Goal: Task Accomplishment & Management: Manage account settings

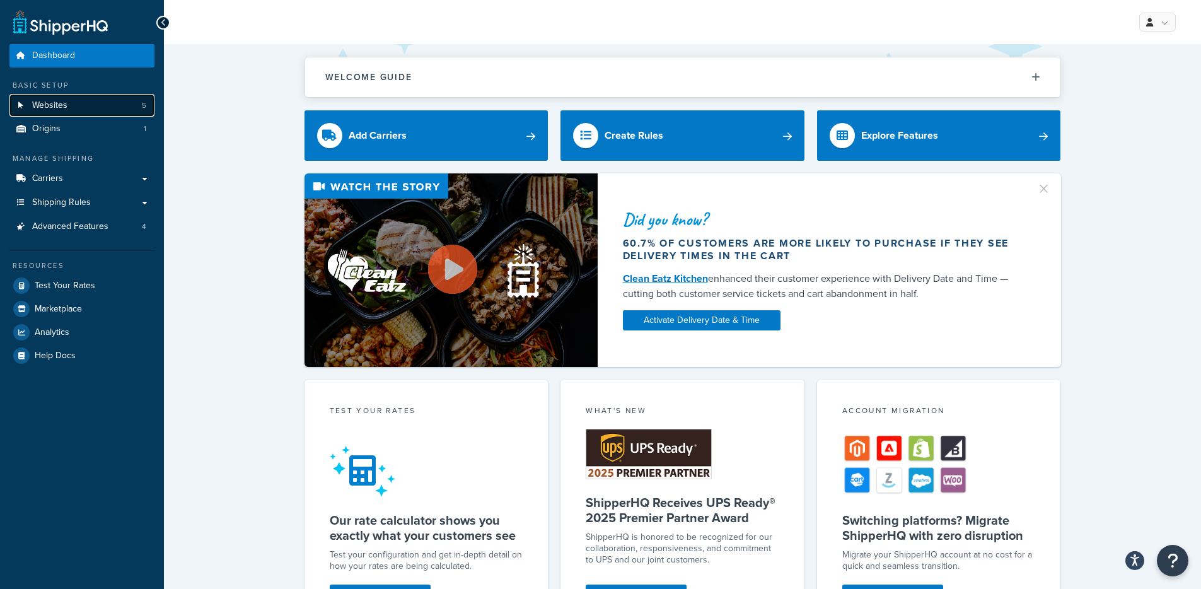
click at [132, 103] on link "Websites 5" at bounding box center [81, 105] width 145 height 23
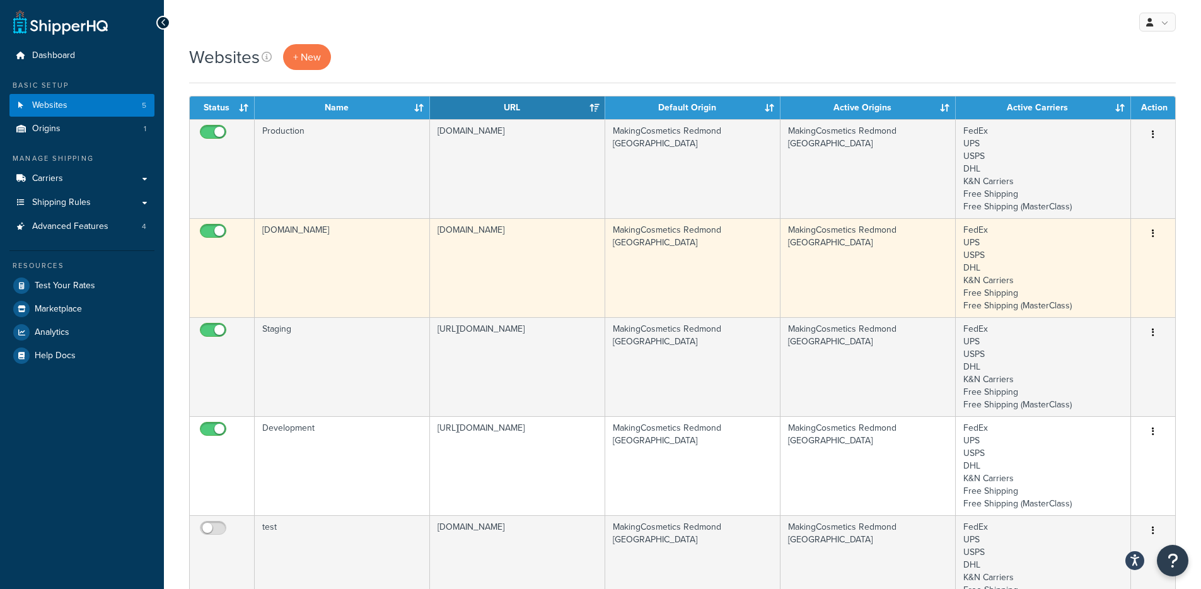
click at [503, 281] on td "makingcosmetics.com" at bounding box center [517, 267] width 175 height 99
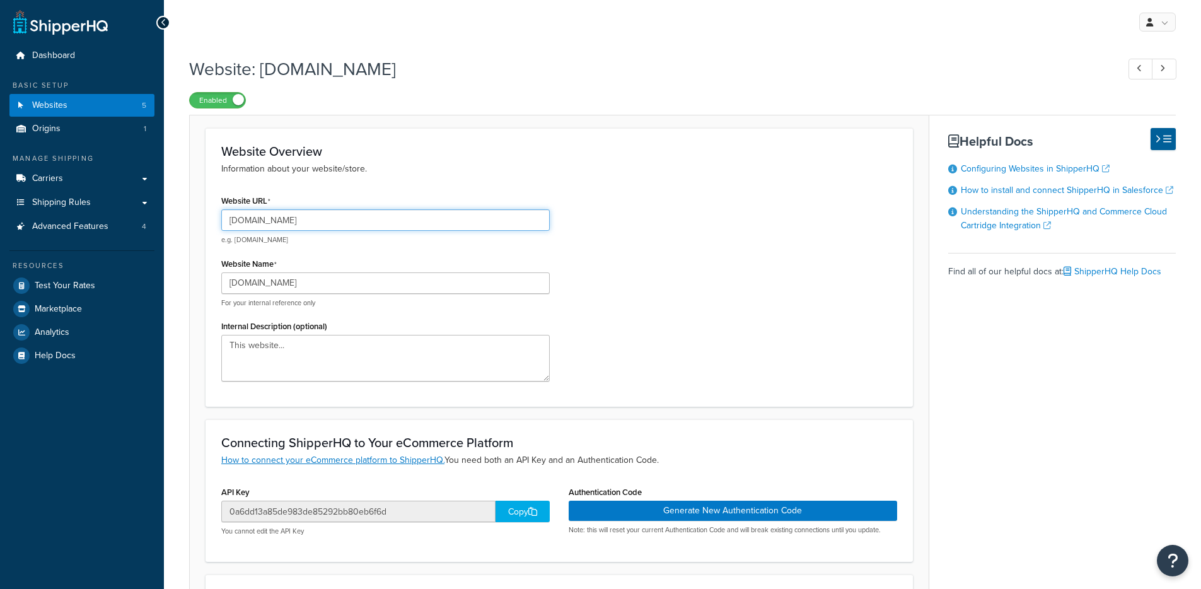
click at [341, 231] on div "makingcosmetics.com" at bounding box center [385, 219] width 328 height 21
drag, startPoint x: 248, startPoint y: 219, endPoint x: 189, endPoint y: 219, distance: 58.6
click at [190, 219] on form "Website Overview Information about your website/store. Website URL makingcosmet…" at bounding box center [559, 448] width 739 height 640
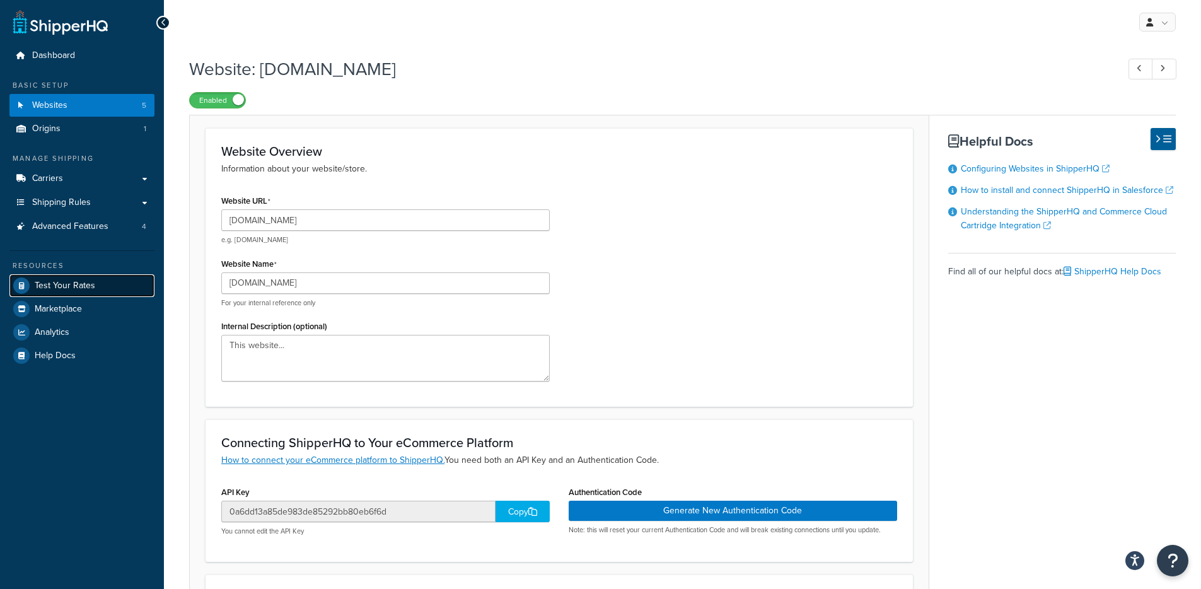
click at [88, 282] on span "Test Your Rates" at bounding box center [65, 285] width 61 height 11
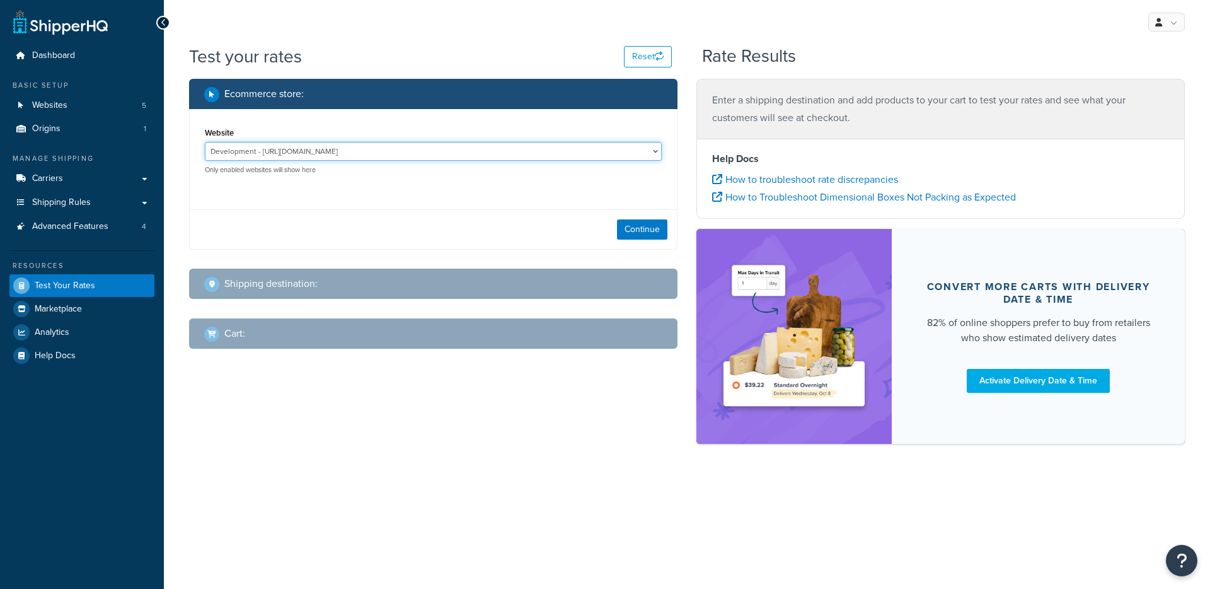
click at [399, 155] on select "Development - https://development-na01-makingcosmetics.demandware.net/s/makingc…" at bounding box center [433, 151] width 457 height 19
select select "0a6dd13a85de983de85292bb80eb6f6d"
click at [637, 226] on button "Continue" at bounding box center [642, 229] width 50 height 20
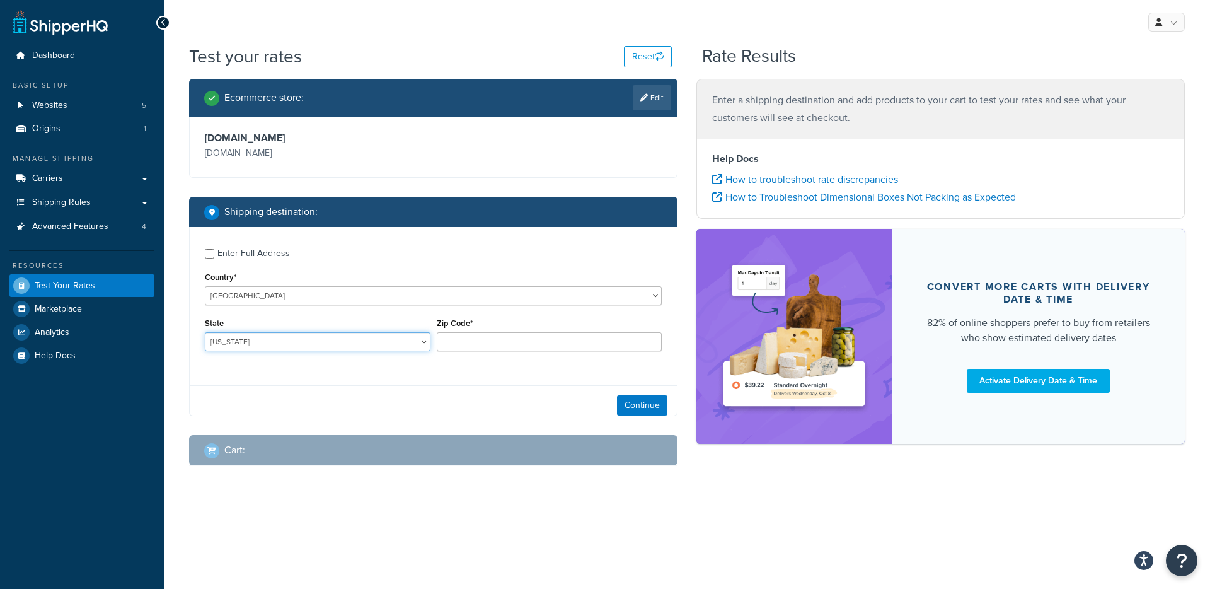
click at [313, 346] on select "Alabama Alaska American Samoa Arizona Arkansas Armed Forces Americas Armed Forc…" at bounding box center [318, 341] width 226 height 19
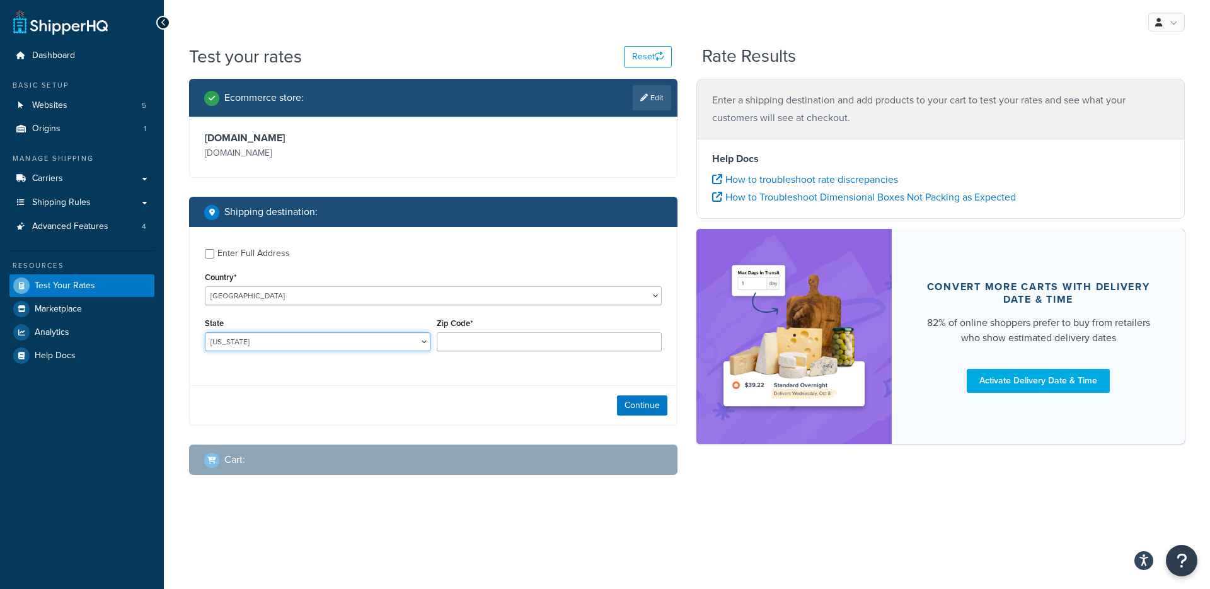
select select "TX"
click at [502, 354] on div "Zip Code*" at bounding box center [550, 337] width 232 height 46
click at [506, 342] on input "Zip Code*" at bounding box center [550, 341] width 226 height 19
type input "78759"
click at [671, 414] on div "Ecommerce store : Edit makingcosmetics.com makingcosmetics.com Shipping destina…" at bounding box center [433, 286] width 507 height 415
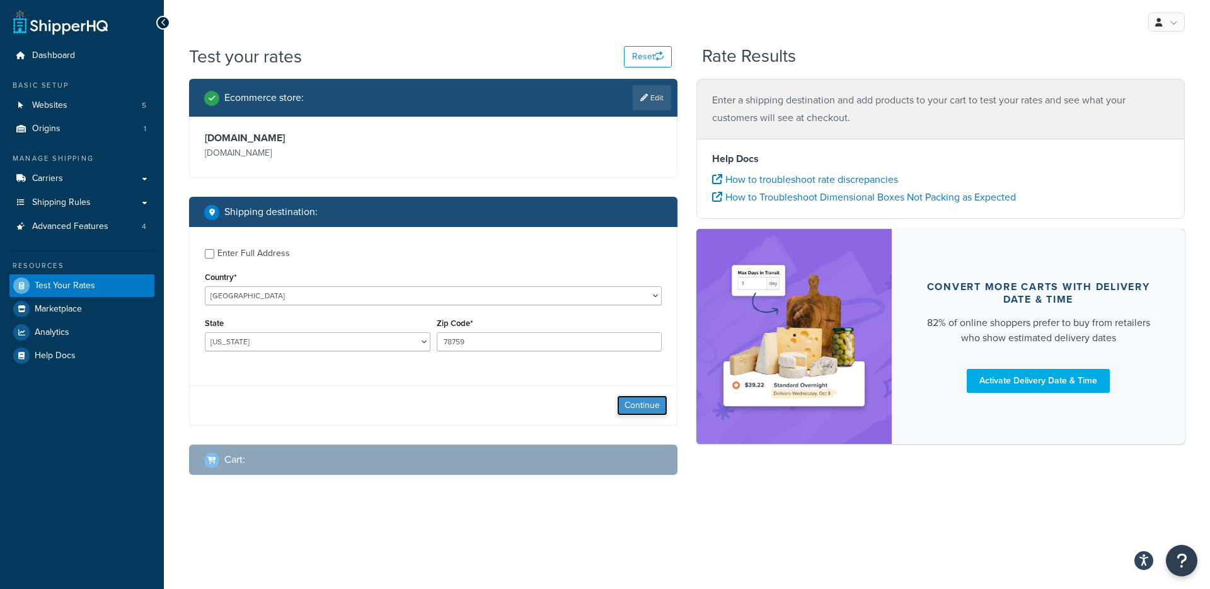
click at [664, 409] on button "Continue" at bounding box center [642, 405] width 50 height 20
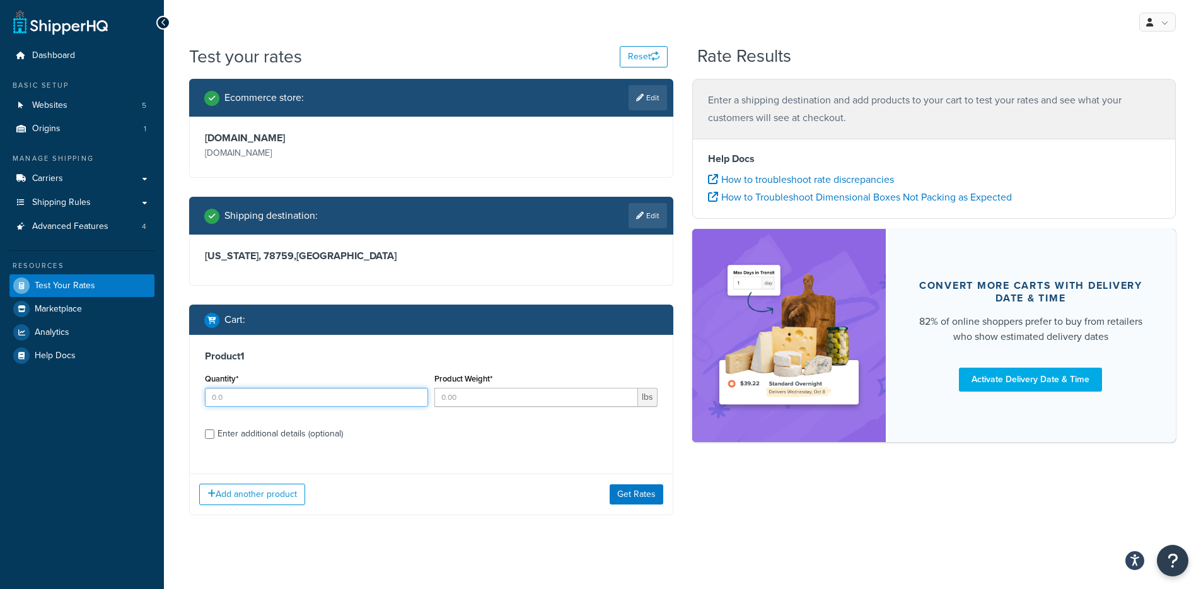
click at [324, 395] on input "Quantity*" at bounding box center [316, 397] width 223 height 19
type input "1"
drag, startPoint x: 499, startPoint y: 396, endPoint x: 559, endPoint y: 421, distance: 65.5
click at [499, 396] on input "Product Weight*" at bounding box center [536, 397] width 204 height 19
type input "1"
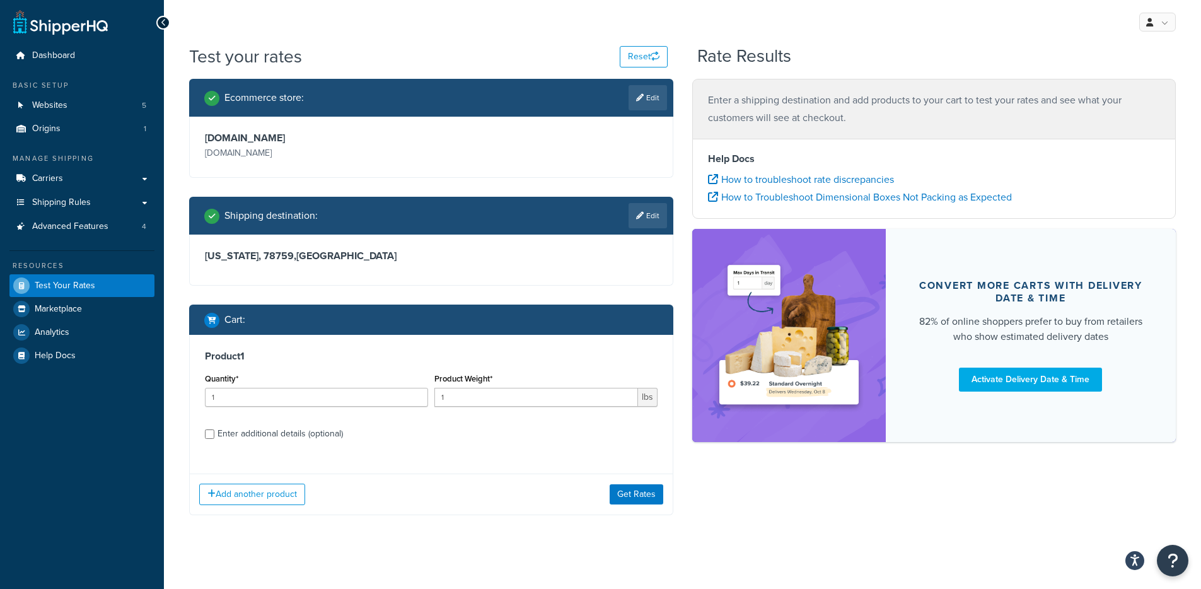
click at [667, 508] on div "Add another product Get Rates" at bounding box center [431, 493] width 483 height 41
click at [658, 497] on button "Get Rates" at bounding box center [636, 494] width 54 height 20
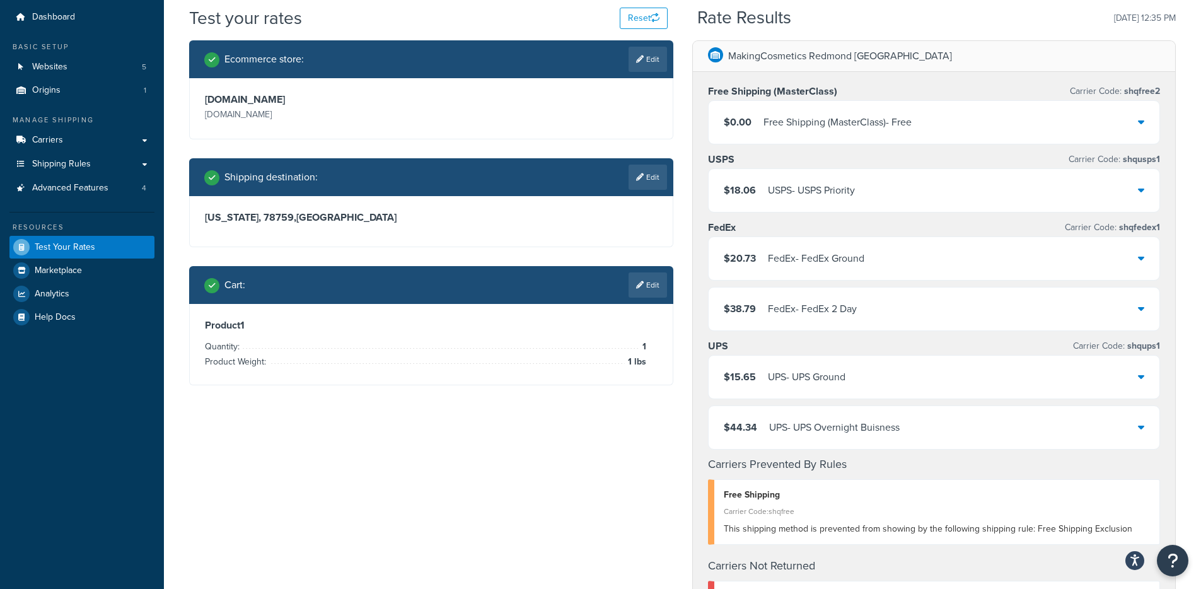
scroll to position [35, 0]
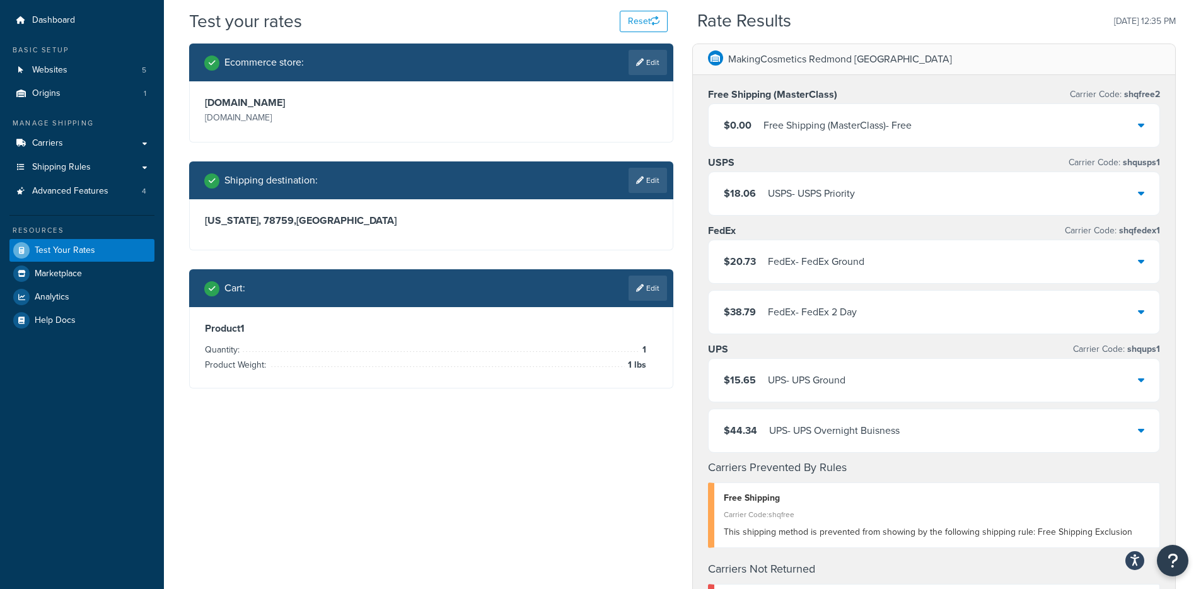
click at [902, 442] on div "$44.34 UPS - UPS Overnight Buisness" at bounding box center [933, 430] width 451 height 43
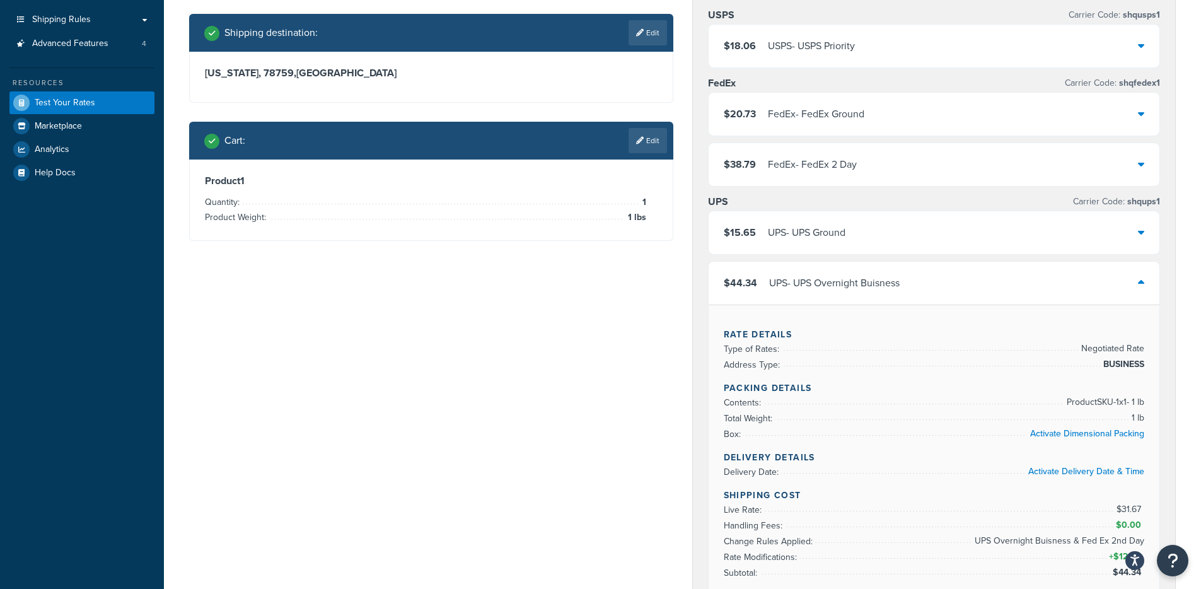
scroll to position [201, 0]
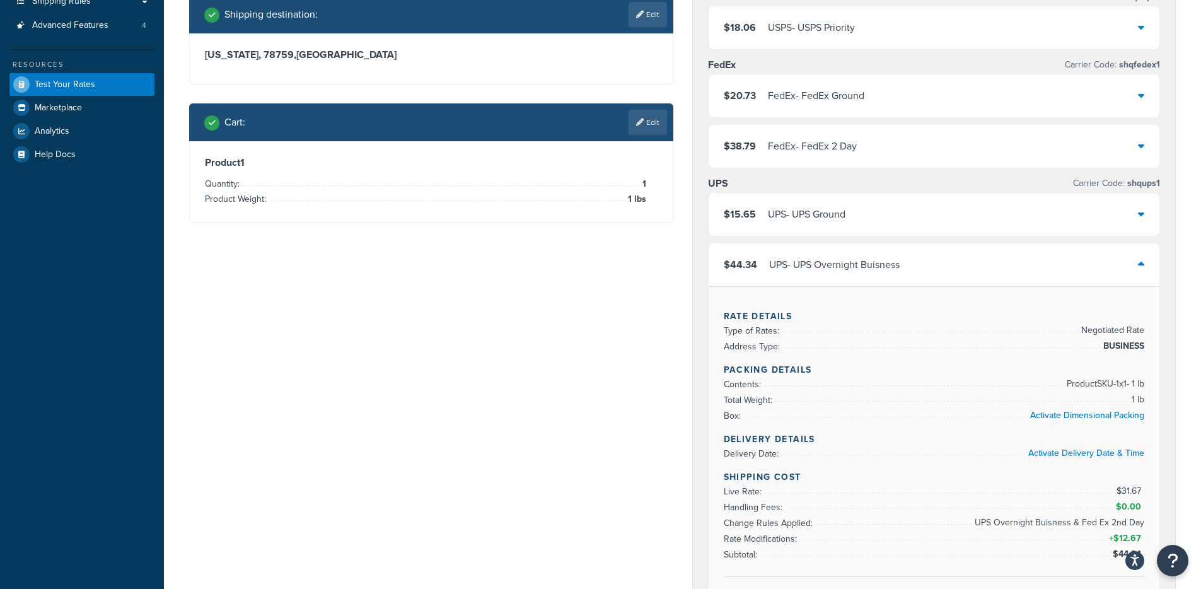
click at [879, 270] on div "UPS - UPS Overnight Buisness" at bounding box center [834, 265] width 130 height 18
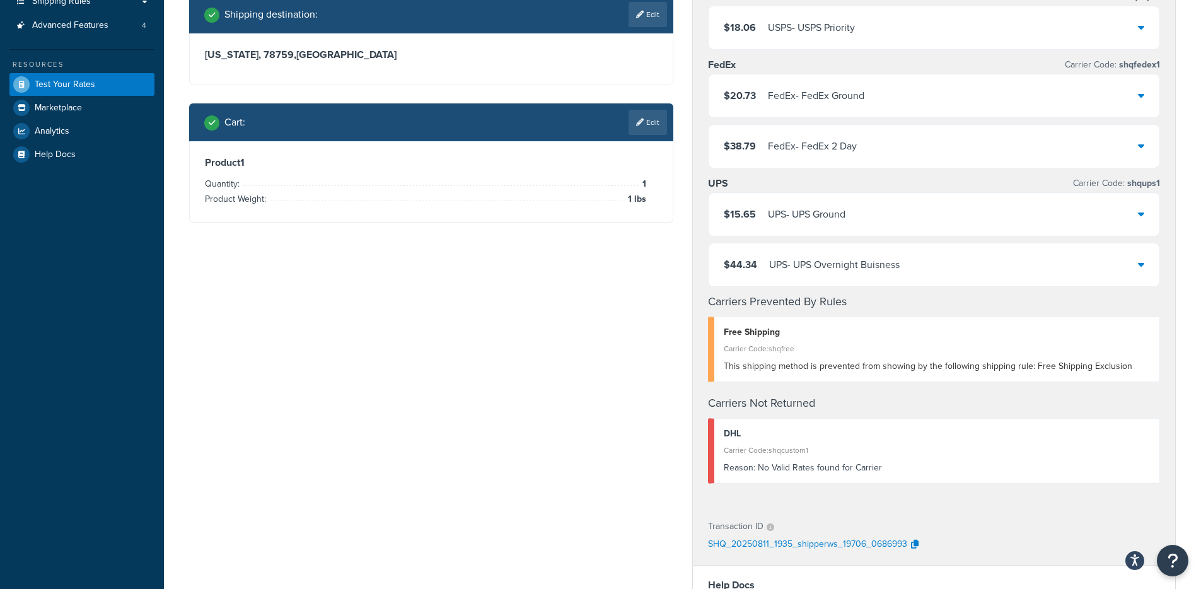
click at [880, 264] on div "UPS - UPS Overnight Buisness" at bounding box center [834, 265] width 130 height 18
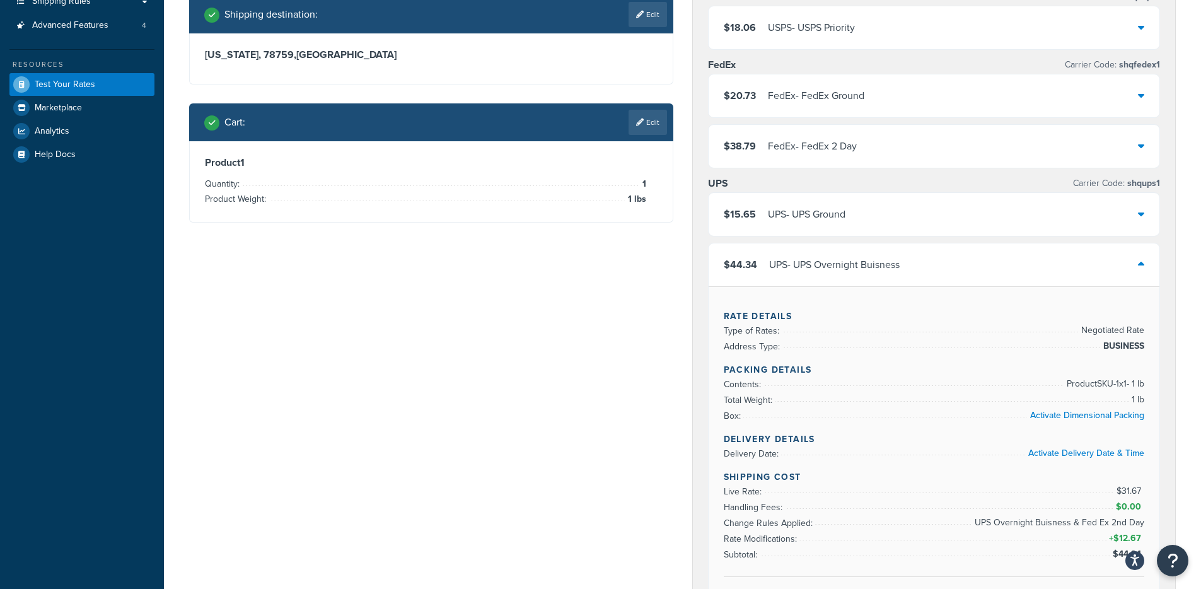
click at [880, 265] on div "UPS - UPS Overnight Buisness" at bounding box center [834, 265] width 130 height 18
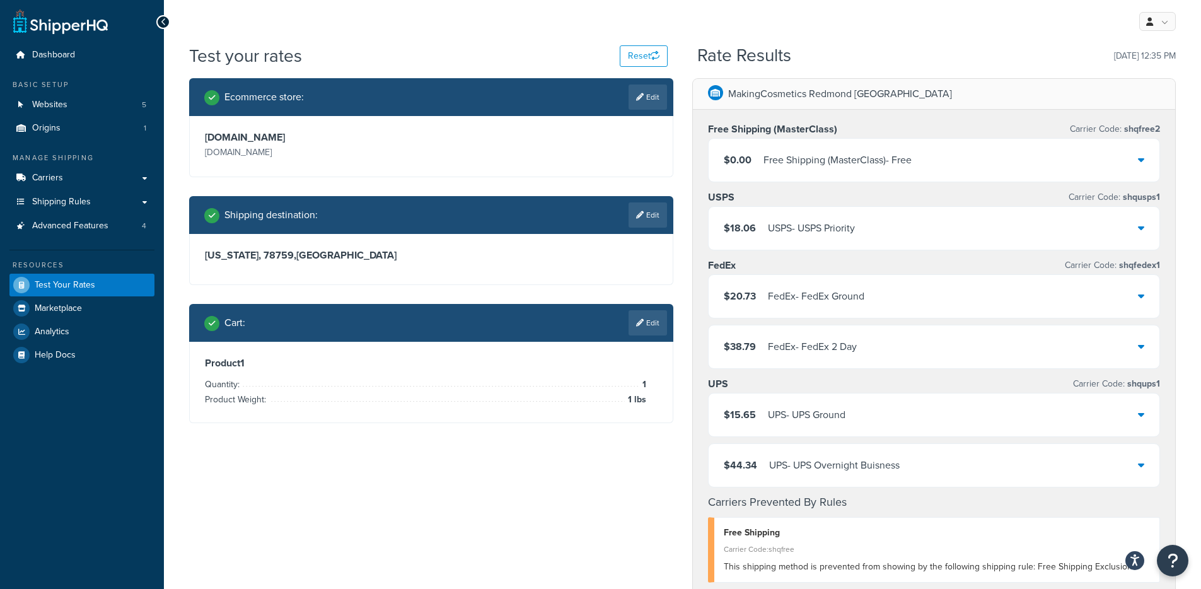
scroll to position [0, 0]
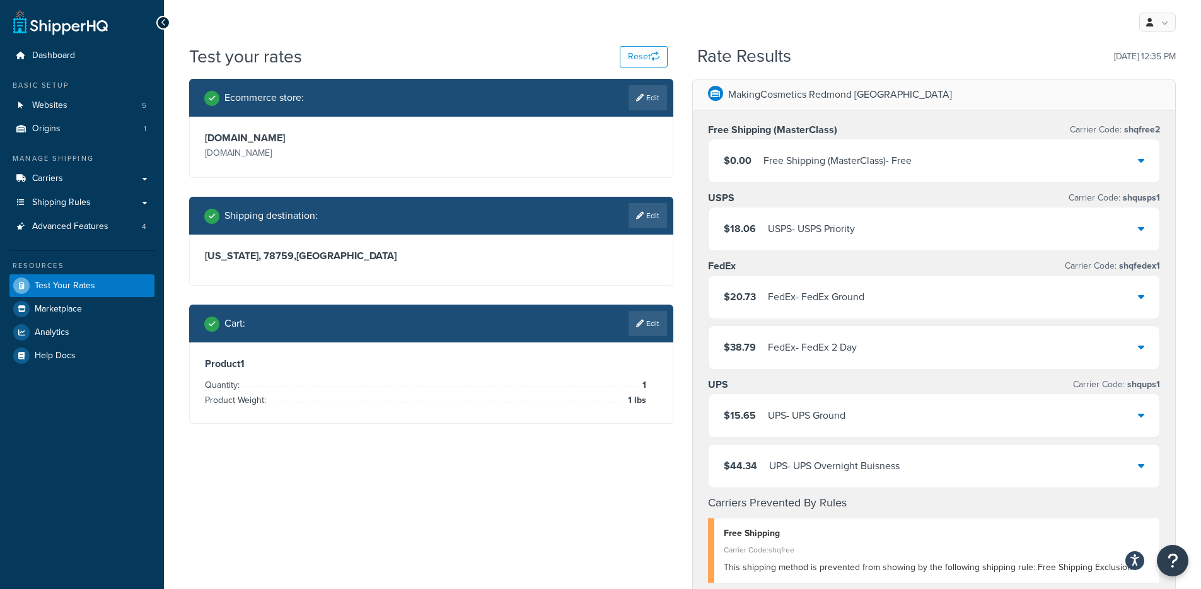
click at [899, 239] on div "$18.06 USPS - USPS Priority" at bounding box center [933, 228] width 451 height 43
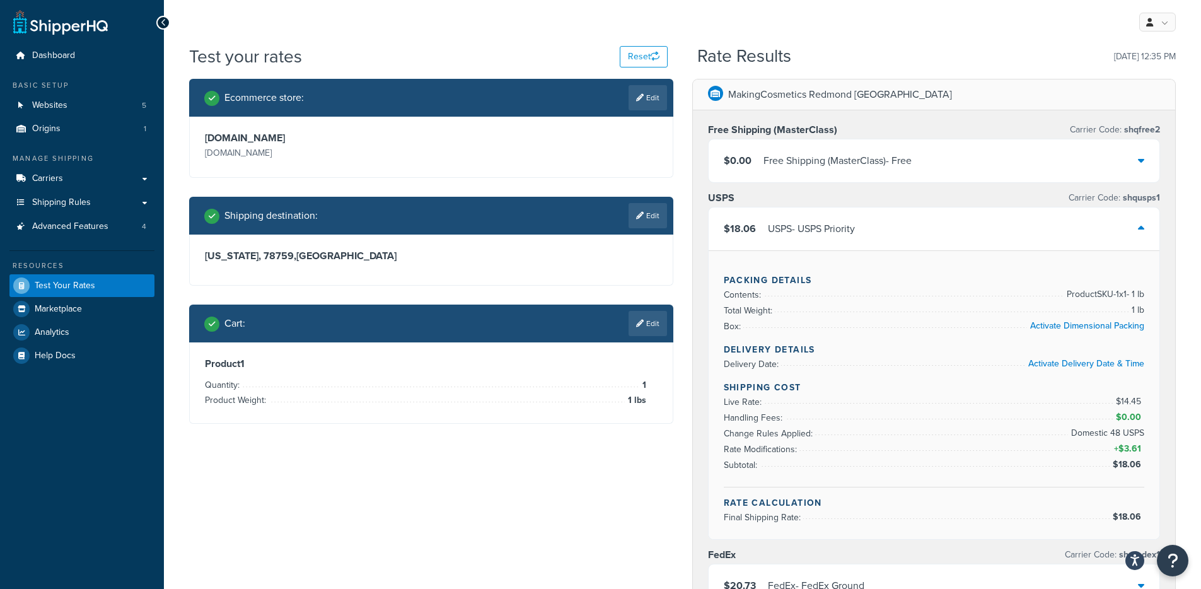
click at [899, 239] on div "$18.06 USPS - USPS Priority" at bounding box center [933, 228] width 451 height 43
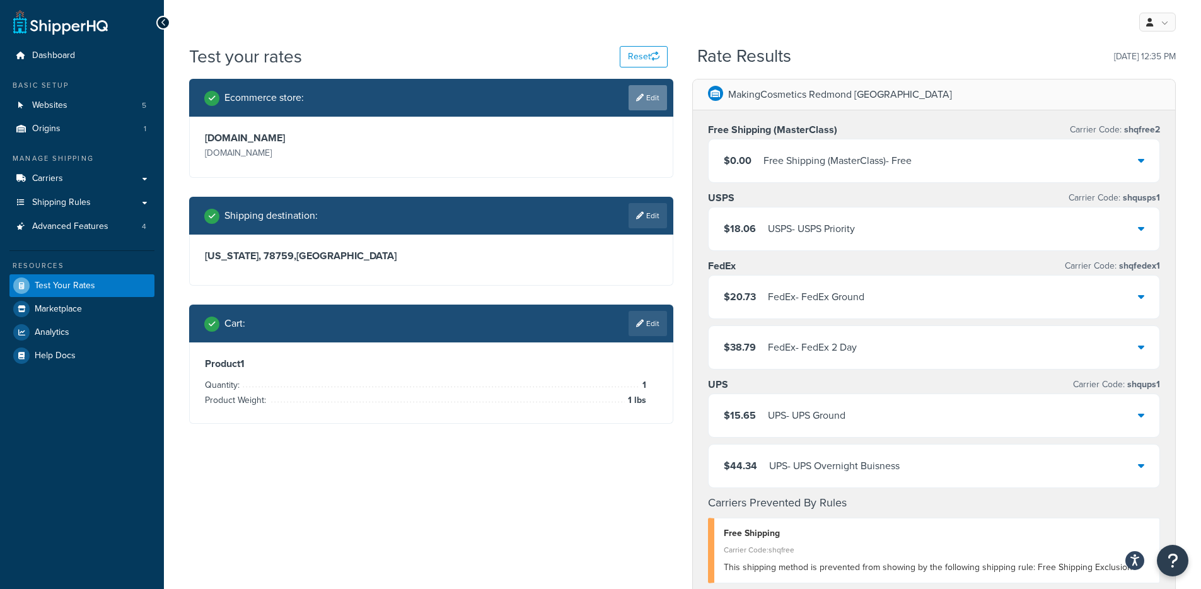
click at [628, 102] on link "Edit" at bounding box center [647, 97] width 38 height 25
select select "0a6dd13a85de983de85292bb80eb6f6d"
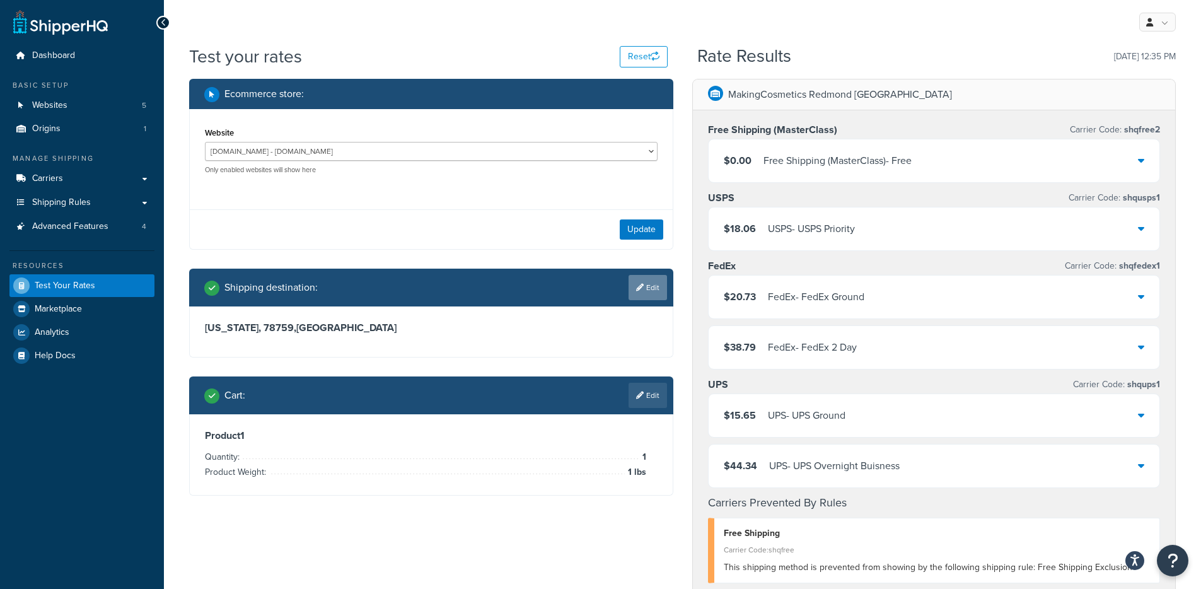
click at [650, 279] on link "Edit" at bounding box center [647, 287] width 38 height 25
select select "TX"
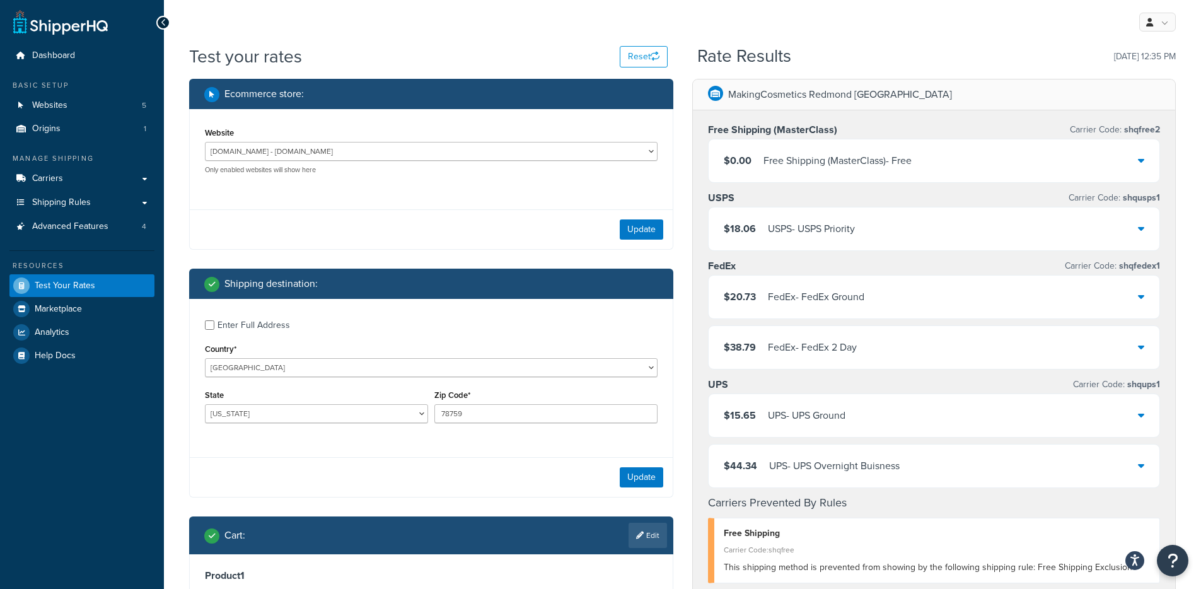
click at [263, 325] on div "Enter Full Address" at bounding box center [253, 325] width 72 height 18
click at [214, 325] on input "Enter Full Address" at bounding box center [209, 324] width 9 height 9
checkbox input "true"
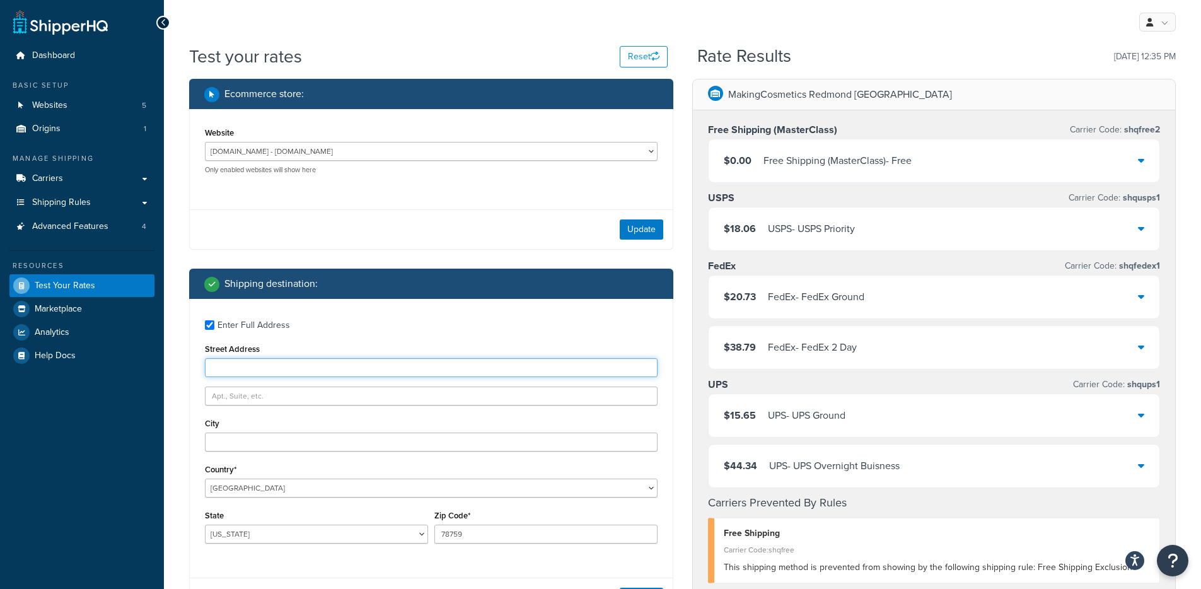
click at [270, 369] on input "Street Address" at bounding box center [431, 367] width 453 height 19
paste input "9600 Great Hills Trail"
type input "9600 Great Hills Trail"
click at [219, 461] on div "Country* United States United Kingdom Afghanistan Åland Islands Albania Algeria…" at bounding box center [431, 479] width 453 height 37
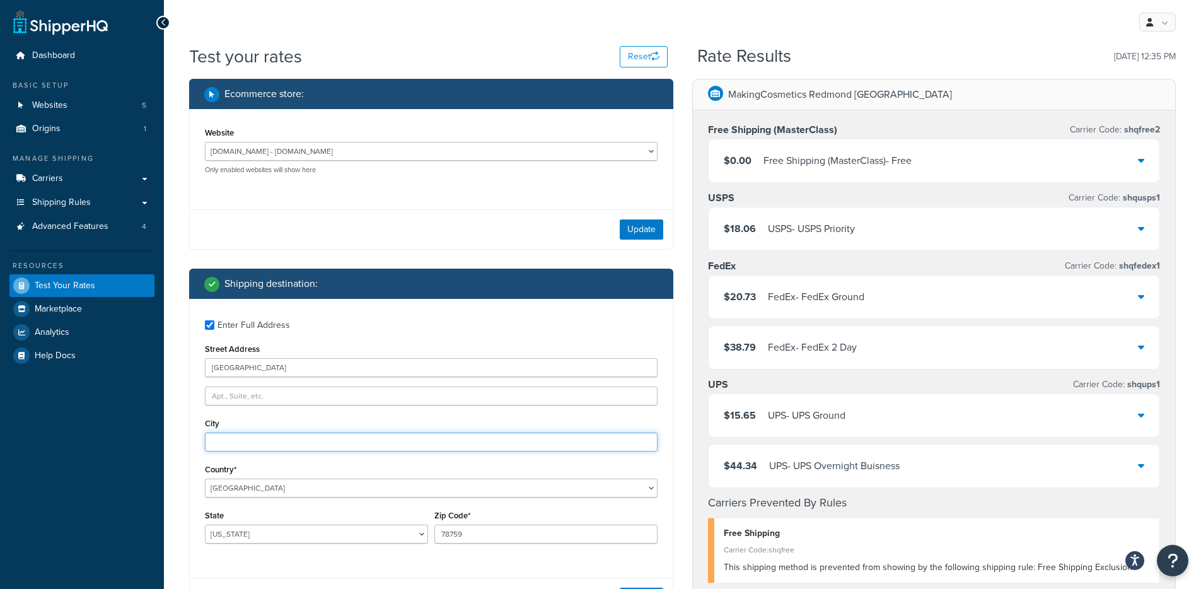
click at [226, 442] on input "City" at bounding box center [431, 441] width 453 height 19
type input "Austin"
click at [168, 447] on div "Test your rates Reset Rate Results 08/11/2025, 12:35 PM Ecommerce store : Websi…" at bounding box center [682, 578] width 1037 height 1069
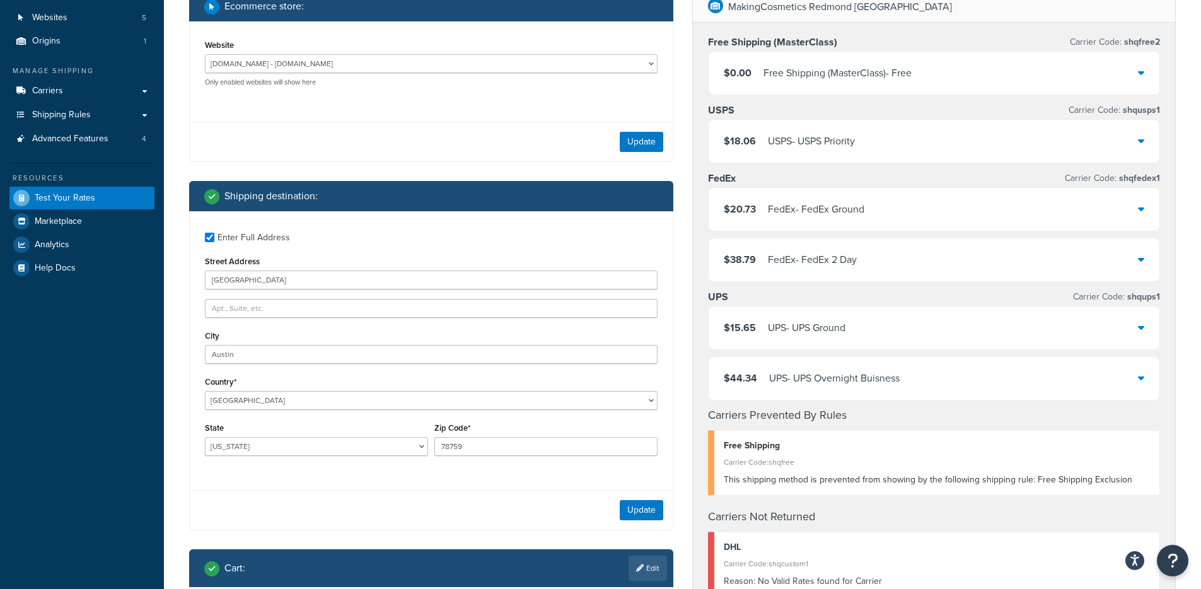
scroll to position [140, 0]
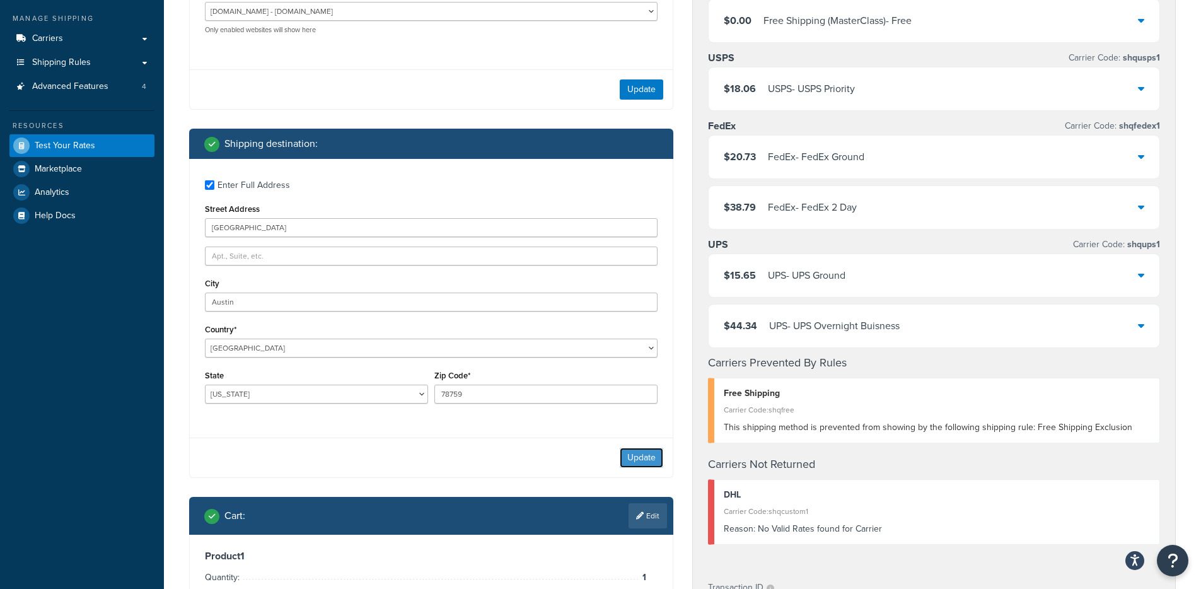
drag, startPoint x: 643, startPoint y: 454, endPoint x: 657, endPoint y: 427, distance: 30.2
click at [643, 454] on button "Update" at bounding box center [641, 457] width 43 height 20
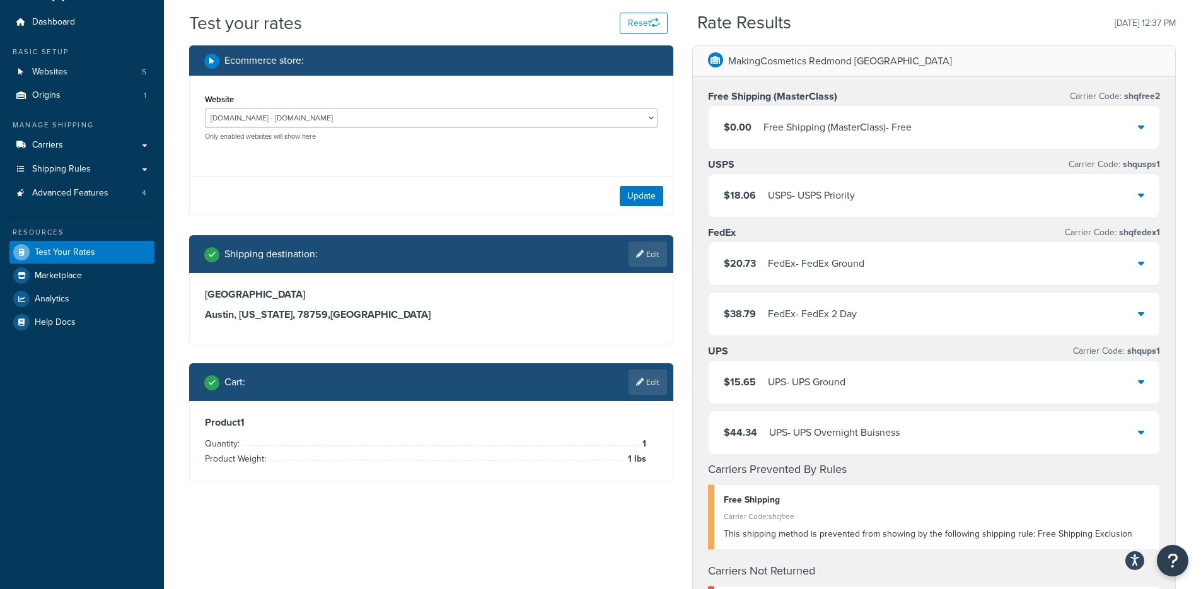
scroll to position [25, 0]
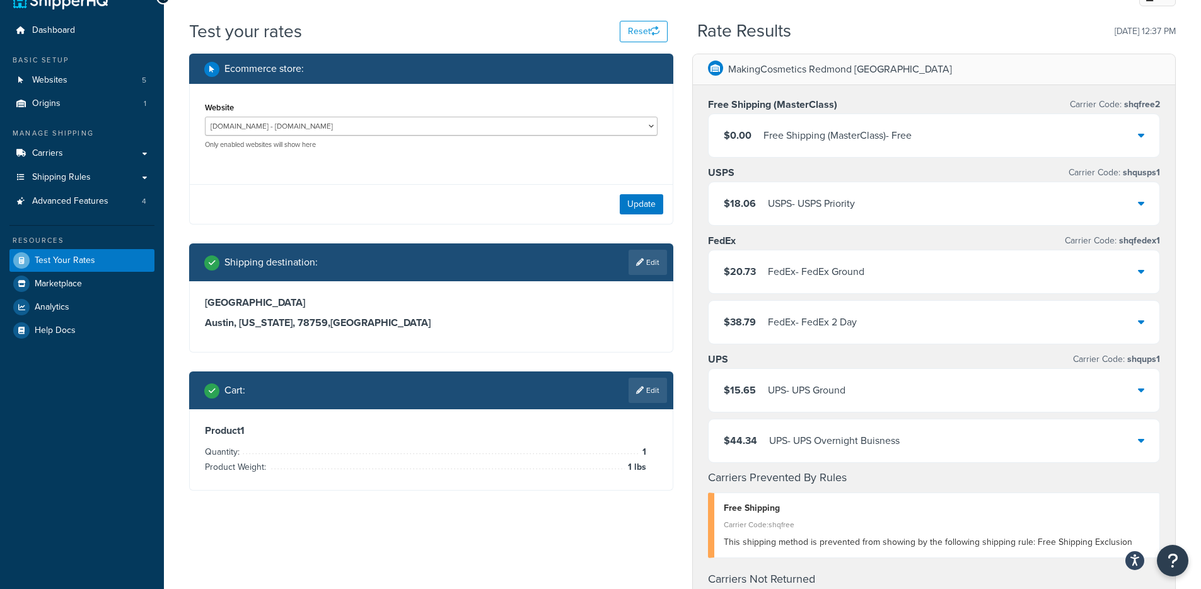
click at [646, 367] on div "Ecommerce store : Website Development - https://development-na01-makingcosmetic…" at bounding box center [431, 281] width 503 height 455
click at [640, 386] on icon at bounding box center [640, 390] width 8 height 8
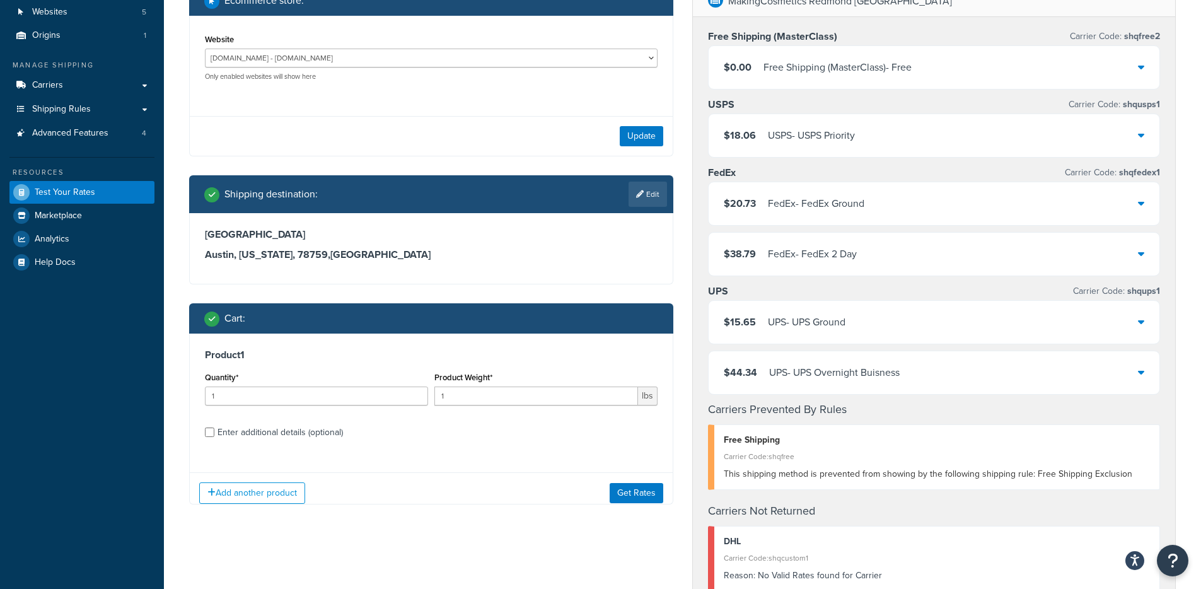
scroll to position [249, 0]
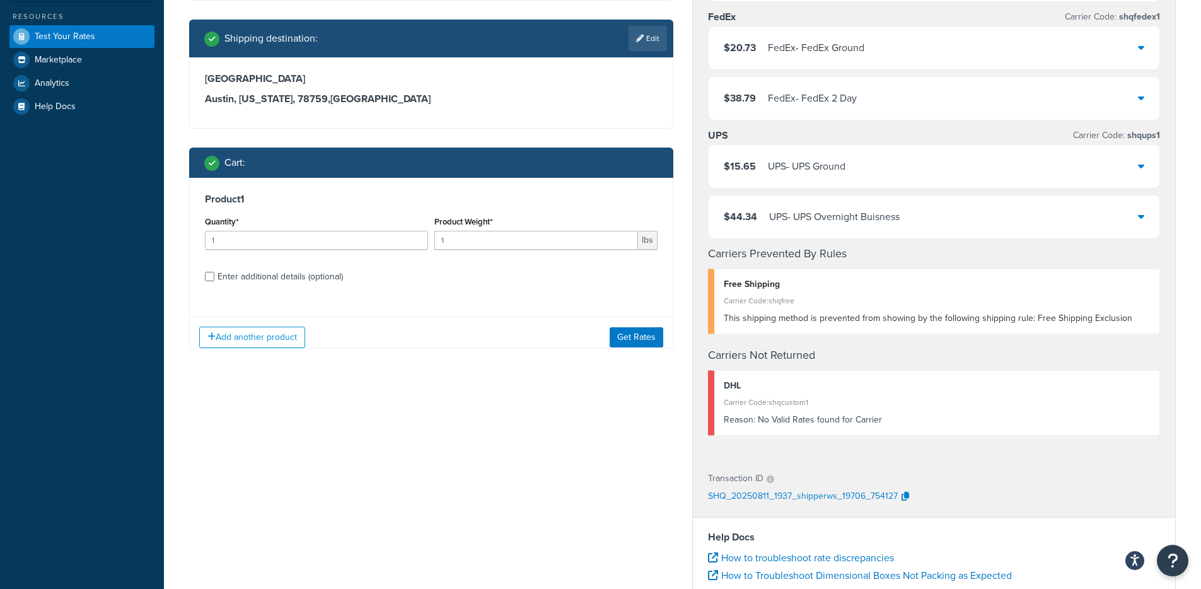
click at [283, 268] on div "Enter additional details (optional)" at bounding box center [279, 277] width 125 height 18
click at [214, 272] on input "Enter additional details (optional)" at bounding box center [209, 276] width 9 height 9
checkbox input "true"
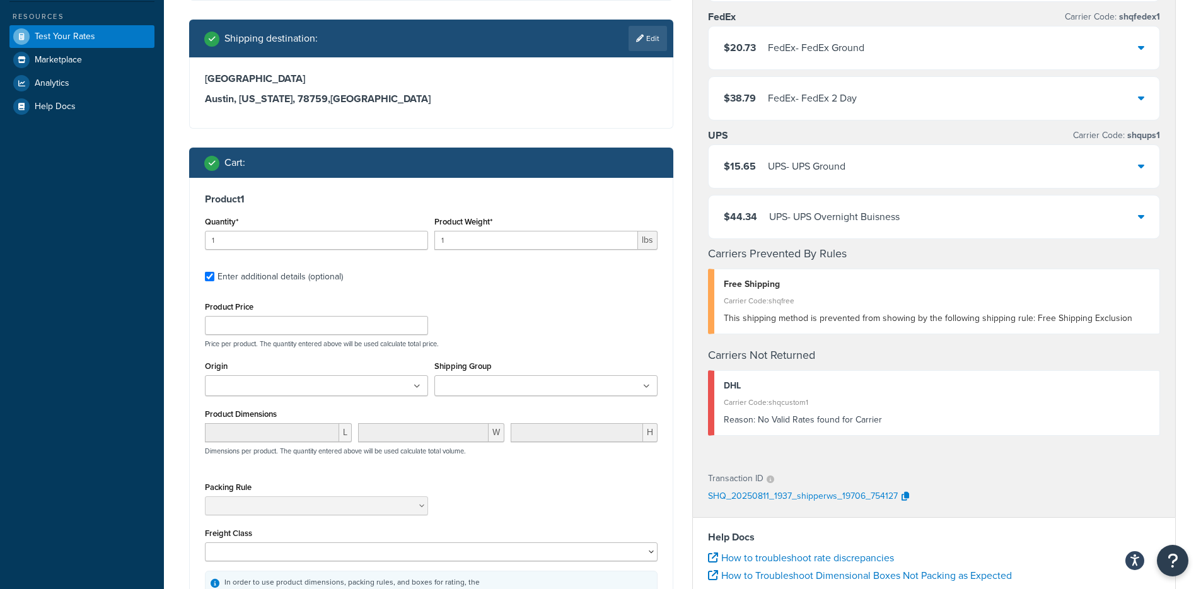
drag, startPoint x: 471, startPoint y: 251, endPoint x: 444, endPoint y: 246, distance: 28.2
click at [444, 246] on div "Product Weight* 1 lbs" at bounding box center [545, 236] width 229 height 46
drag, startPoint x: 444, startPoint y: 241, endPoint x: 396, endPoint y: 240, distance: 47.3
click at [396, 240] on div "Quantity* 1 Product Weight* 1 lbs" at bounding box center [431, 236] width 459 height 46
paste input "0.6625"
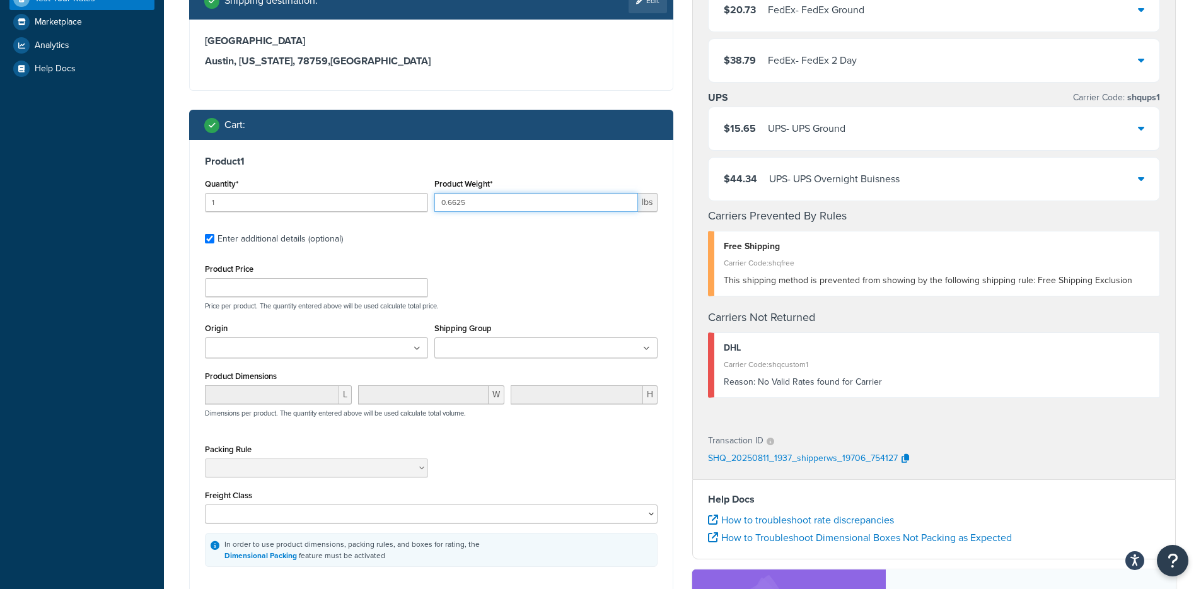
scroll to position [363, 0]
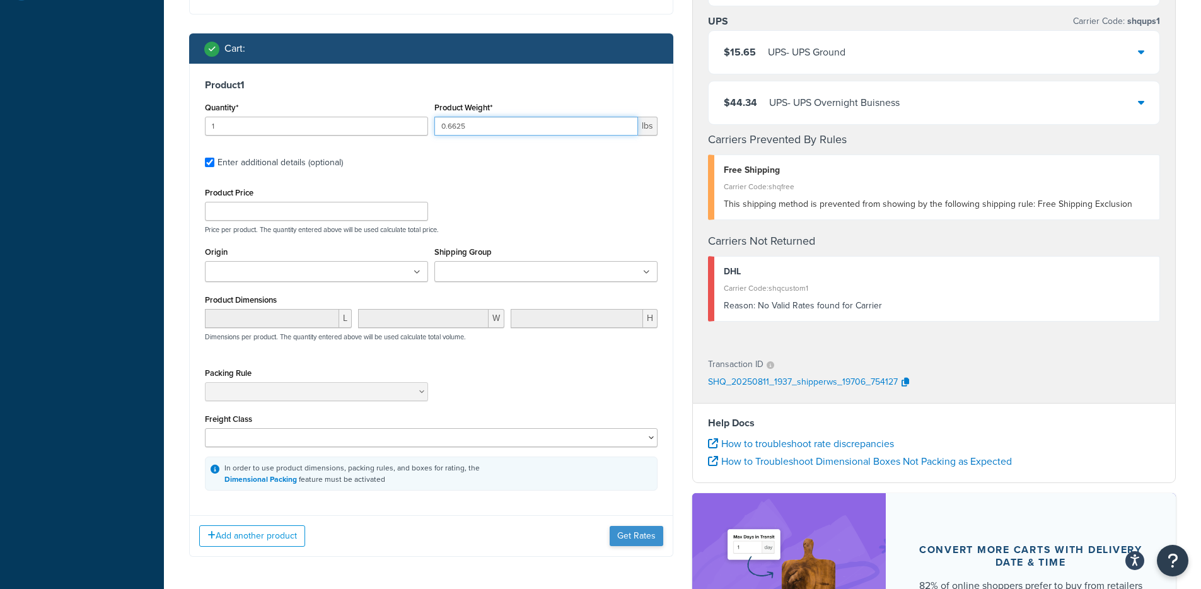
type input "0.6625"
click at [627, 530] on button "Get Rates" at bounding box center [636, 536] width 54 height 20
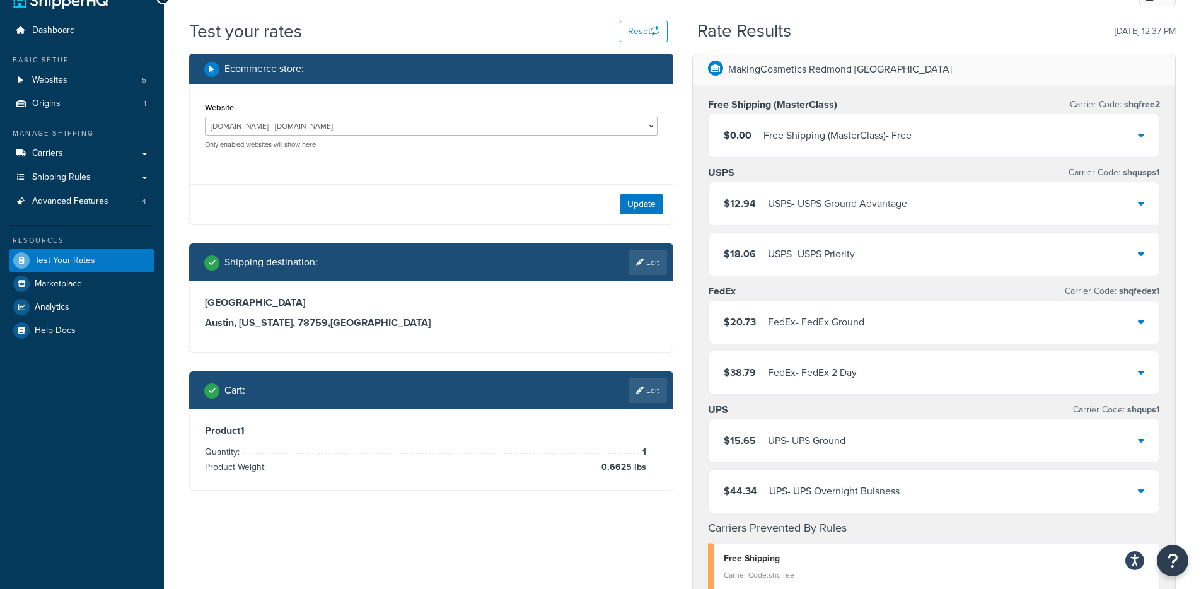
scroll to position [0, 0]
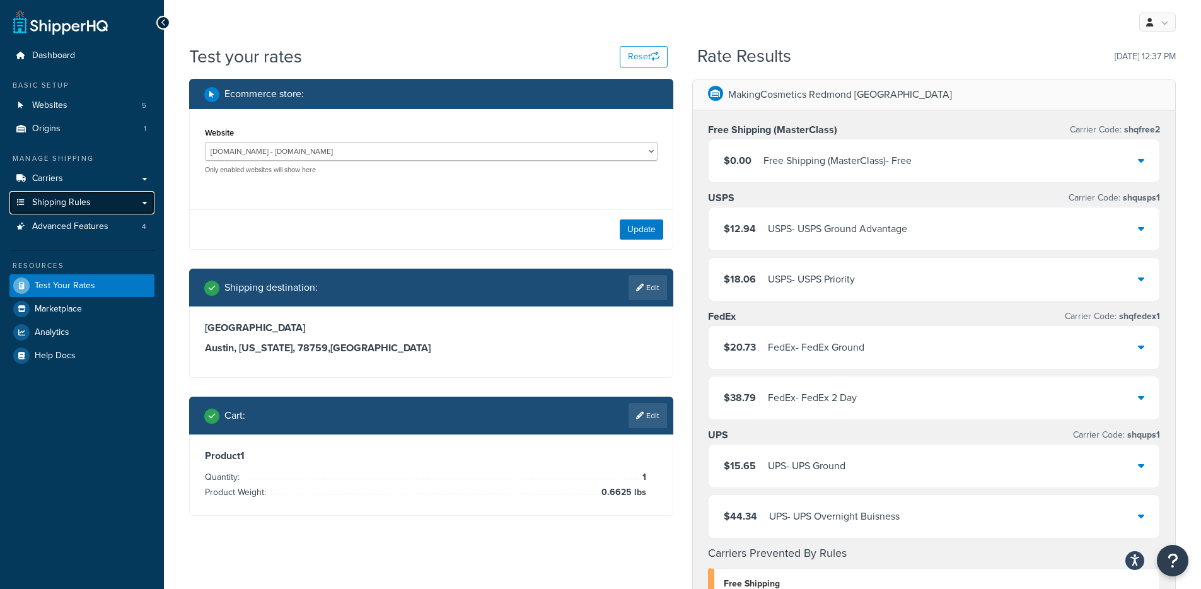
click at [80, 203] on span "Shipping Rules" at bounding box center [61, 202] width 59 height 11
click at [410, 151] on select "Development - https://development-na01-makingcosmetics.demandware.net/s/makingc…" at bounding box center [431, 151] width 453 height 19
select select "153cf73bff43e4dd63175eaf5b47cffa"
click at [630, 228] on button "Update" at bounding box center [641, 229] width 43 height 20
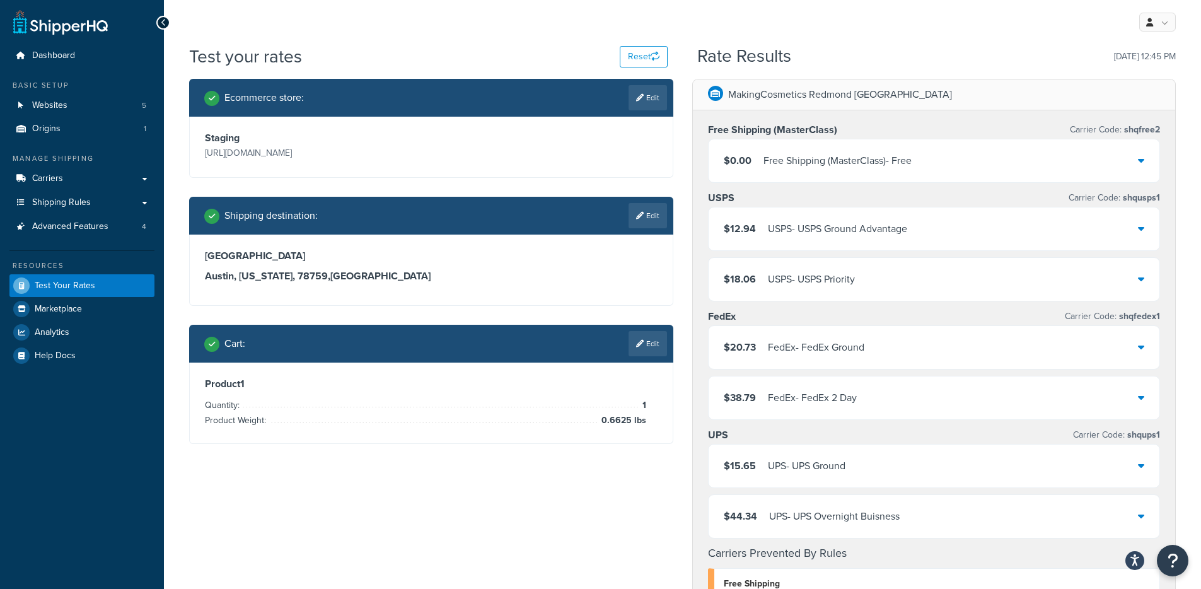
drag, startPoint x: 707, startPoint y: 105, endPoint x: 700, endPoint y: 107, distance: 7.0
click at [706, 107] on div "MakingCosmetics Redmond WA" at bounding box center [934, 94] width 483 height 31
click at [666, 101] on link "Edit" at bounding box center [647, 97] width 38 height 25
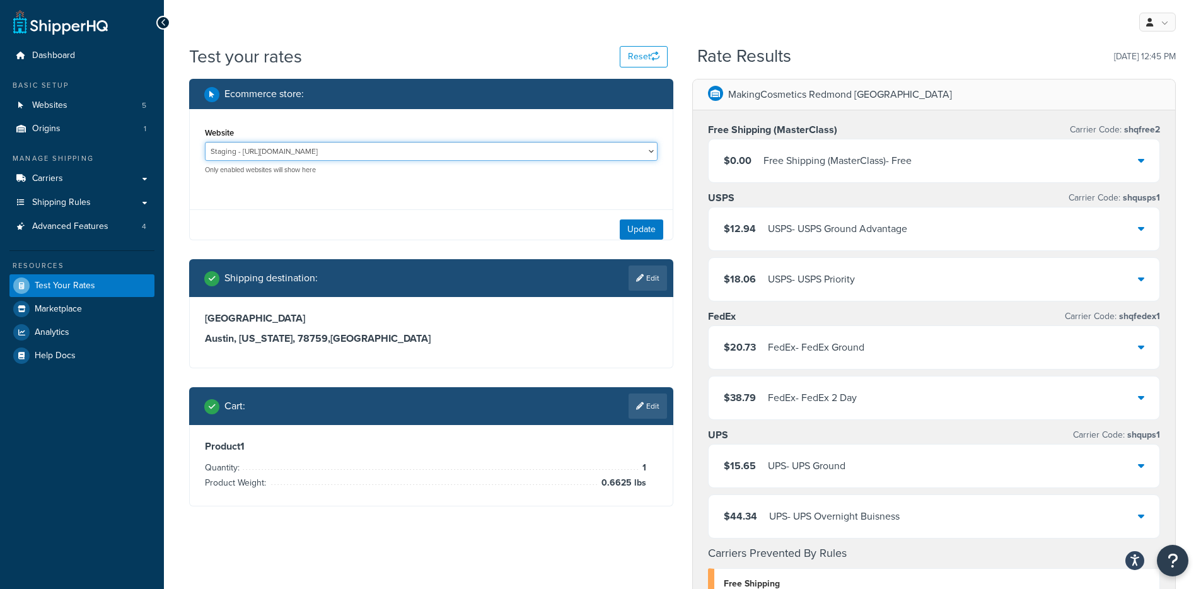
click at [364, 159] on select "Development - https://development-na01-makingcosmetics.demandware.net/s/makingc…" at bounding box center [431, 151] width 453 height 19
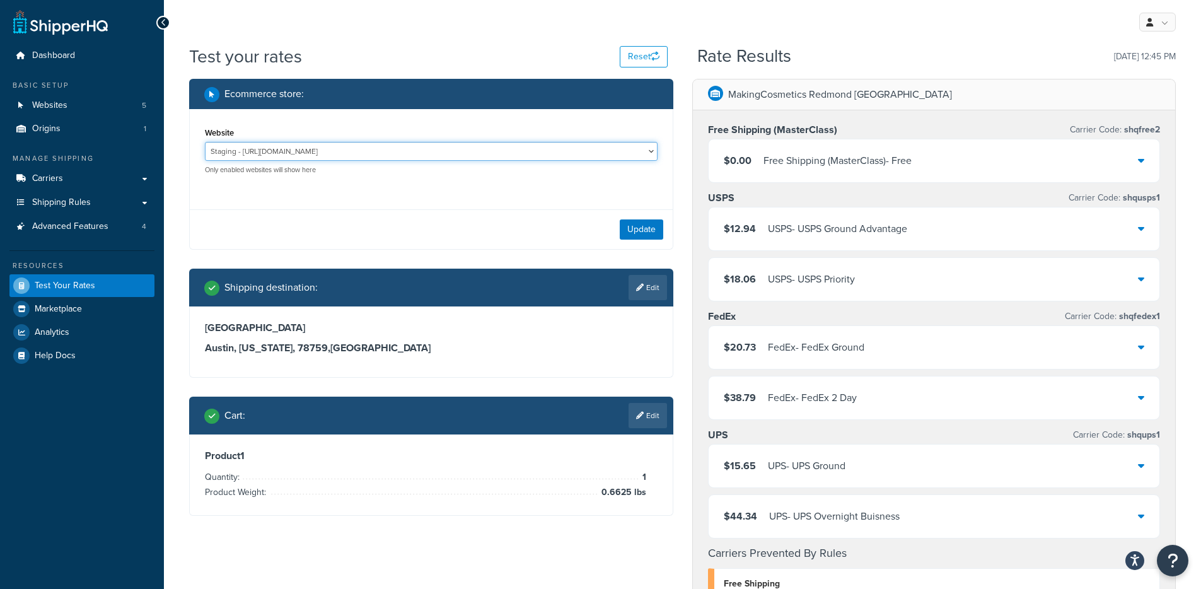
select select "0a6dd13a85de983de85292bb80eb6f6d"
click at [640, 232] on button "Update" at bounding box center [641, 229] width 43 height 20
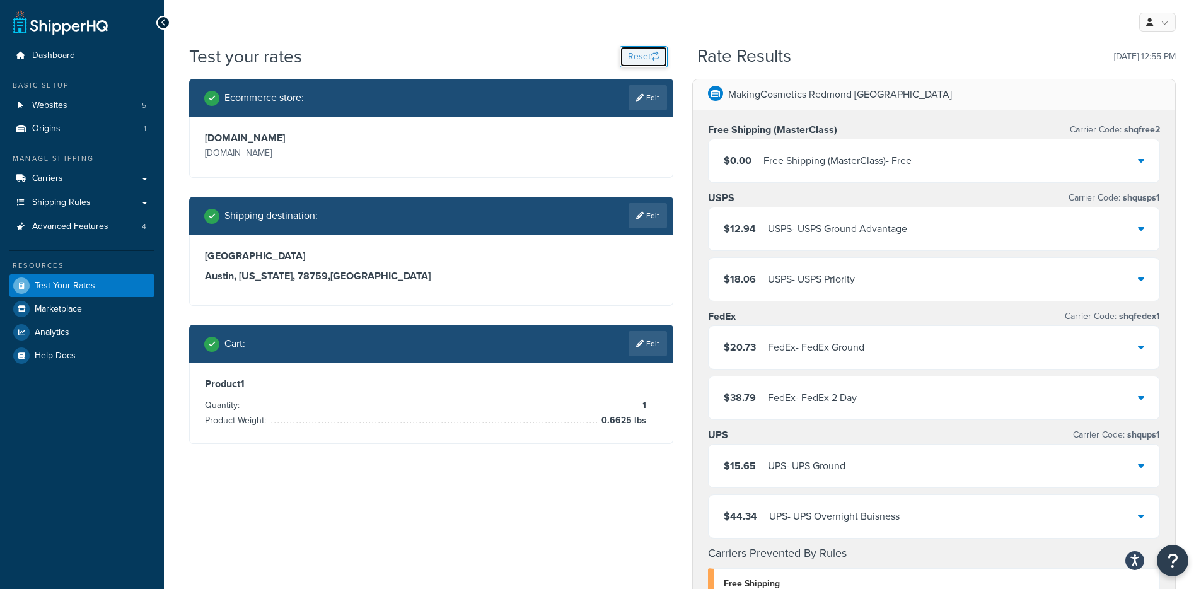
click at [640, 55] on button "Reset" at bounding box center [644, 56] width 48 height 21
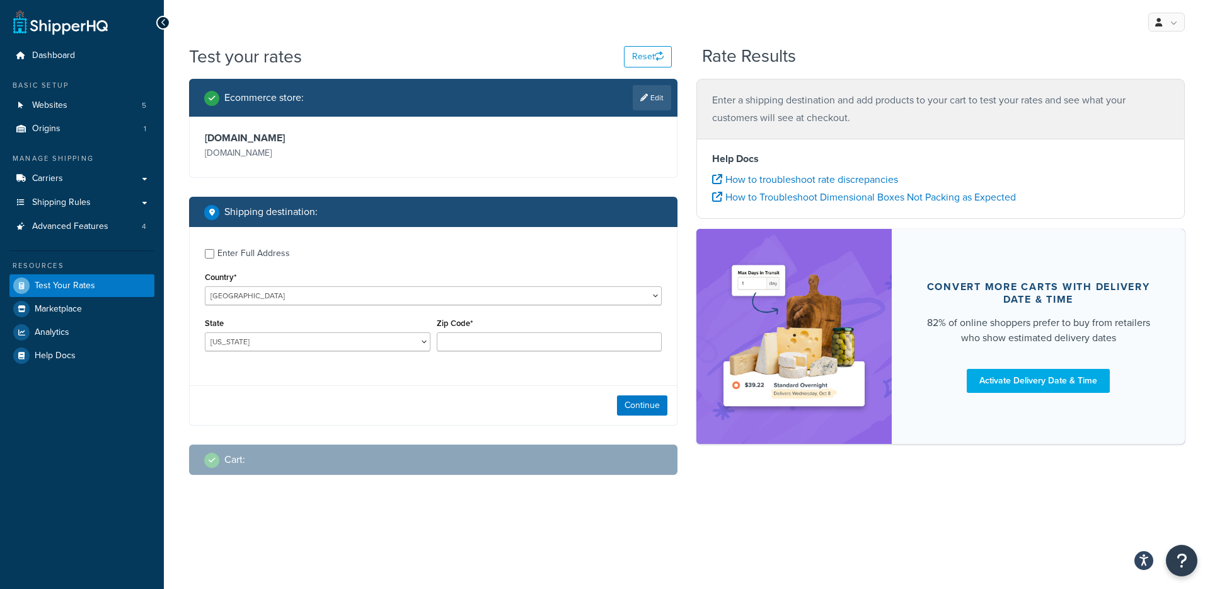
click at [301, 14] on div "My Profile Billing Global Settings Contact Us Logout" at bounding box center [687, 22] width 1046 height 44
click at [282, 253] on div "Enter Full Address" at bounding box center [253, 254] width 72 height 18
click at [214, 253] on input "Enter Full Address" at bounding box center [209, 253] width 9 height 9
checkbox input "true"
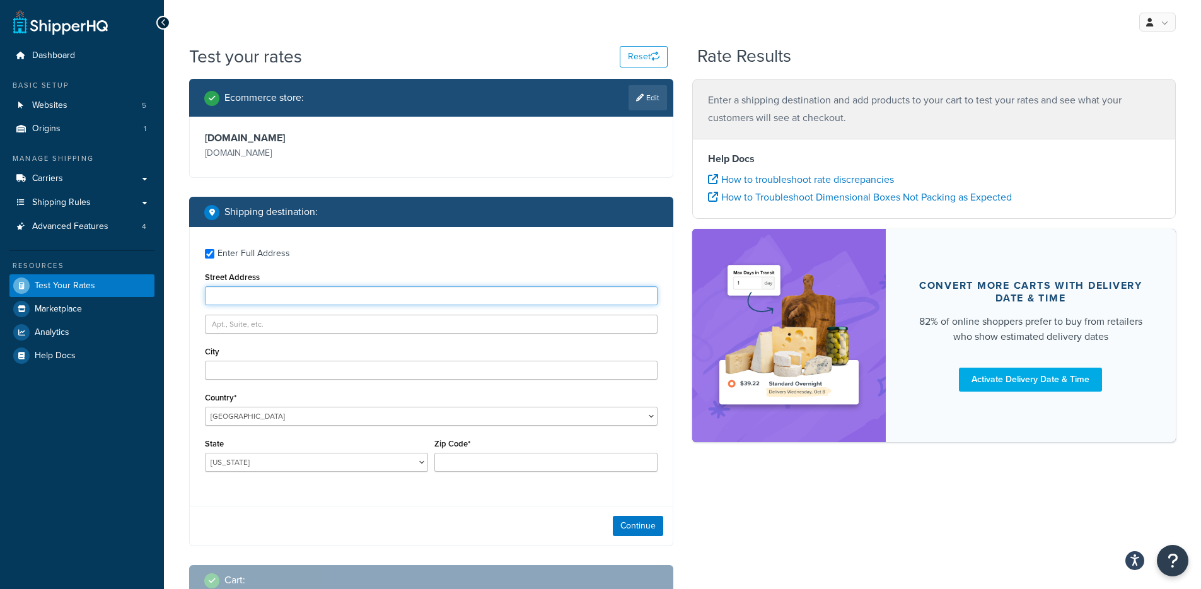
click at [279, 291] on input "Street Address" at bounding box center [431, 295] width 453 height 19
paste input "469 Shadow Ave NE"
type input "469 Shadow Ave NE"
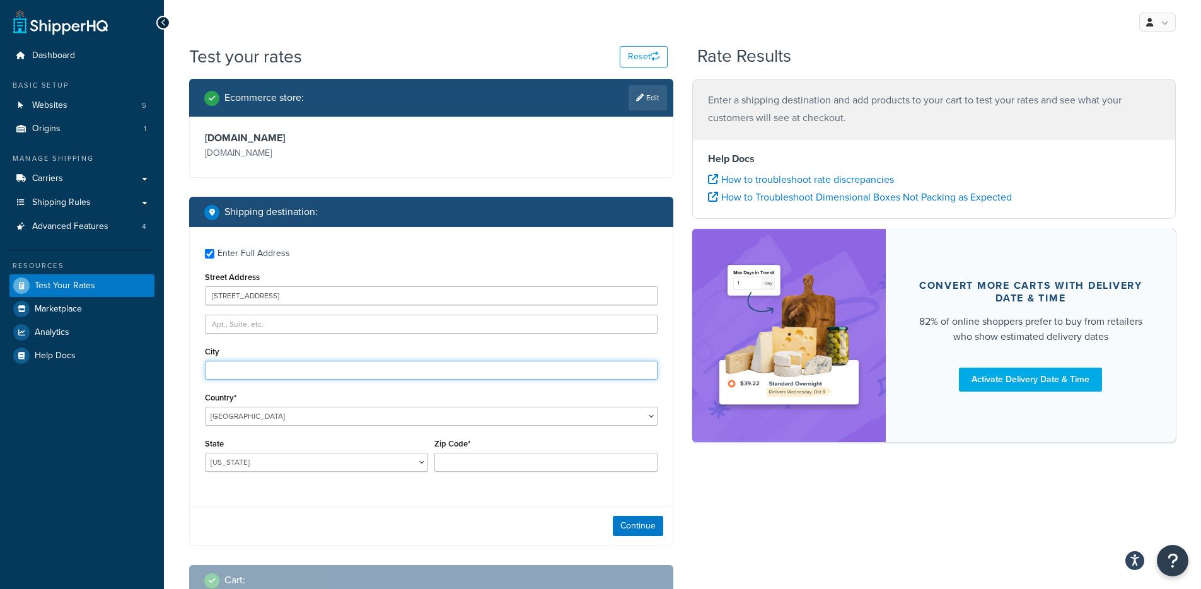
click at [226, 369] on input "City" at bounding box center [431, 370] width 453 height 19
type input "Renton"
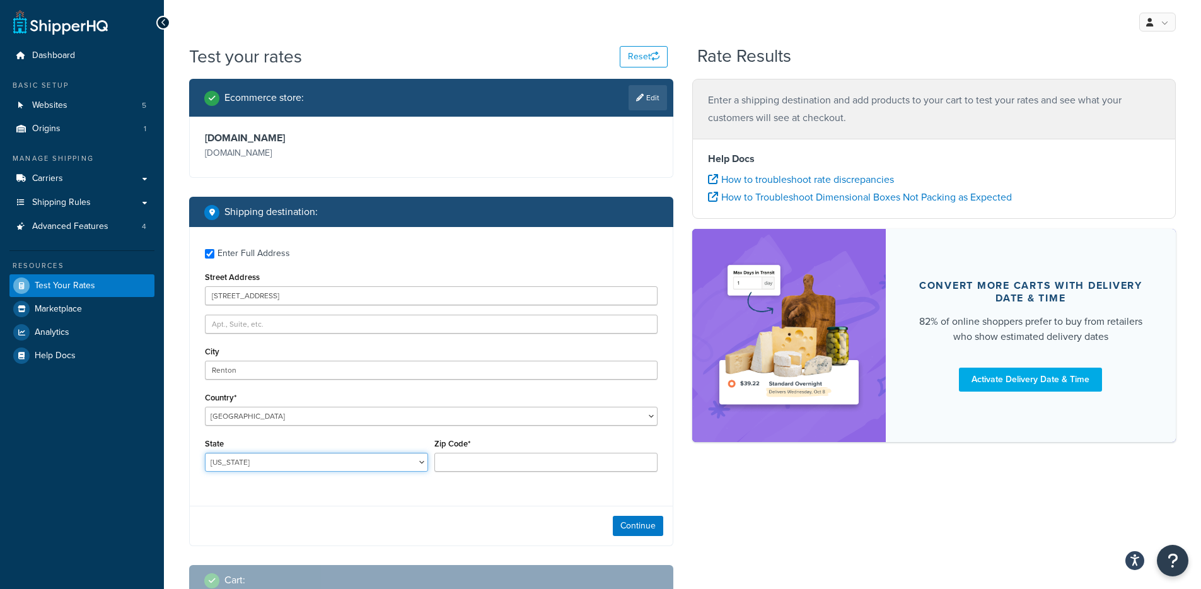
click at [258, 463] on select "Alabama Alaska American Samoa Arizona Arkansas Armed Forces Americas Armed Forc…" at bounding box center [316, 462] width 223 height 19
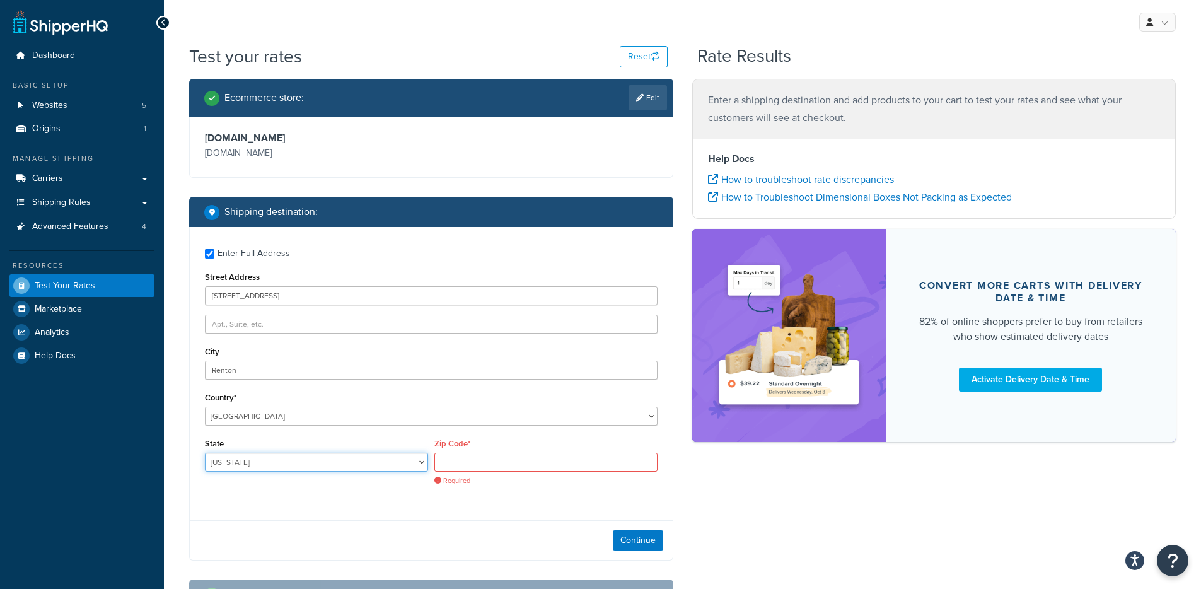
select select "WA"
click at [500, 466] on input "Zip Code*" at bounding box center [545, 462] width 223 height 19
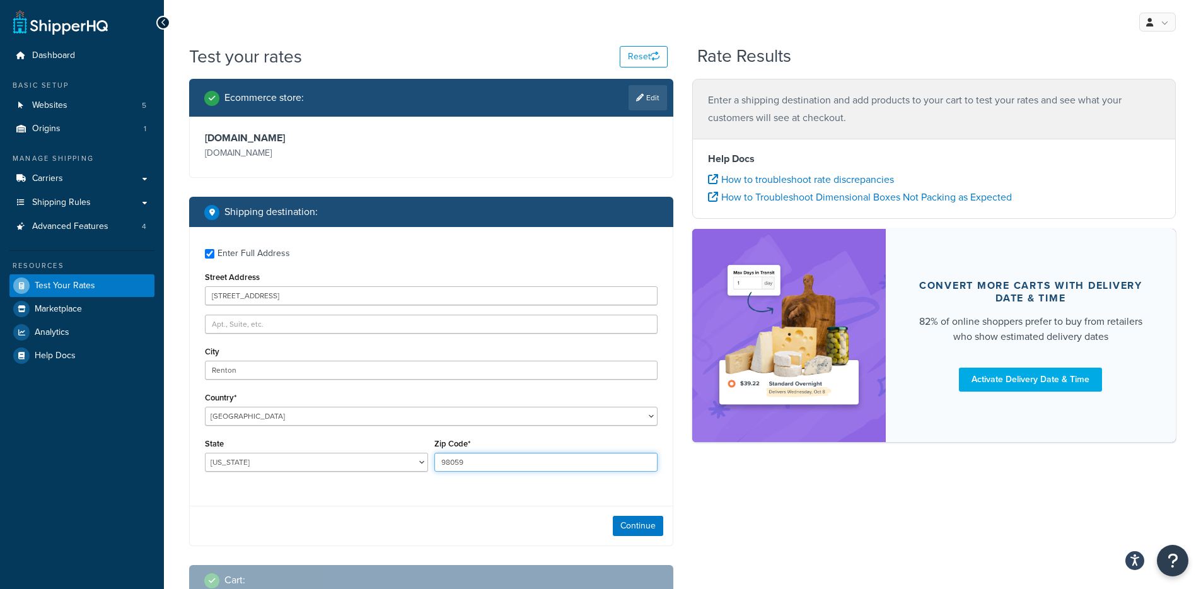
type input "98059"
click at [637, 538] on div "Continue" at bounding box center [431, 525] width 483 height 40
click at [642, 529] on button "Continue" at bounding box center [638, 526] width 50 height 20
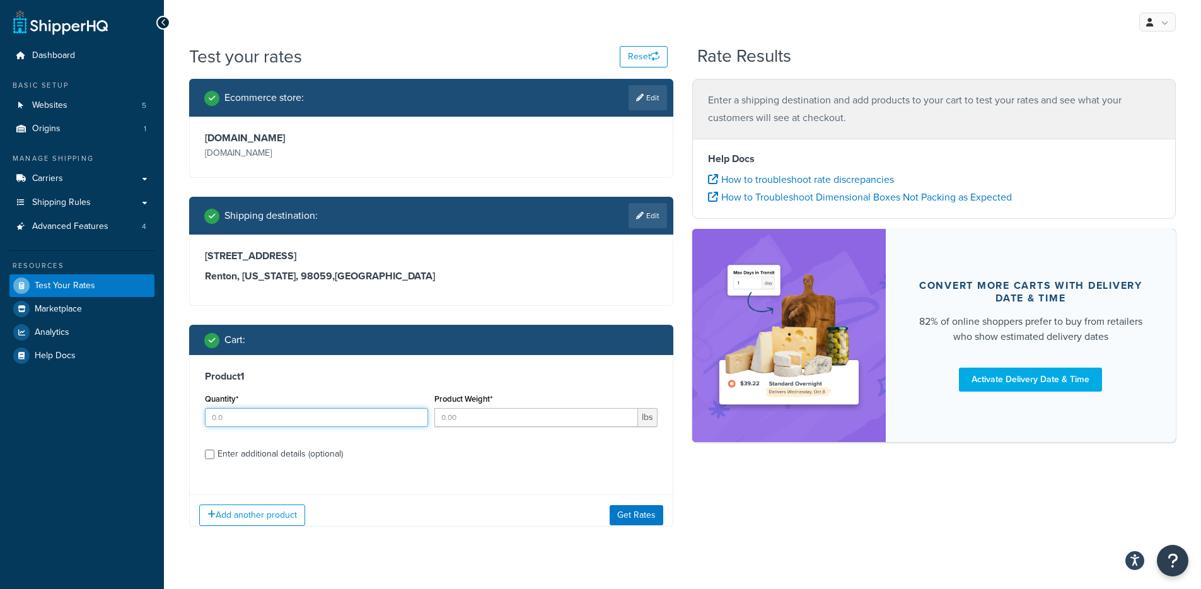
click at [369, 425] on input "Quantity*" at bounding box center [316, 417] width 223 height 19
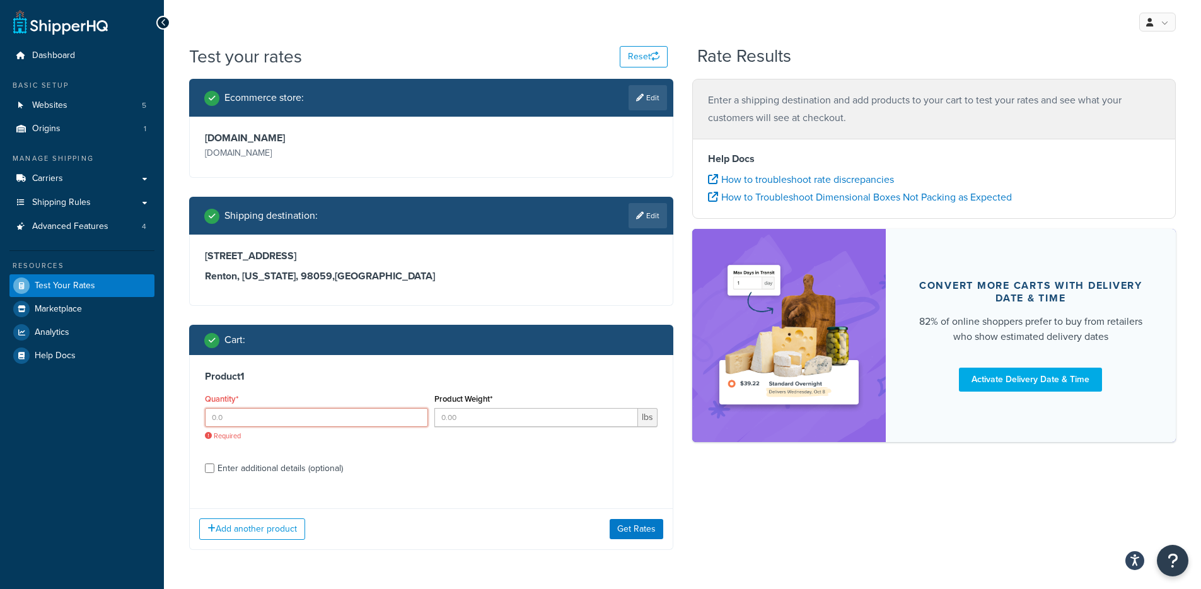
click at [257, 423] on input "Quantity*" at bounding box center [316, 417] width 223 height 19
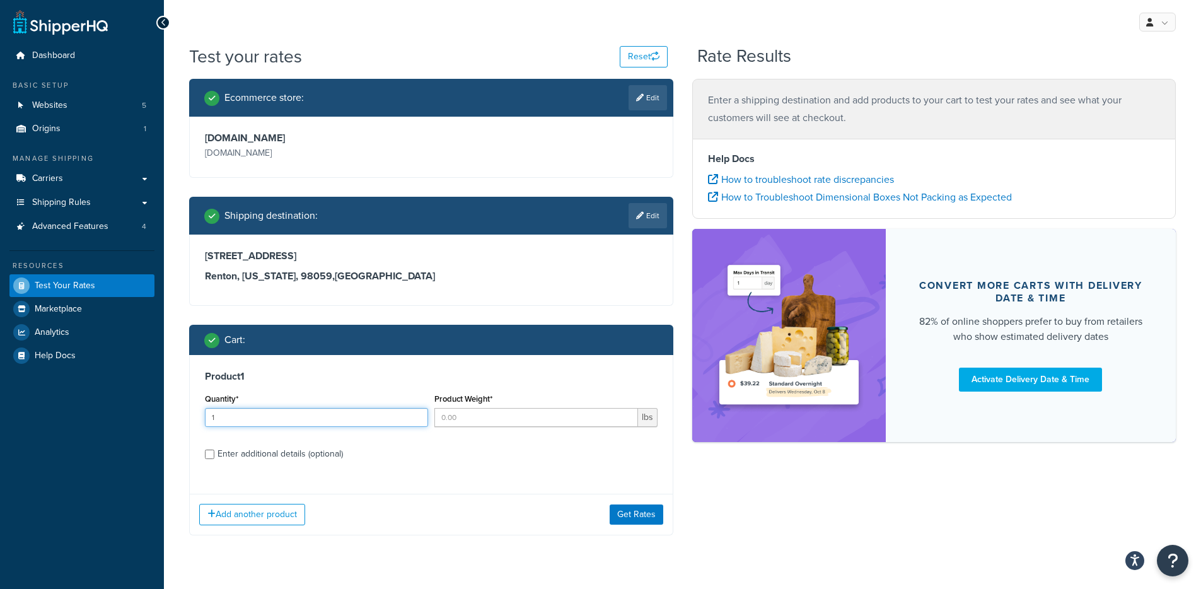
type input "1"
click at [505, 430] on div "Product Weight* lbs" at bounding box center [545, 413] width 229 height 46
click at [505, 425] on input "Product Weight*" at bounding box center [536, 417] width 204 height 19
type input "1.3"
click at [318, 454] on div "Enter additional details (optional)" at bounding box center [279, 454] width 125 height 18
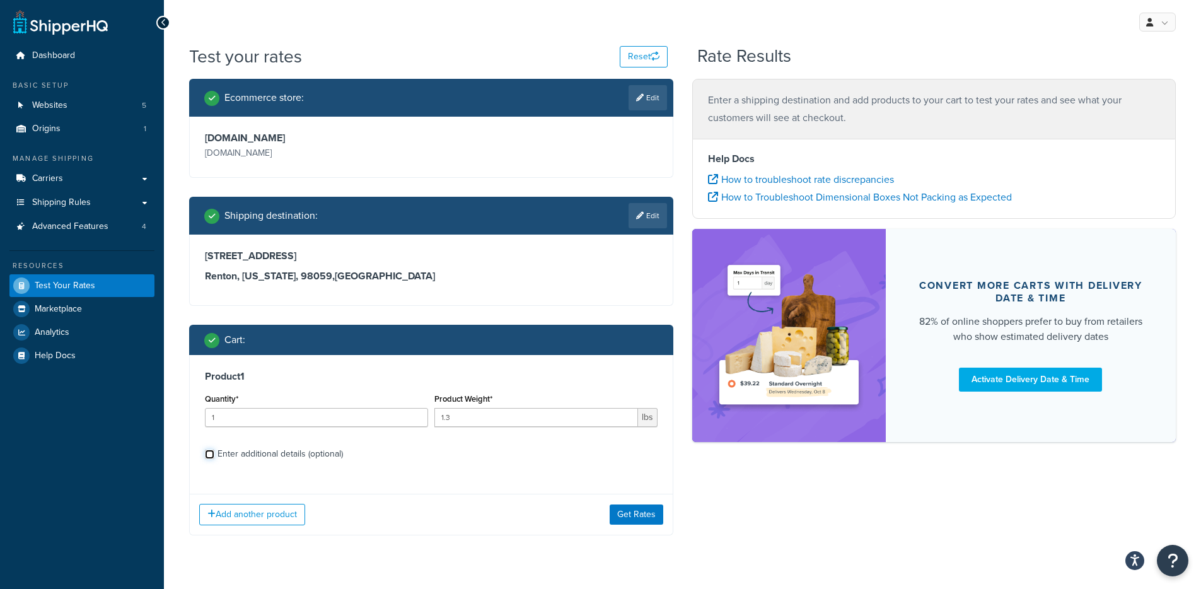
click at [214, 454] on input "Enter additional details (optional)" at bounding box center [209, 453] width 9 height 9
checkbox input "true"
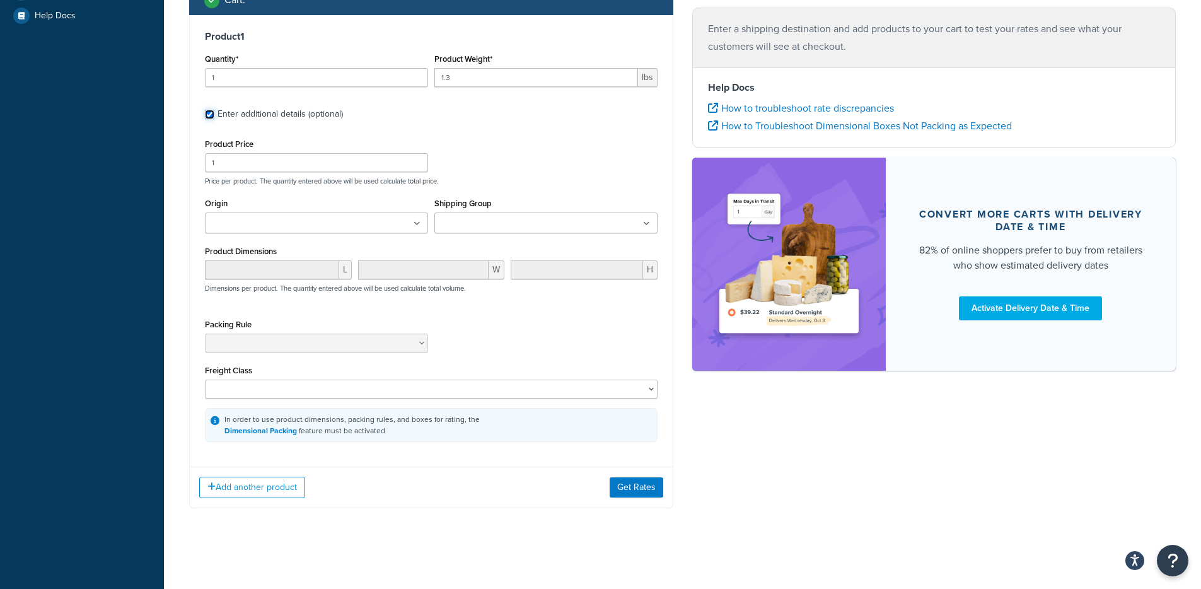
scroll to position [343, 0]
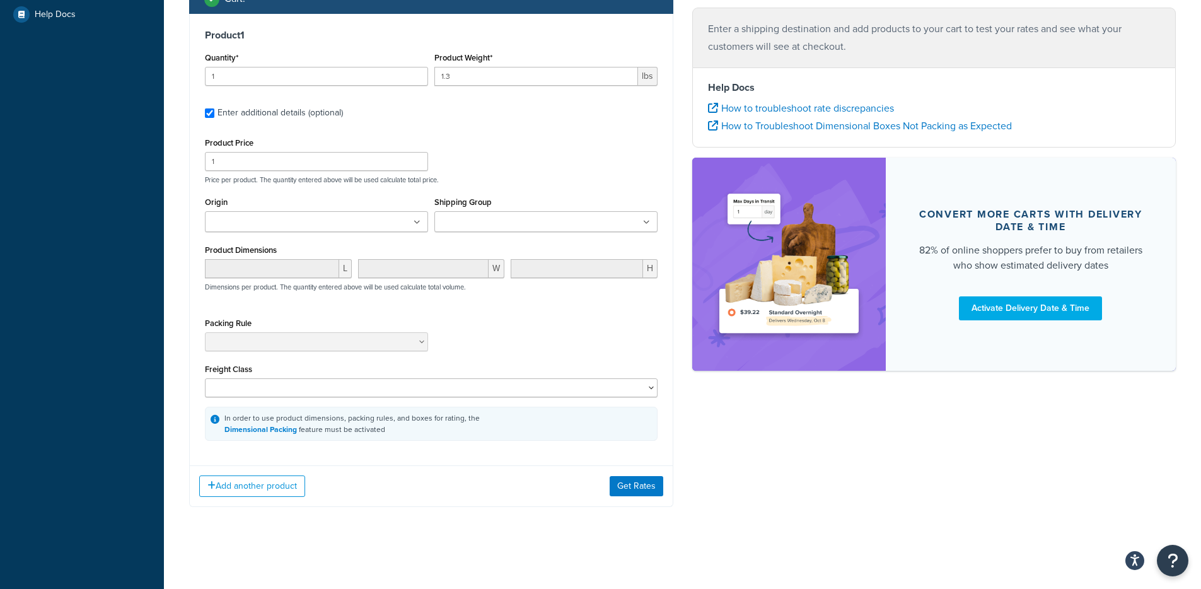
click at [562, 220] on ul at bounding box center [545, 221] width 223 height 21
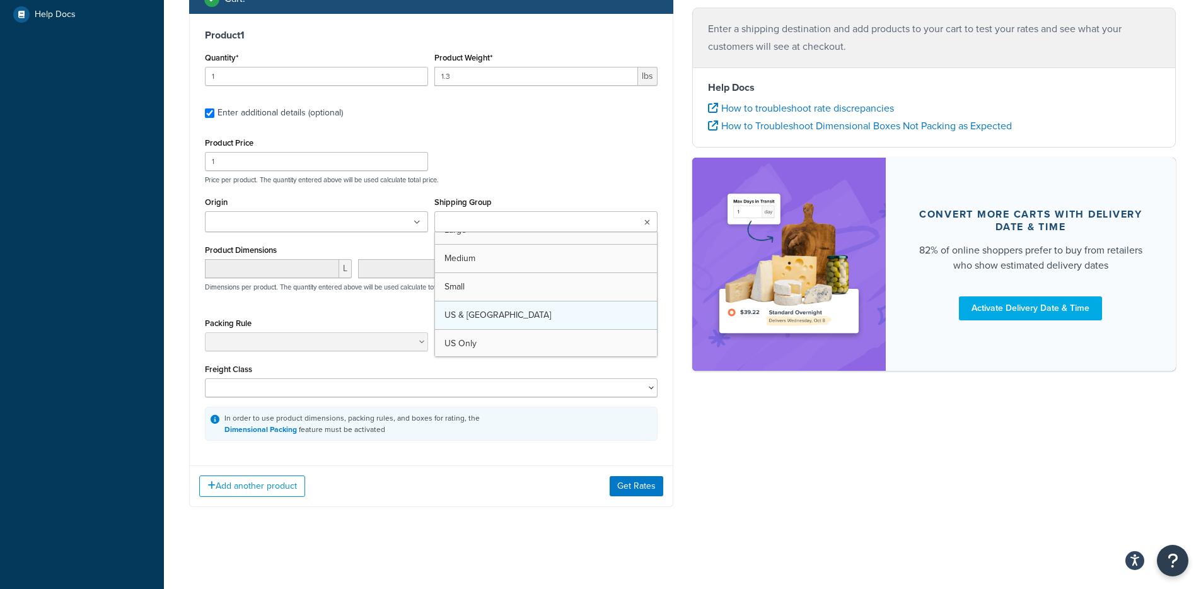
scroll to position [101, 0]
drag, startPoint x: 687, startPoint y: 468, endPoint x: 629, endPoint y: 393, distance: 95.3
click at [687, 469] on div "Ecommerce store : Edit makingcosmetics.com makingcosmetics.com Shipping destina…" at bounding box center [682, 132] width 1005 height 788
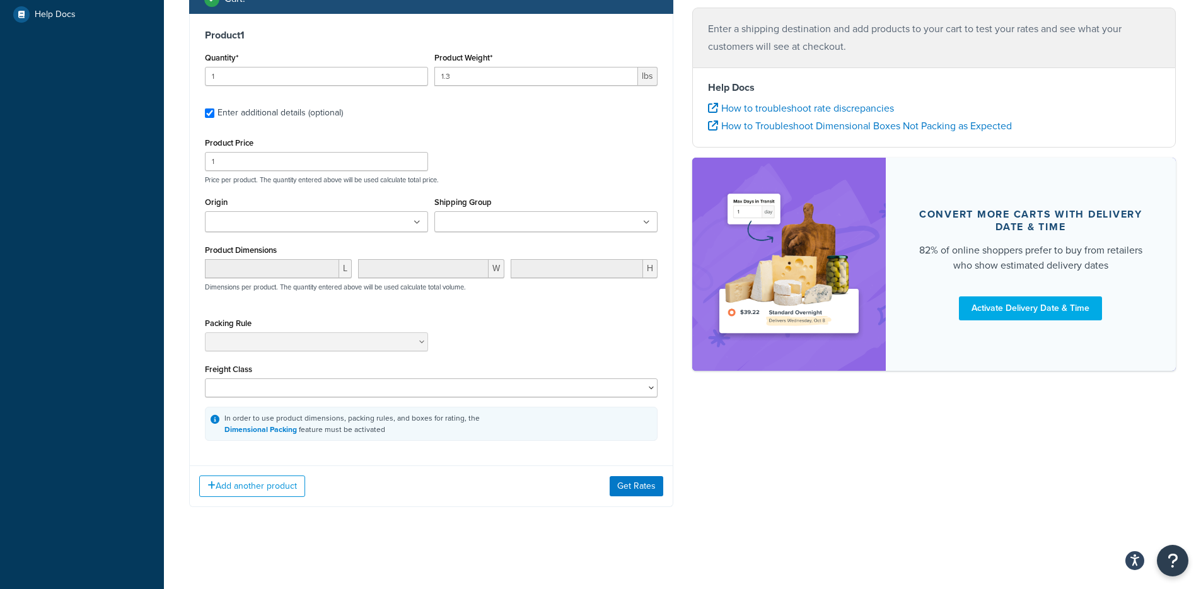
click at [348, 226] on ul at bounding box center [316, 221] width 223 height 21
click at [758, 479] on div "Ecommerce store : Edit makingcosmetics.com makingcosmetics.com Shipping destina…" at bounding box center [682, 132] width 1005 height 788
click at [660, 504] on div "Add another product Get Rates" at bounding box center [431, 485] width 483 height 41
click at [280, 202] on div "Origin MakingCosmetics Redmond WA" at bounding box center [316, 212] width 223 height 38
click at [287, 170] on div "Product Price 1 Price per product. The quantity entered above will be used calc…" at bounding box center [431, 159] width 459 height 50
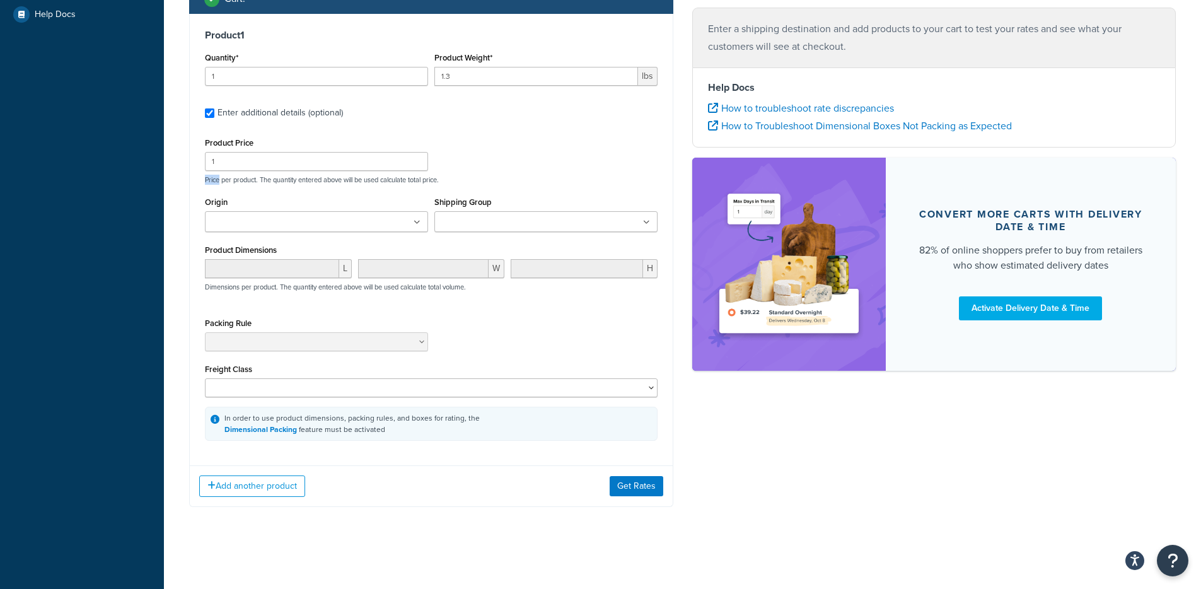
click at [287, 170] on div "Product Price 1 Price per product. The quantity entered above will be used calc…" at bounding box center [431, 159] width 459 height 50
click at [286, 165] on input "1" at bounding box center [316, 161] width 223 height 19
click at [286, 164] on input "1" at bounding box center [316, 161] width 223 height 19
type input "45.9"
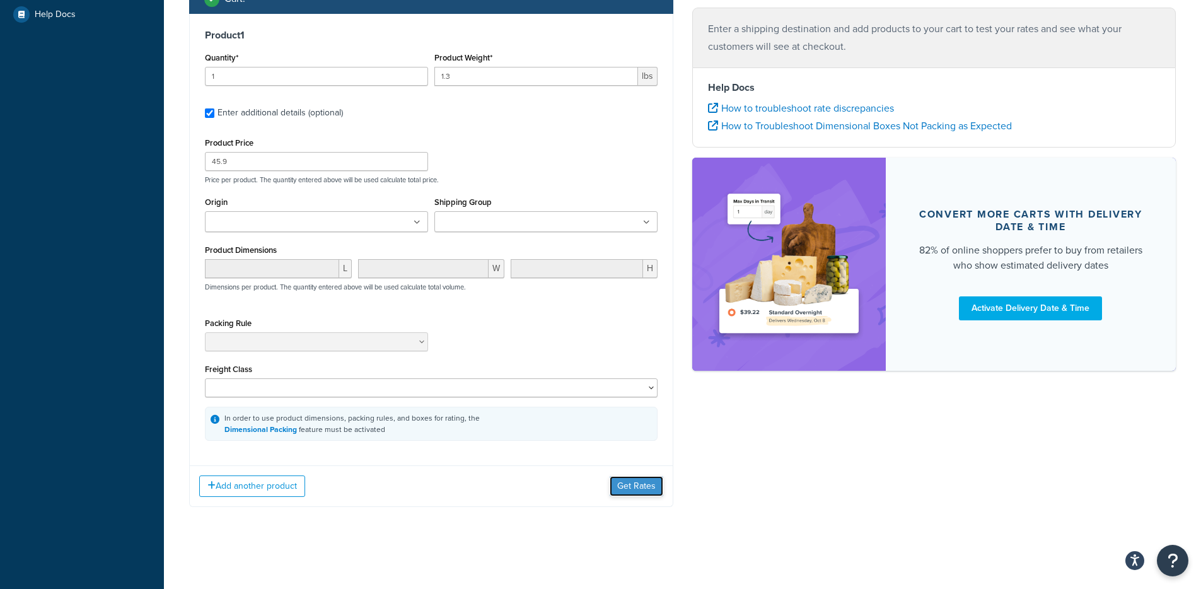
click at [633, 483] on button "Get Rates" at bounding box center [636, 486] width 54 height 20
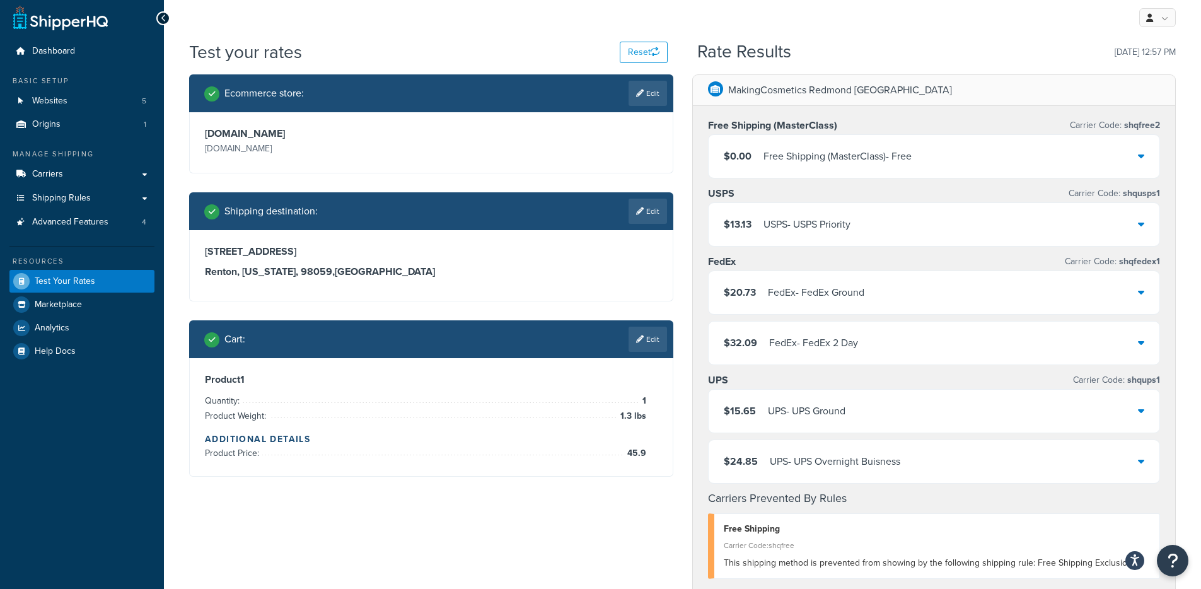
scroll to position [13, 0]
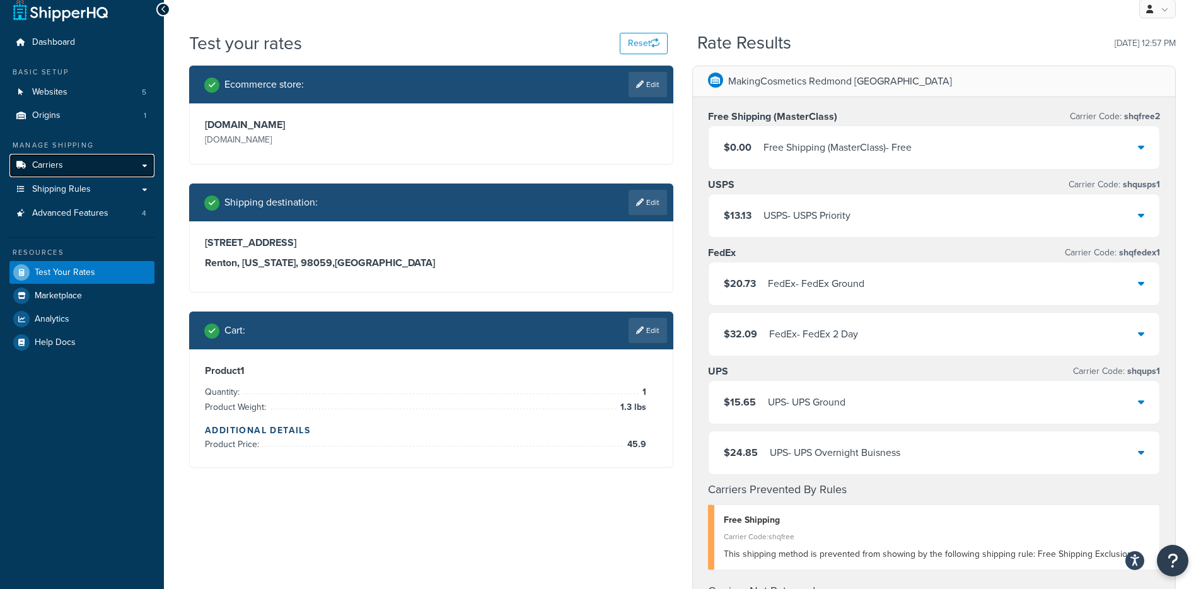
click at [113, 173] on link "Carriers" at bounding box center [81, 165] width 145 height 23
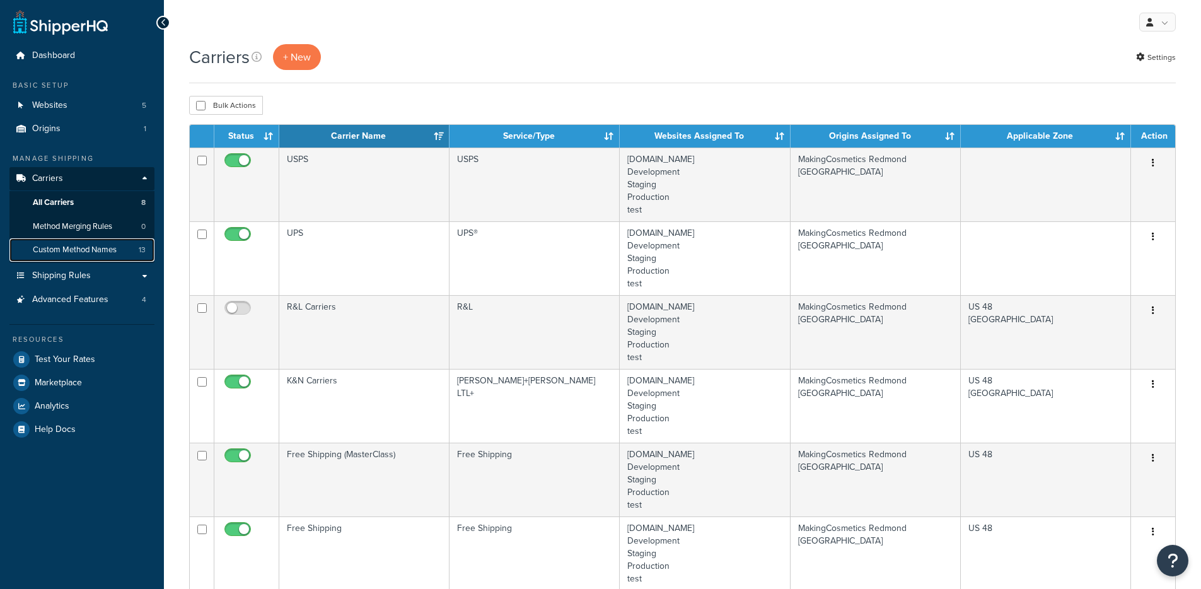
click at [82, 253] on span "Custom Method Names" at bounding box center [75, 250] width 84 height 11
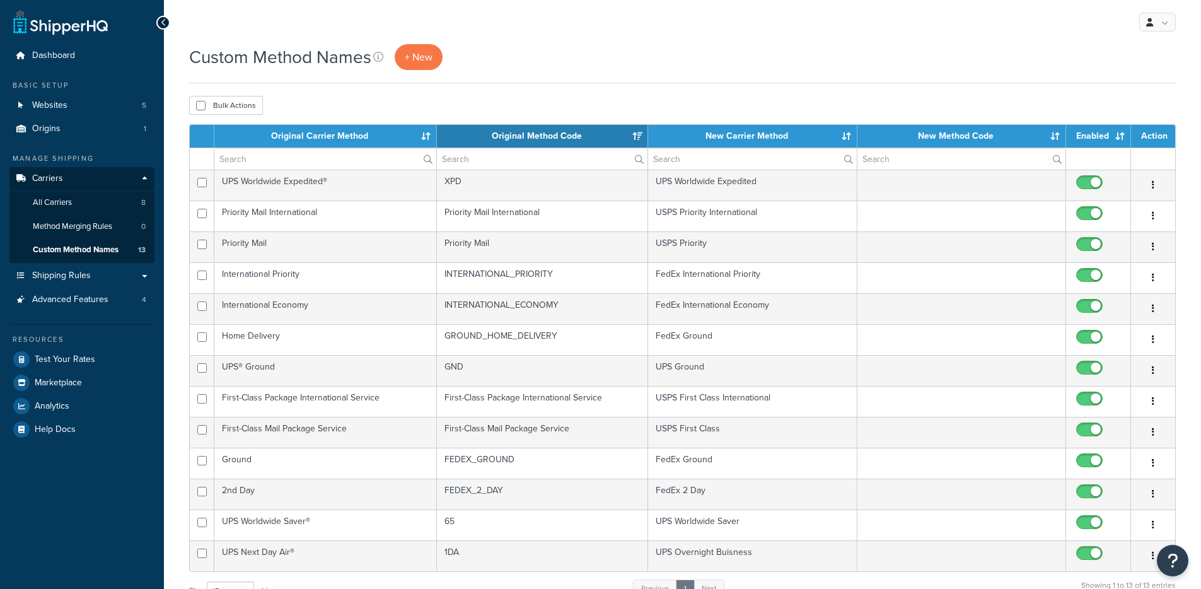
select select "15"
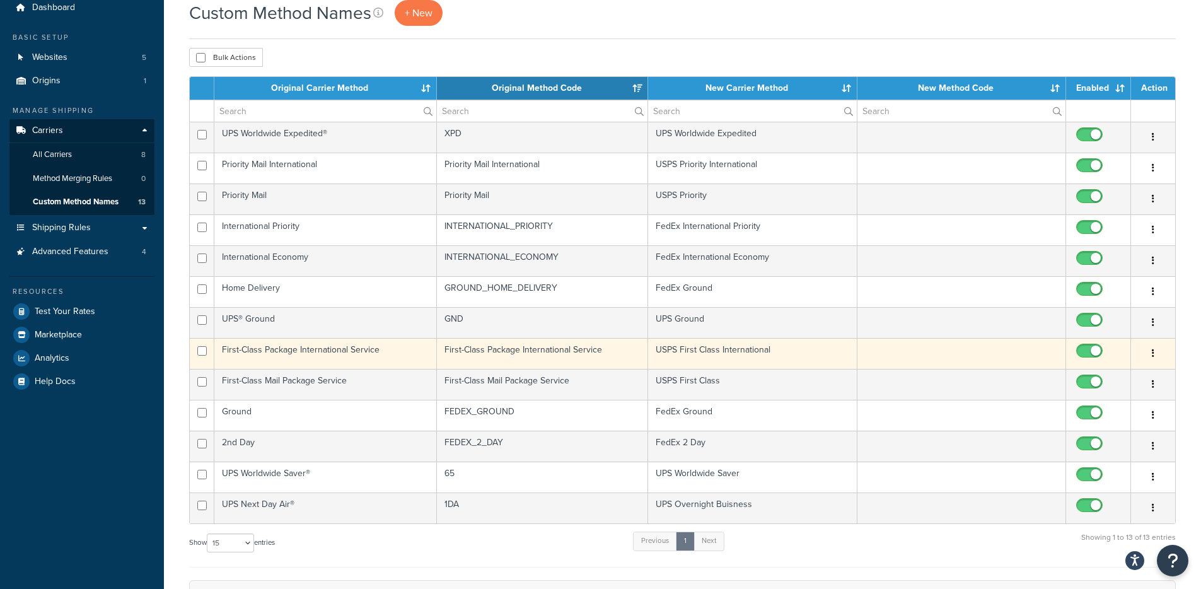
scroll to position [45, 0]
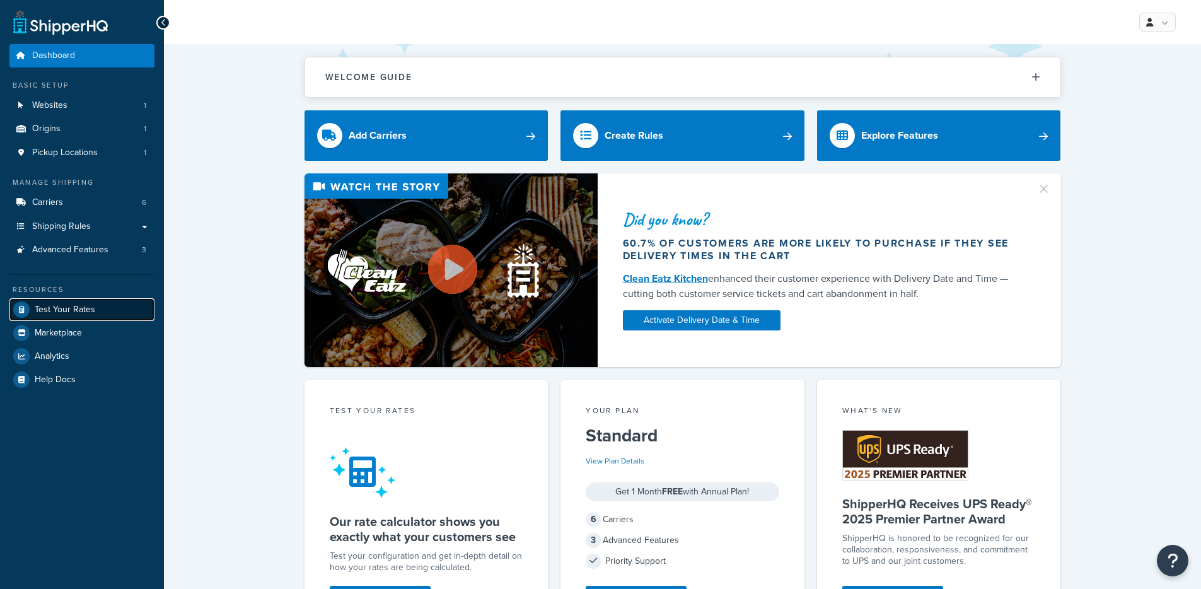
click at [77, 304] on span "Test Your Rates" at bounding box center [65, 309] width 61 height 11
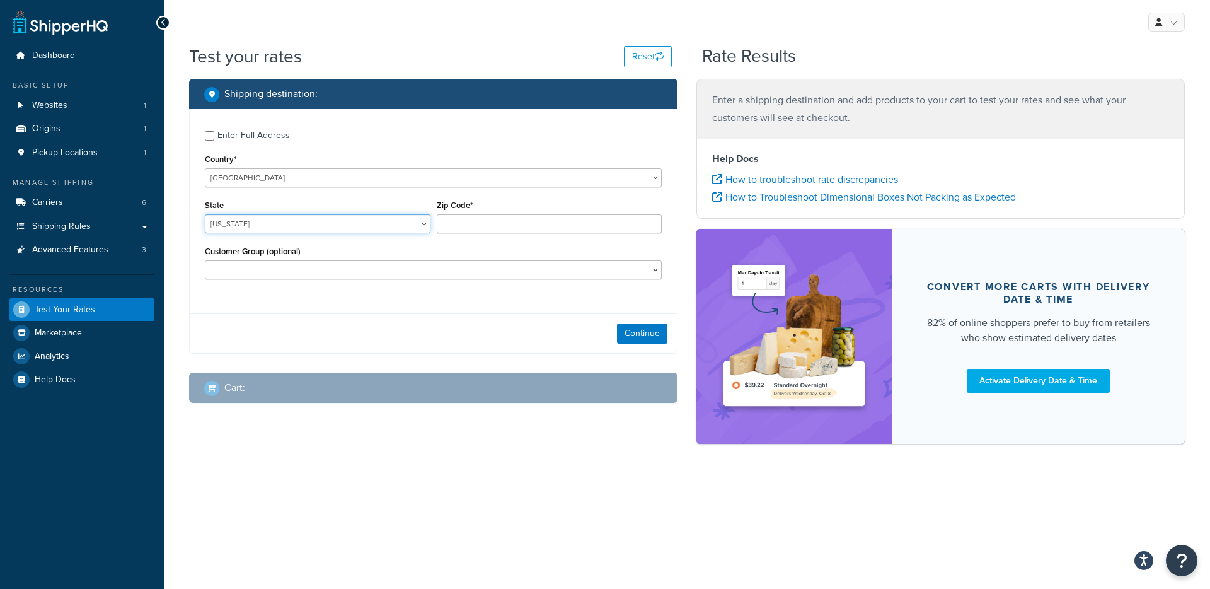
click at [308, 223] on select "Alabama Alaska American Samoa Arizona Arkansas Armed Forces Americas Armed Forc…" at bounding box center [318, 223] width 226 height 19
click at [248, 136] on div "Enter Full Address" at bounding box center [253, 136] width 72 height 18
click at [214, 136] on input "Enter Full Address" at bounding box center [209, 135] width 9 height 9
checkbox input "true"
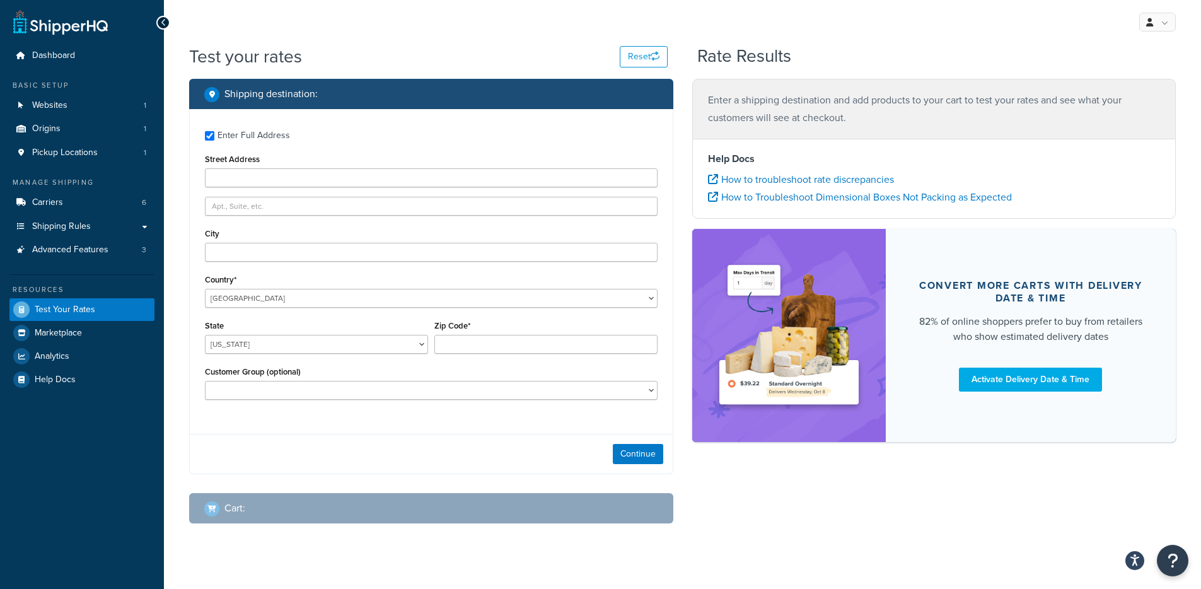
drag, startPoint x: 284, startPoint y: 195, endPoint x: 289, endPoint y: 185, distance: 11.3
click at [284, 195] on div "Enter Full Address Street Address City Country* United States United Kingdom Af…" at bounding box center [431, 266] width 483 height 315
click at [289, 183] on input "Street Address" at bounding box center [431, 177] width 453 height 19
type input "25 S Main Street"
type input "Yardley"
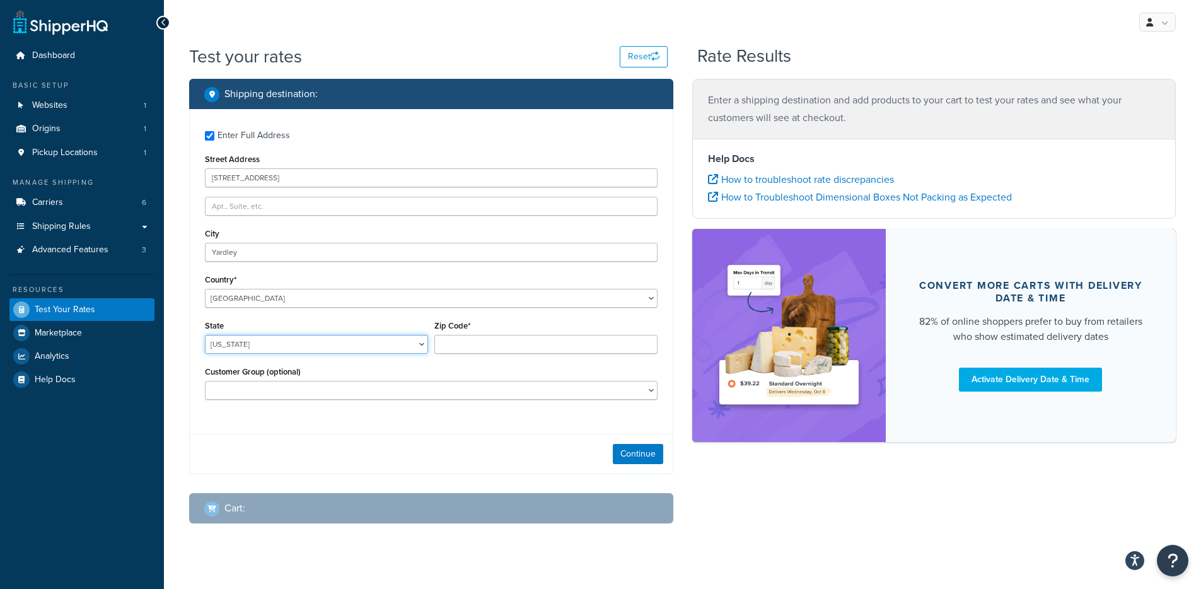
click at [235, 343] on select "Alabama Alaska American Samoa Arizona Arkansas Armed Forces Americas Armed Forc…" at bounding box center [316, 344] width 223 height 19
select select "PA"
drag, startPoint x: 235, startPoint y: 343, endPoint x: 514, endPoint y: 345, distance: 278.6
click at [513, 345] on input "Zip Code*" at bounding box center [545, 344] width 223 height 19
type input "19067"
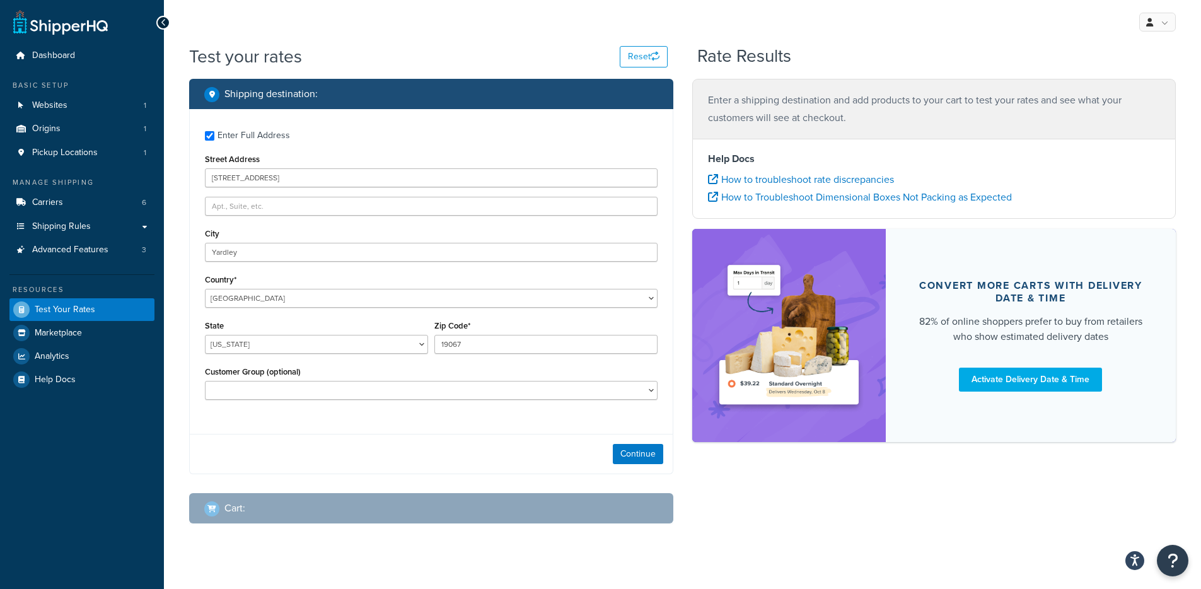
click at [700, 435] on div at bounding box center [788, 335] width 193 height 213
click at [650, 438] on div "Continue" at bounding box center [431, 454] width 483 height 40
click at [652, 446] on button "Continue" at bounding box center [638, 454] width 50 height 20
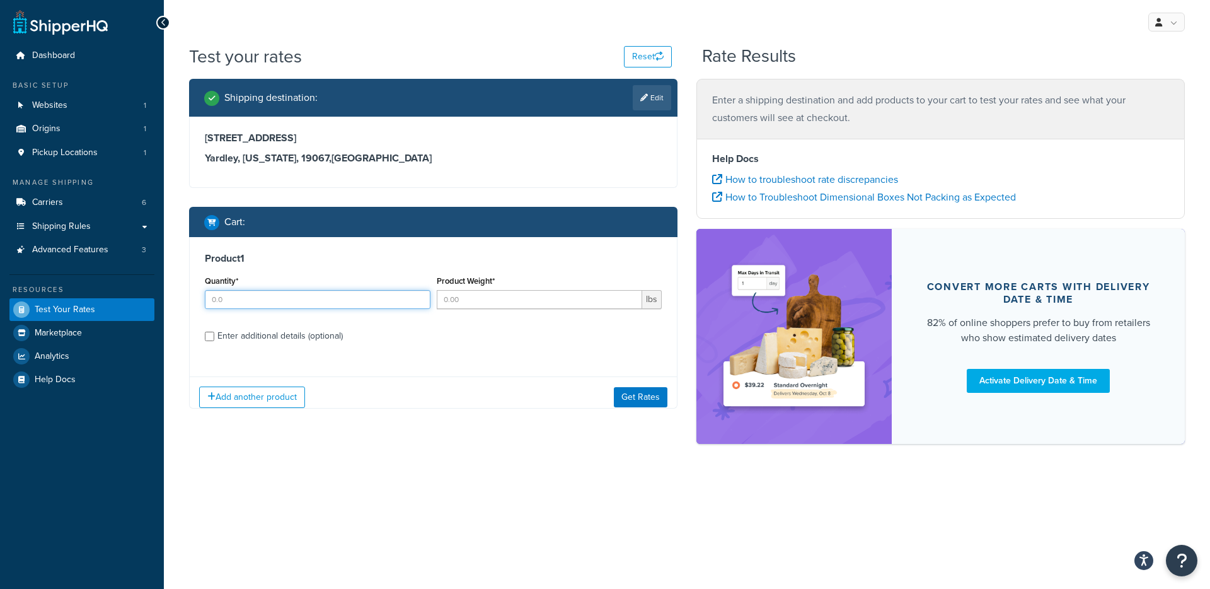
click at [280, 295] on input "Quantity*" at bounding box center [318, 299] width 226 height 19
type input "8"
type input "6.5"
click at [623, 406] on button "Get Rates" at bounding box center [641, 396] width 54 height 20
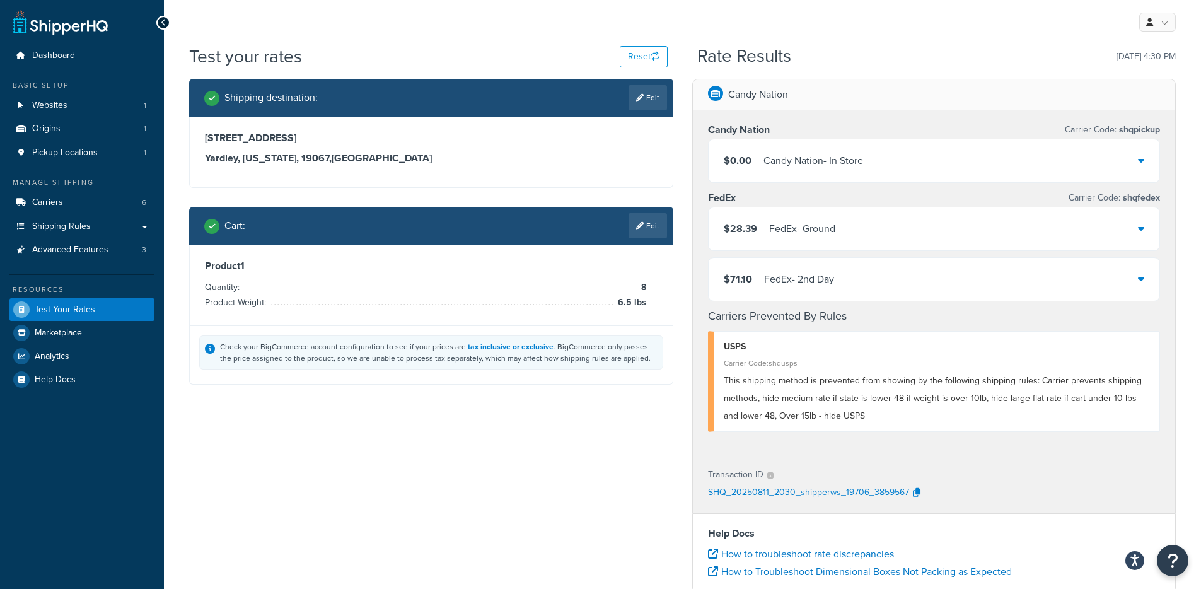
click at [875, 223] on div "$28.39 FedEx - Ground" at bounding box center [933, 228] width 451 height 43
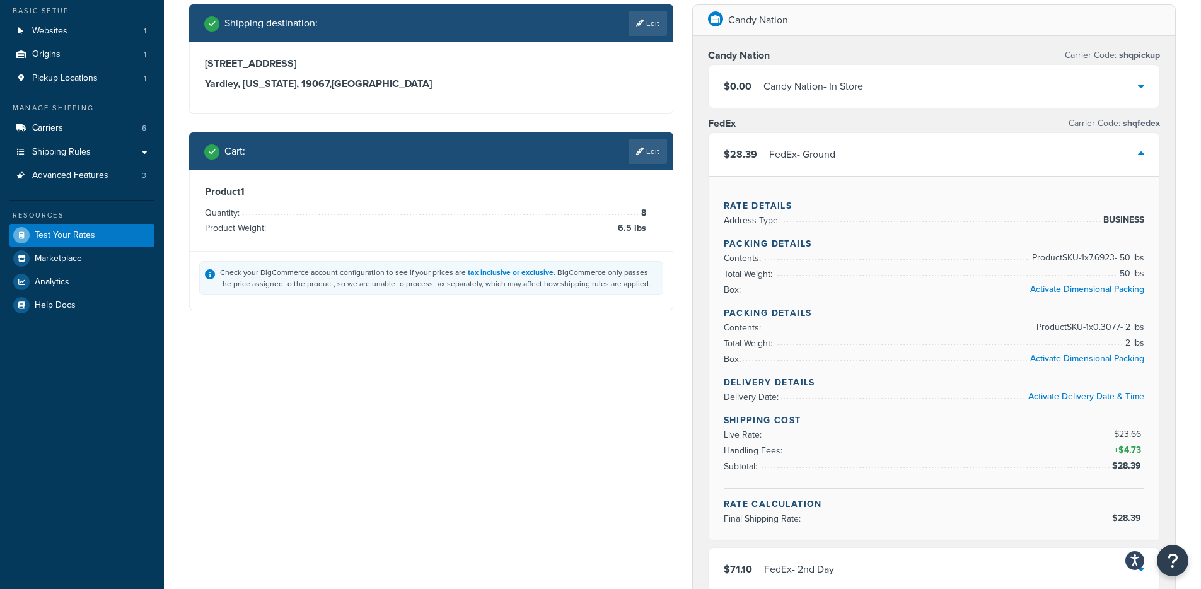
scroll to position [74, 0]
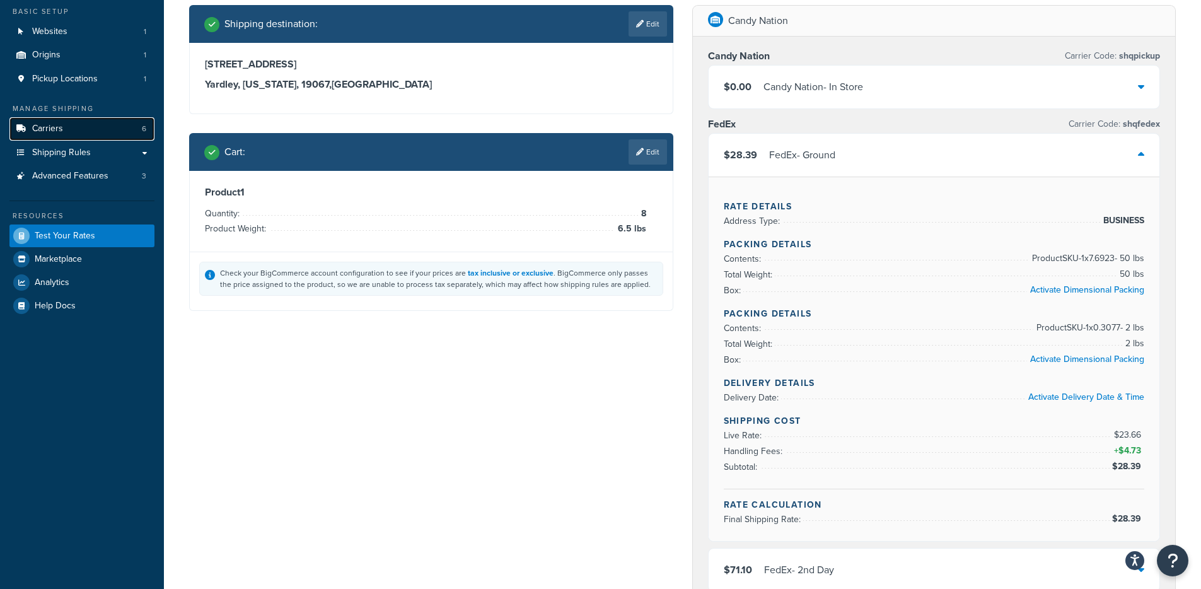
click at [123, 121] on link "Carriers 6" at bounding box center [81, 128] width 145 height 23
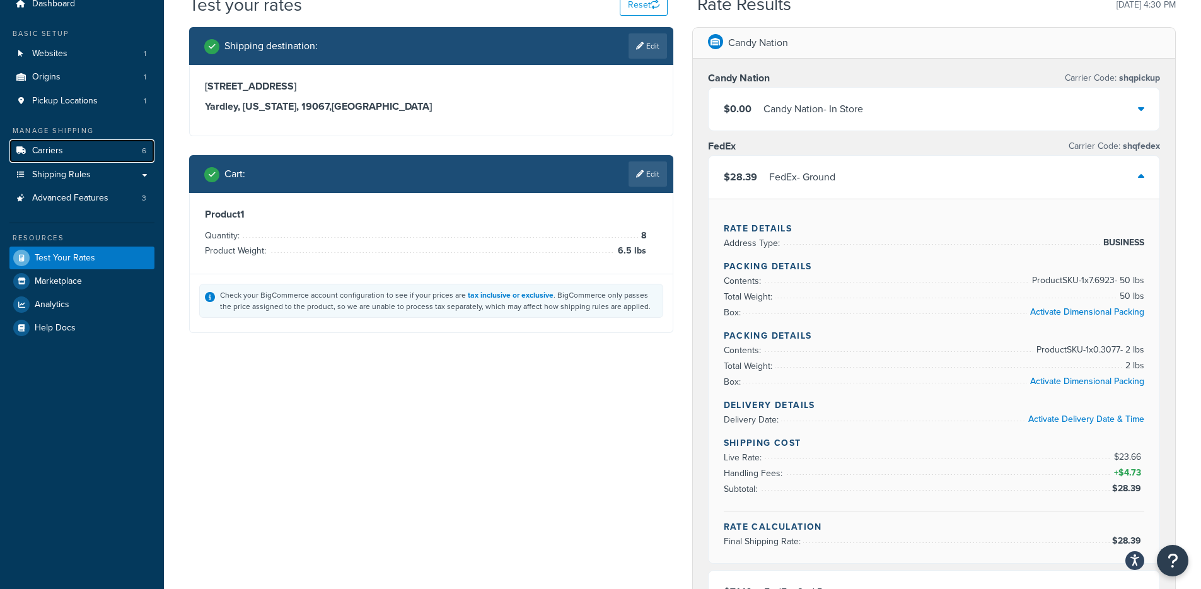
scroll to position [51, 0]
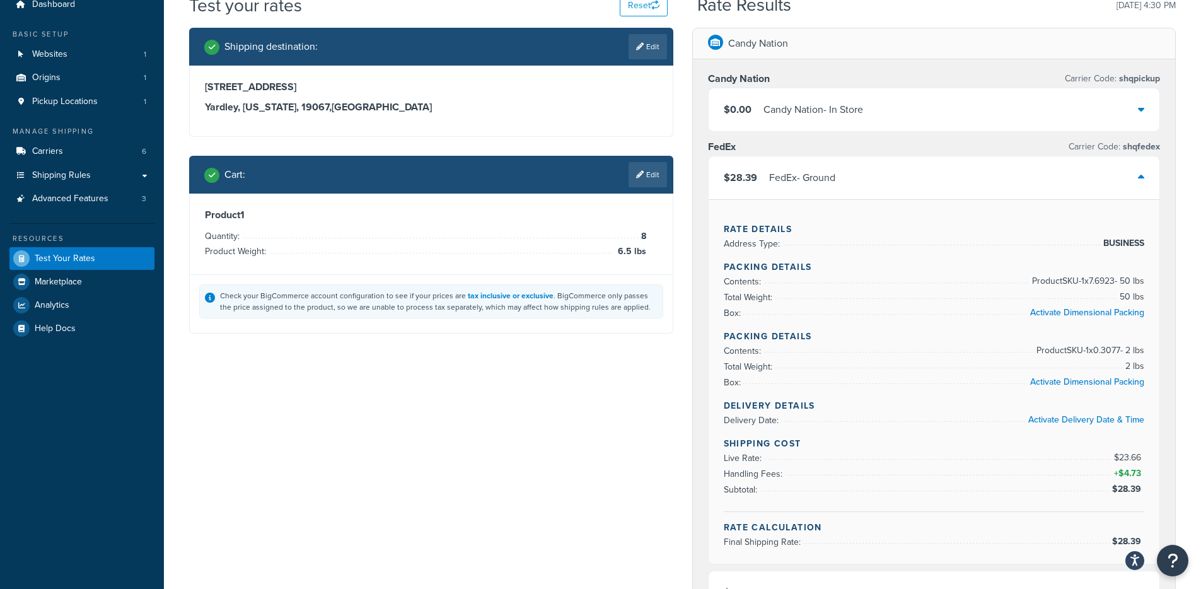
click at [788, 188] on div "$28.39 FedEx - Ground" at bounding box center [933, 177] width 451 height 43
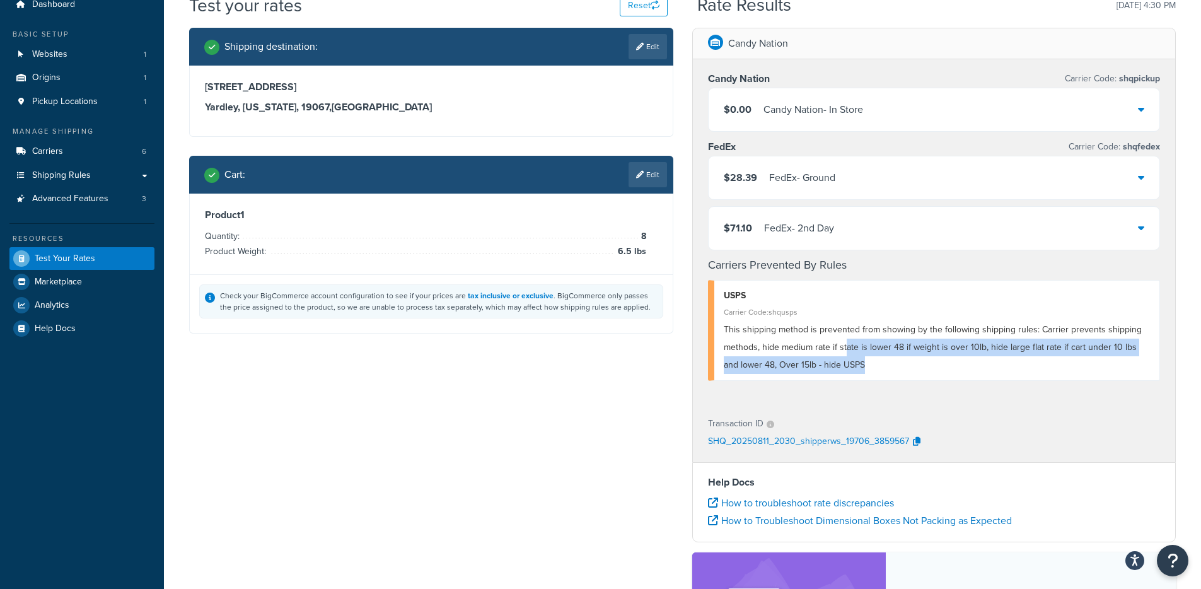
drag, startPoint x: 954, startPoint y: 360, endPoint x: 708, endPoint y: 249, distance: 270.2
click at [845, 354] on div "This shipping method is prevented from showing by the following shipping rules:…" at bounding box center [937, 347] width 427 height 53
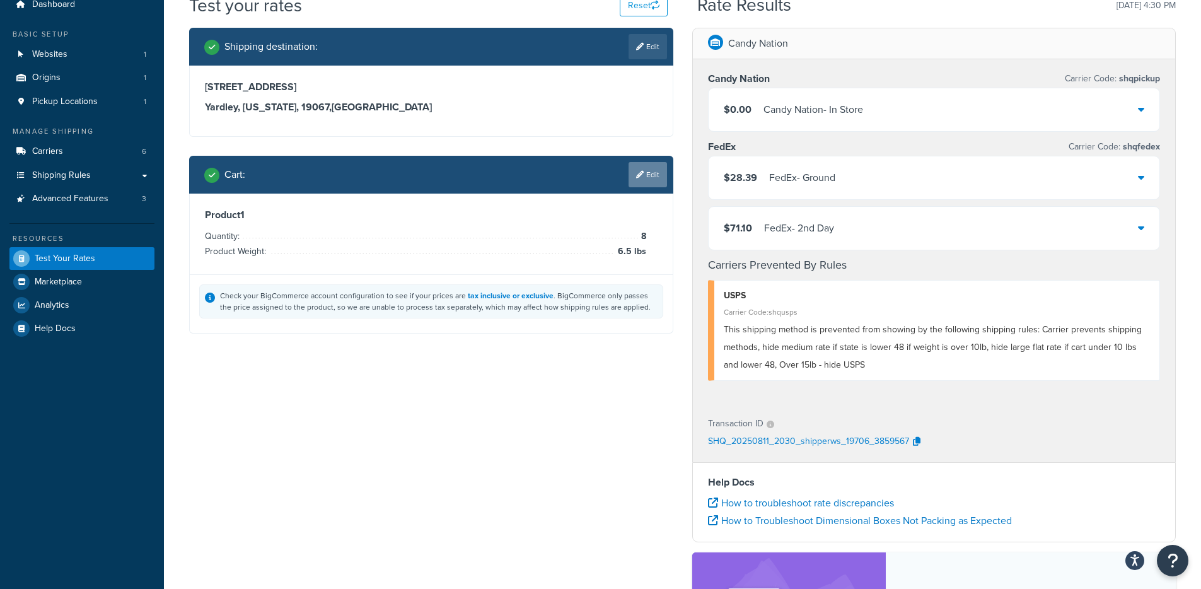
click at [638, 178] on link "Edit" at bounding box center [647, 174] width 38 height 25
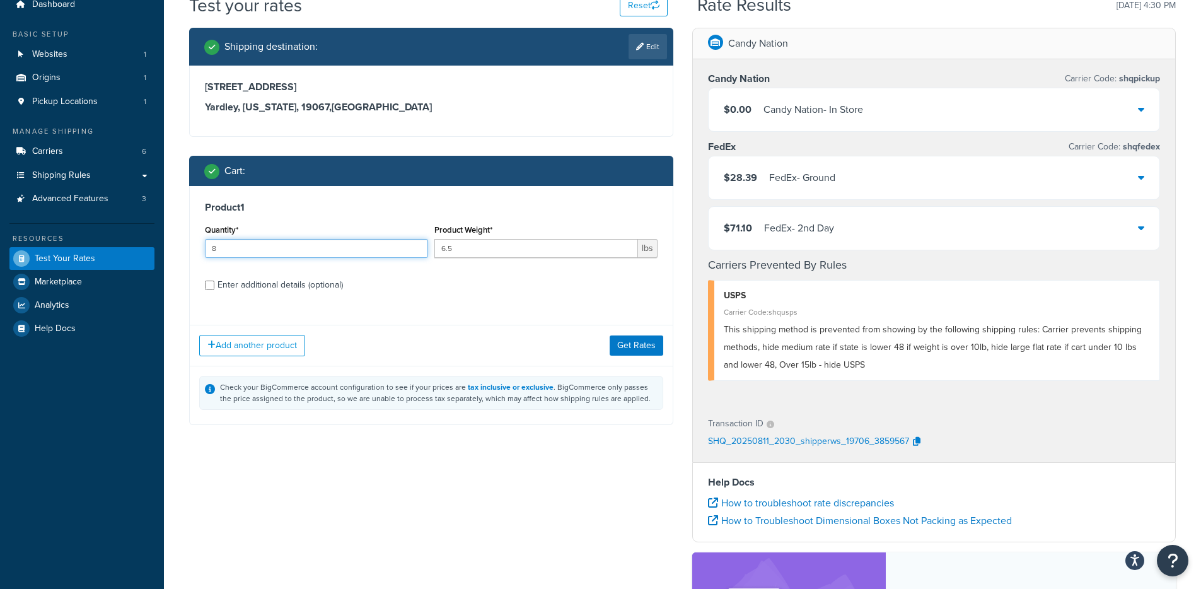
drag, startPoint x: 237, startPoint y: 250, endPoint x: 204, endPoint y: 249, distance: 33.4
click at [204, 249] on div "Quantity* 8" at bounding box center [316, 244] width 229 height 46
type input "1"
drag, startPoint x: 495, startPoint y: 250, endPoint x: 407, endPoint y: 245, distance: 88.3
click at [407, 245] on div "Quantity* 1 Product Weight* 6.5 lbs" at bounding box center [431, 244] width 459 height 46
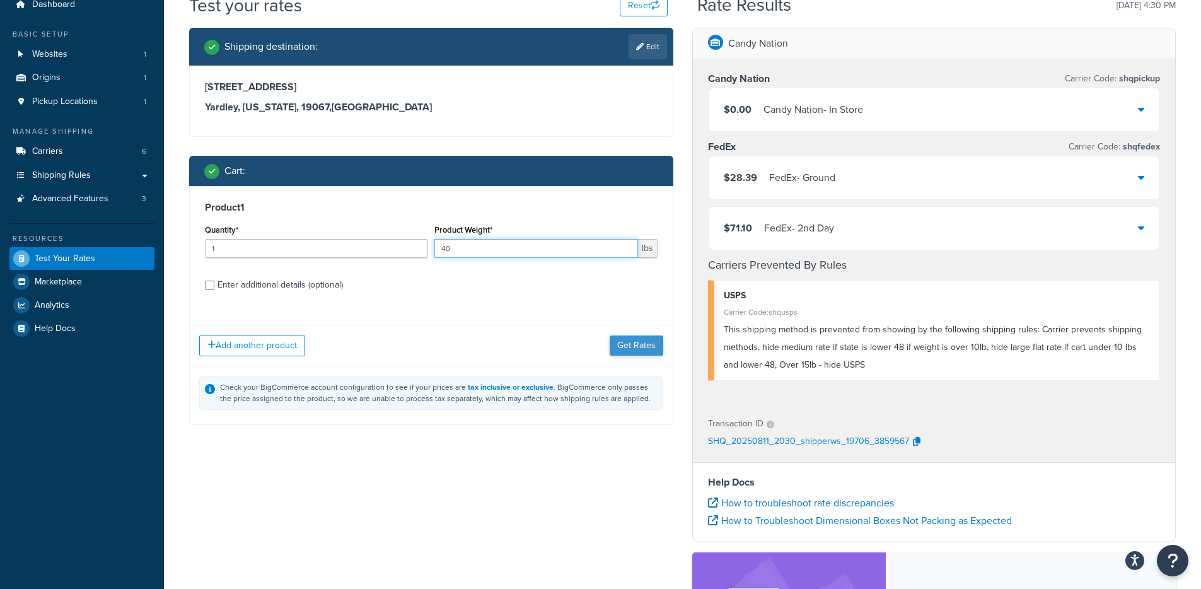
type input "40"
click at [646, 351] on button "Get Rates" at bounding box center [636, 345] width 54 height 20
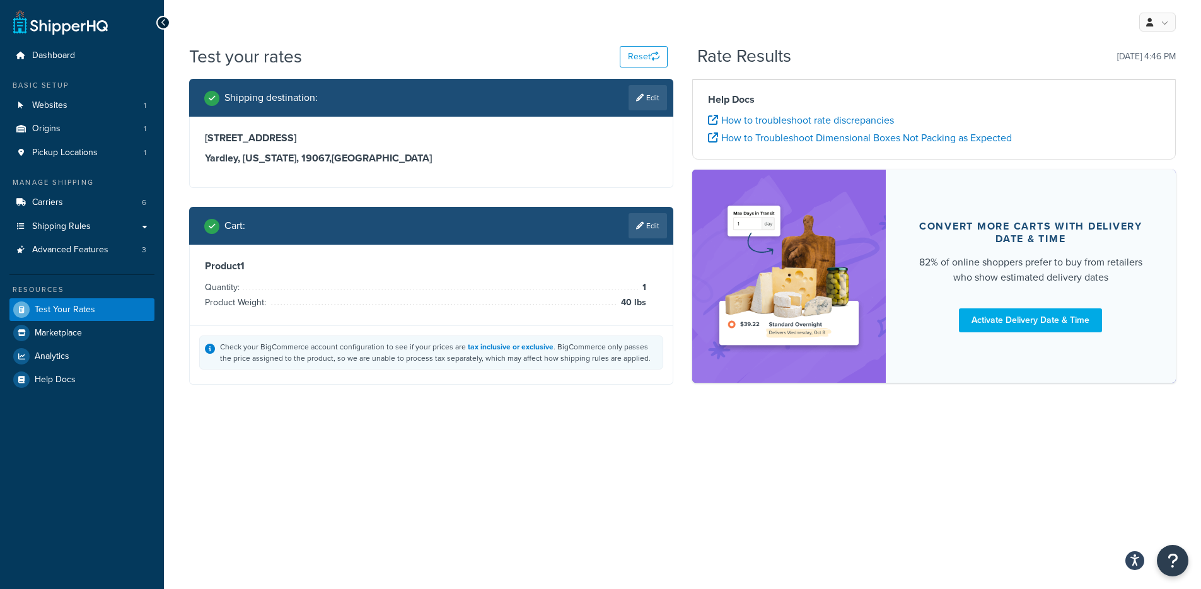
scroll to position [0, 0]
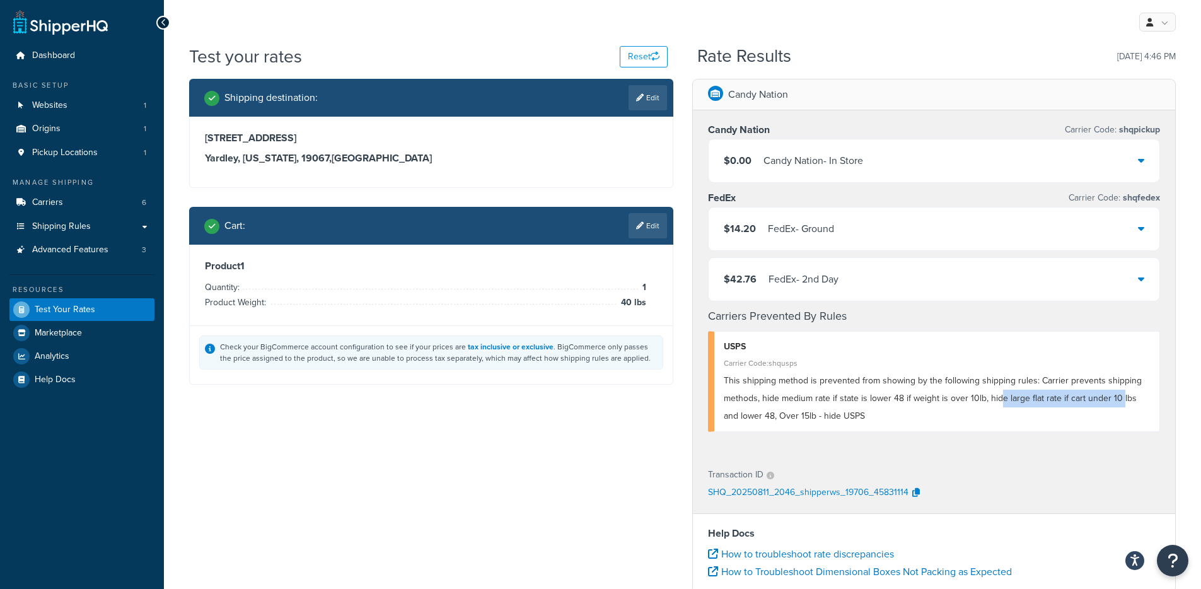
drag, startPoint x: 998, startPoint y: 400, endPoint x: 1117, endPoint y: 407, distance: 119.3
click at [1117, 406] on div "This shipping method is prevented from showing by the following shipping rules:…" at bounding box center [937, 398] width 427 height 53
drag, startPoint x: 1131, startPoint y: 407, endPoint x: 899, endPoint y: 364, distance: 235.9
click at [1129, 407] on div "This shipping method is prevented from showing by the following shipping rules:…" at bounding box center [937, 398] width 427 height 53
drag, startPoint x: 652, startPoint y: 237, endPoint x: 643, endPoint y: 250, distance: 15.8
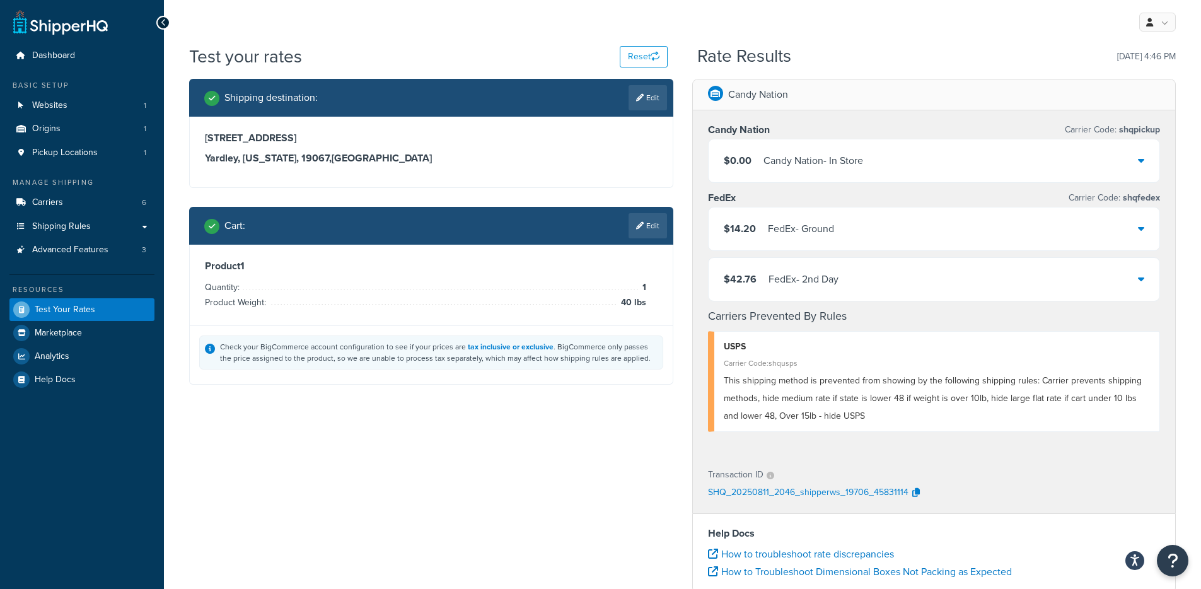
click at [652, 237] on link "Edit" at bounding box center [647, 225] width 38 height 25
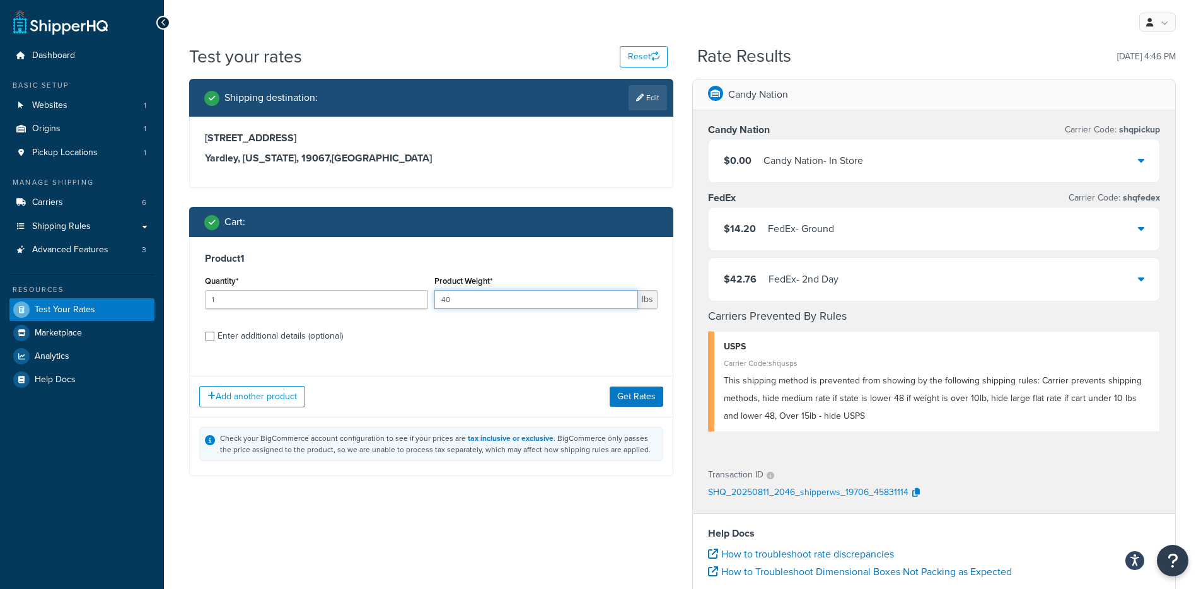
drag, startPoint x: 520, startPoint y: 304, endPoint x: 428, endPoint y: 303, distance: 92.0
click at [428, 303] on div "Quantity* 1 Product Weight* 40 lbs" at bounding box center [431, 295] width 459 height 46
drag, startPoint x: 436, startPoint y: 299, endPoint x: 430, endPoint y: 299, distance: 6.3
click at [431, 299] on div "Product Weight* 10 lbs" at bounding box center [545, 295] width 229 height 46
type input "11"
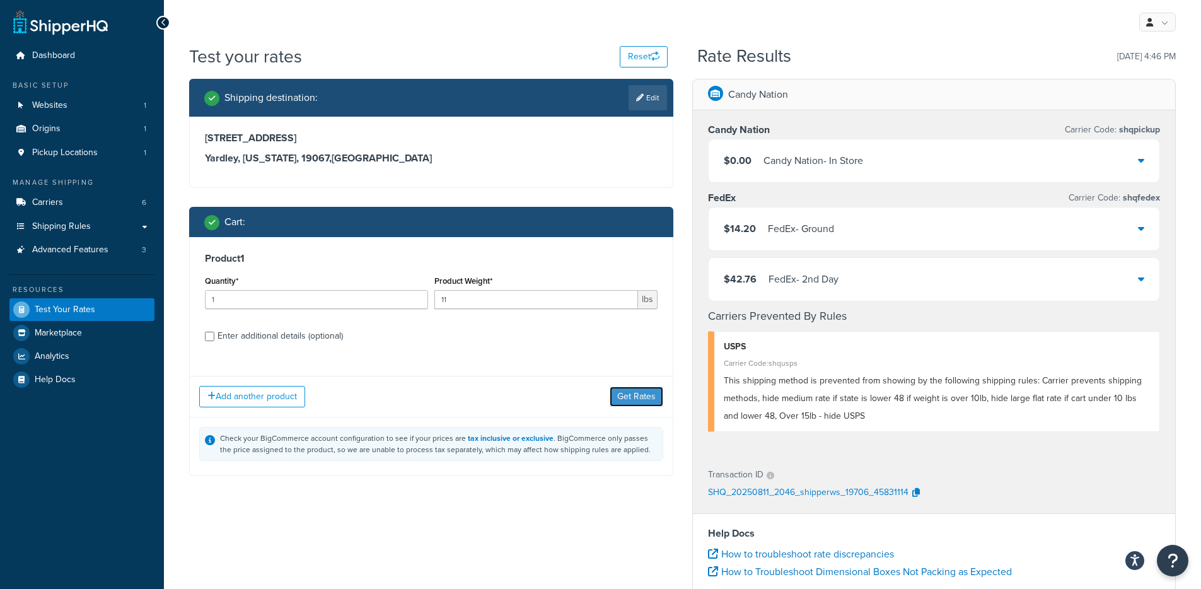
click at [633, 398] on button "Get Rates" at bounding box center [636, 396] width 54 height 20
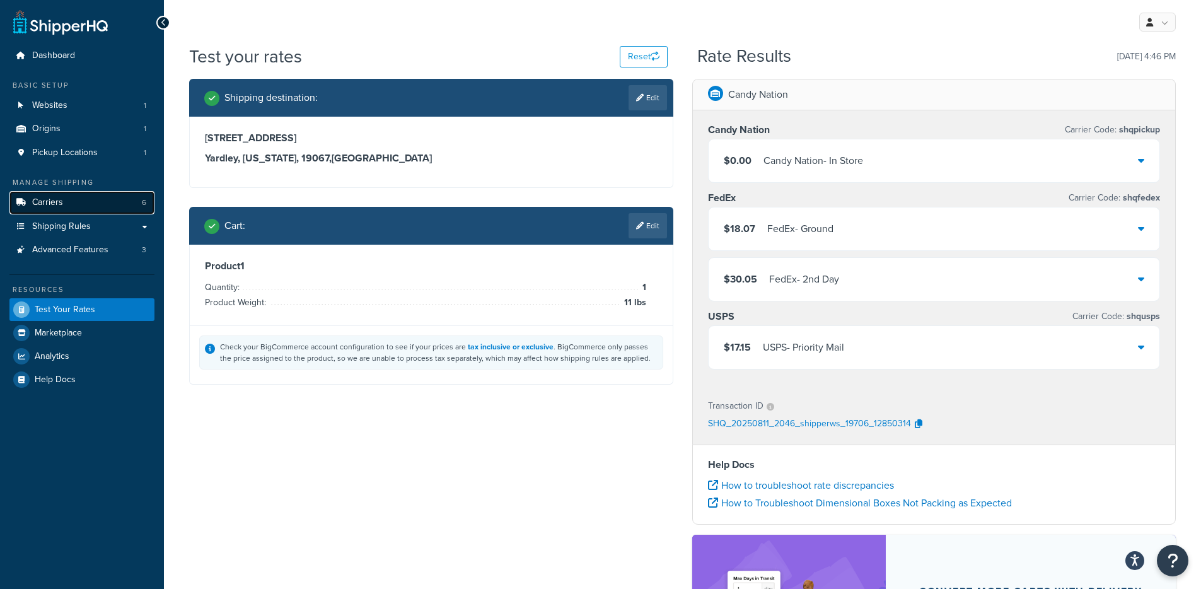
click at [43, 202] on span "Carriers" at bounding box center [47, 202] width 31 height 11
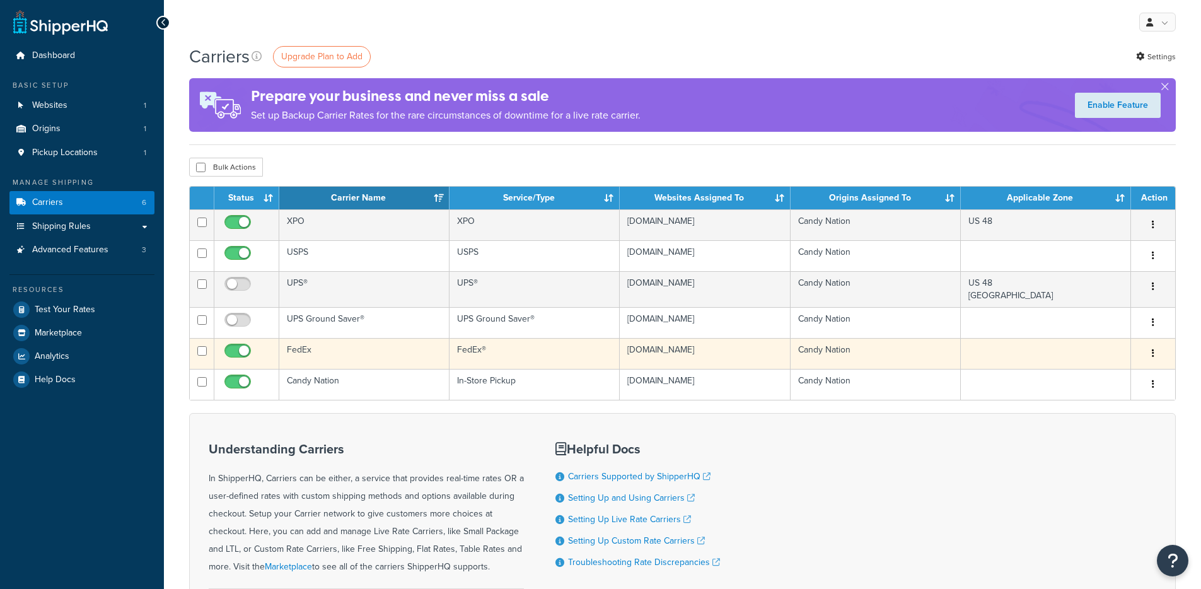
click at [393, 368] on td "FedEx" at bounding box center [364, 353] width 170 height 31
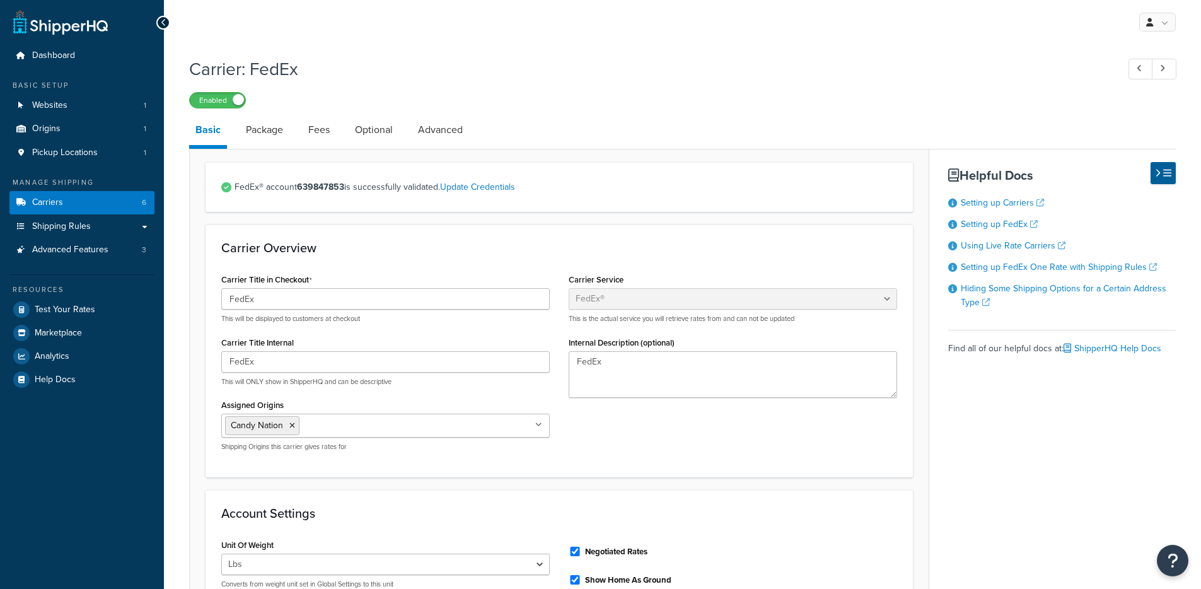
select select "fedEx"
select select "REGULAR_PICKUP"
select select "YOUR_PACKAGING"
click at [295, 122] on li "Package" at bounding box center [270, 130] width 62 height 30
click at [277, 130] on link "Package" at bounding box center [264, 130] width 50 height 30
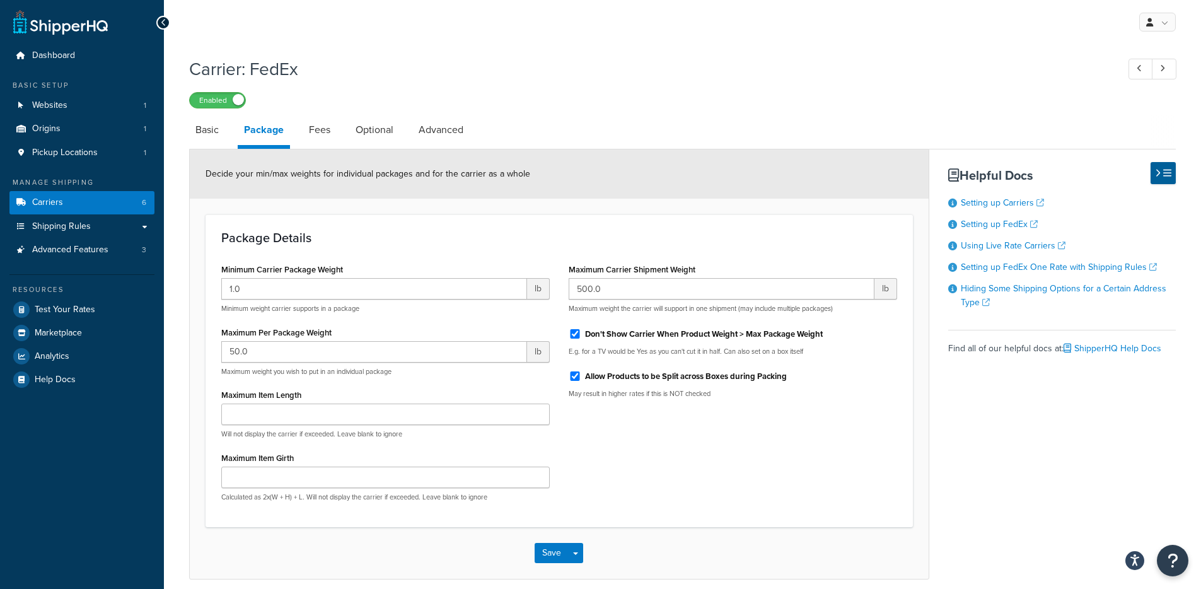
click at [376, 114] on div "Carrier: FedEx Enabled Basic Package Fees Optional Advanced Decide your min/max…" at bounding box center [682, 314] width 986 height 529
drag, startPoint x: 380, startPoint y: 132, endPoint x: 410, endPoint y: 146, distance: 32.4
click at [379, 132] on link "Optional" at bounding box center [374, 130] width 50 height 30
select select "residential"
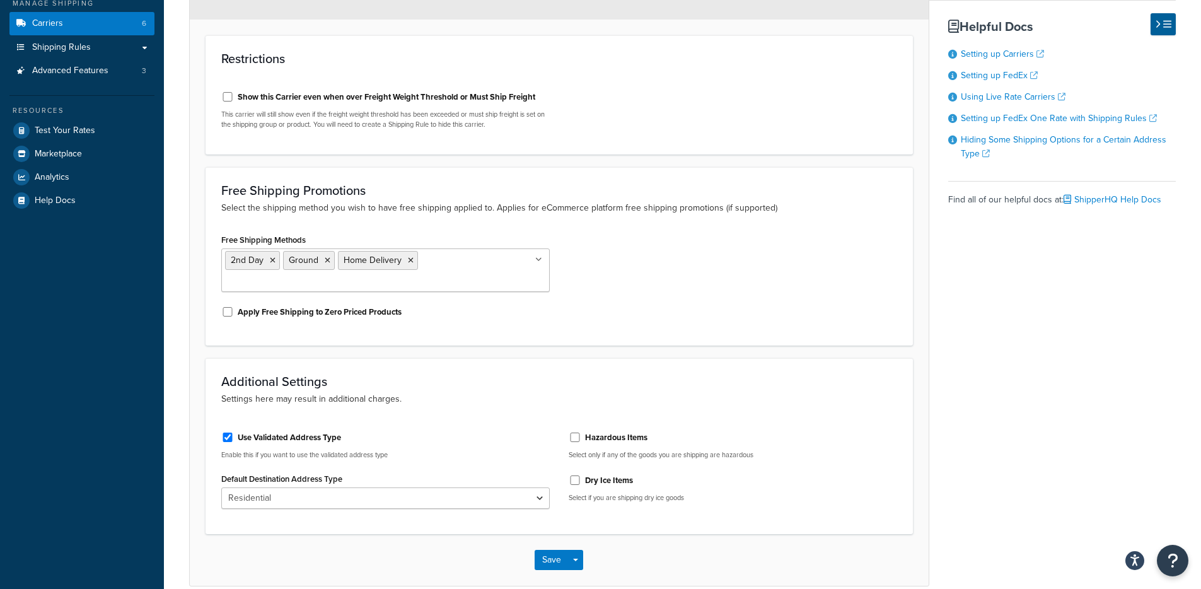
scroll to position [221, 0]
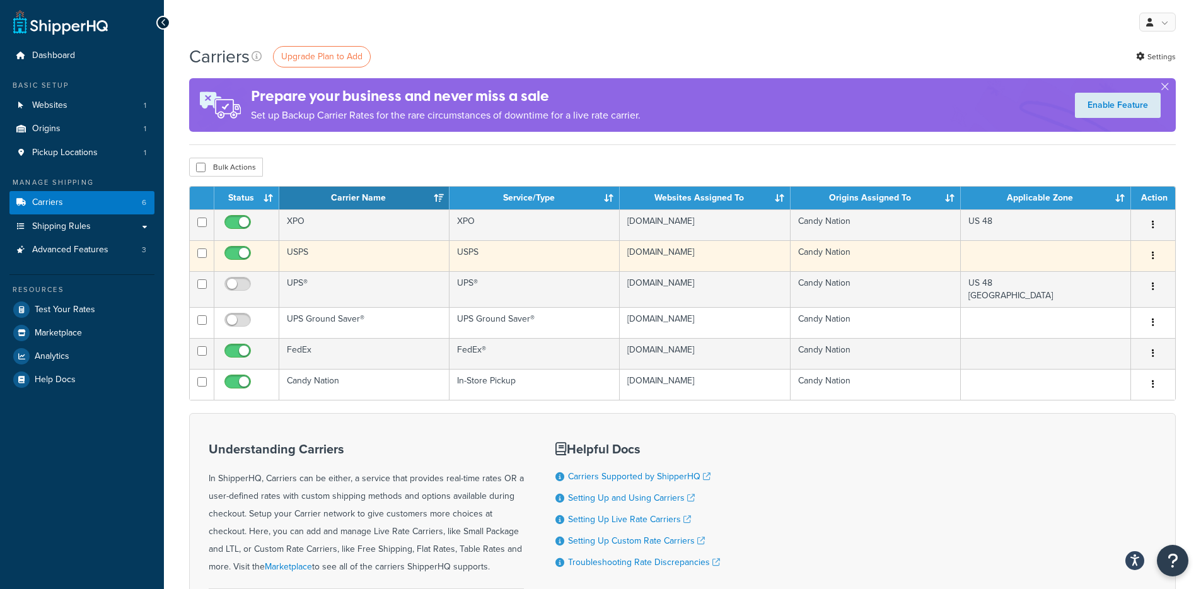
click at [408, 267] on td "USPS" at bounding box center [364, 255] width 170 height 31
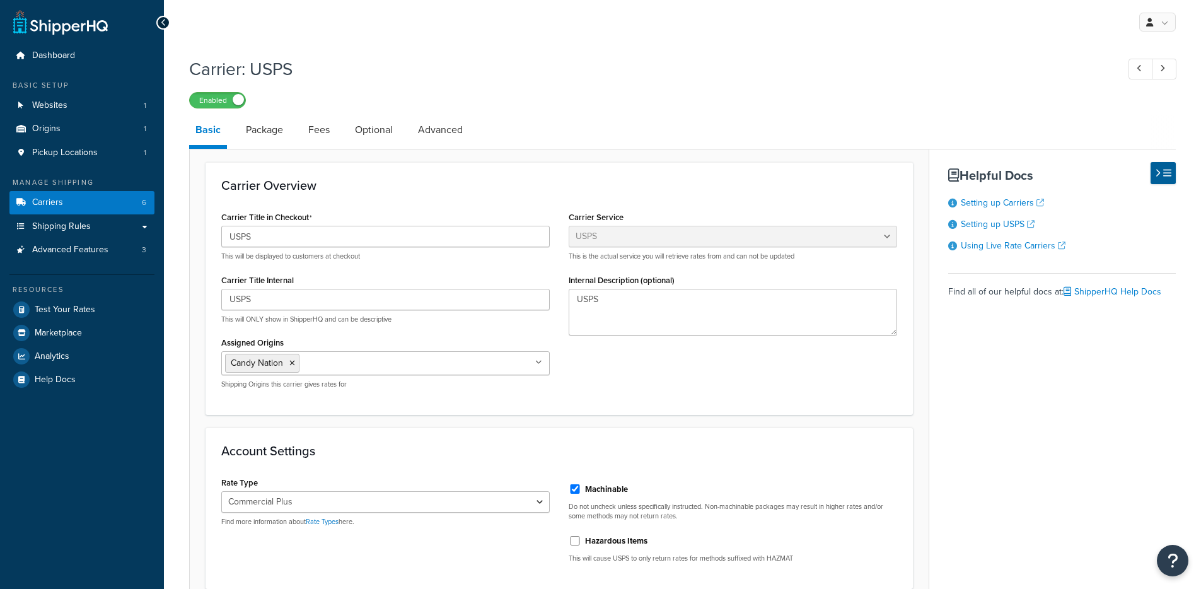
select select "usps"
select select "PLUS"
click at [277, 127] on link "Package" at bounding box center [264, 130] width 50 height 30
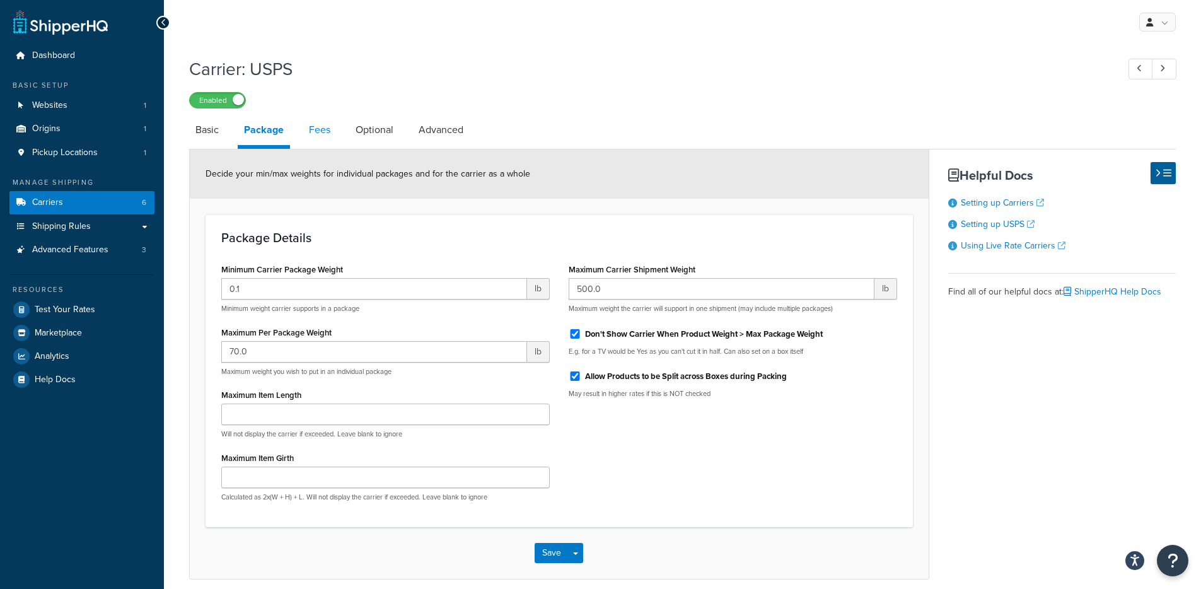
click at [303, 136] on link "Fees" at bounding box center [320, 130] width 34 height 30
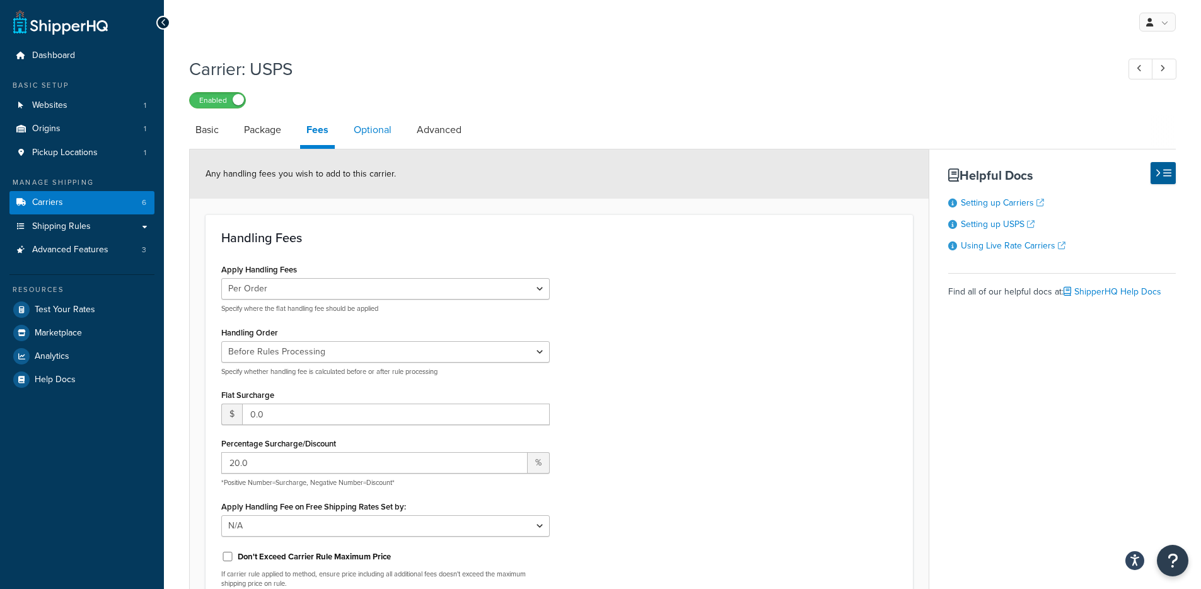
click at [359, 138] on link "Optional" at bounding box center [372, 130] width 50 height 30
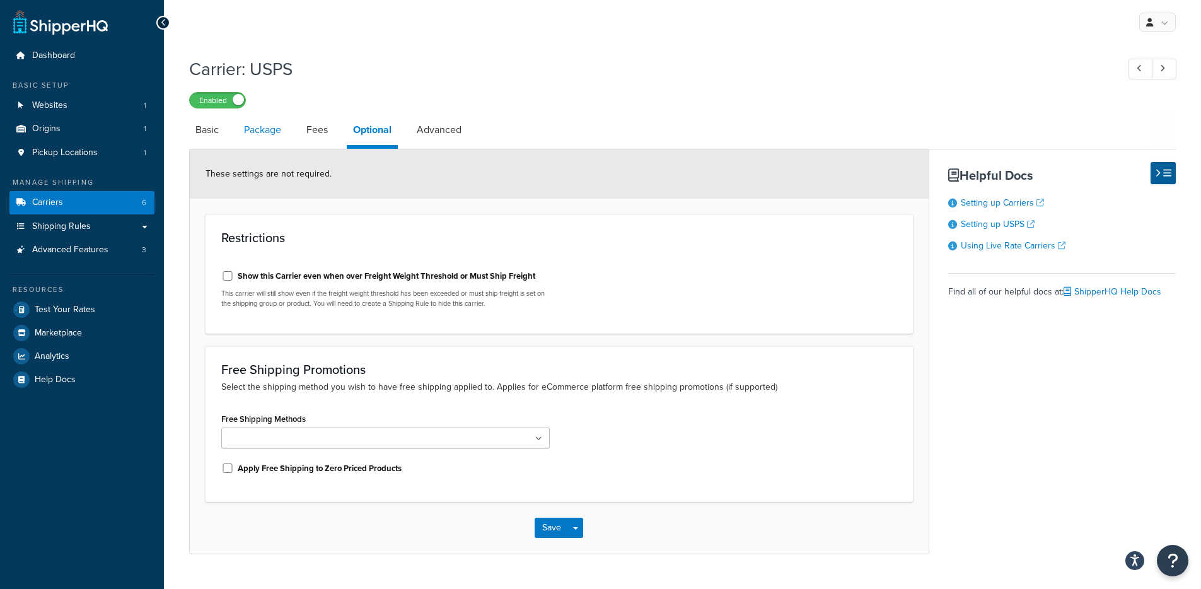
click at [267, 134] on link "Package" at bounding box center [263, 130] width 50 height 30
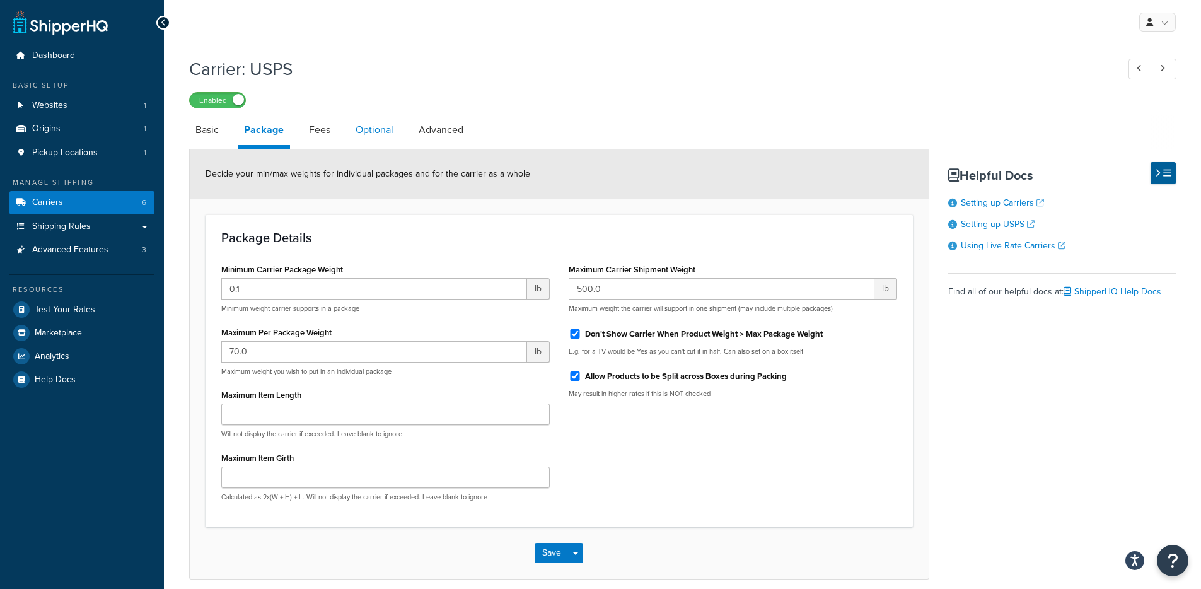
click at [389, 136] on link "Optional" at bounding box center [374, 130] width 50 height 30
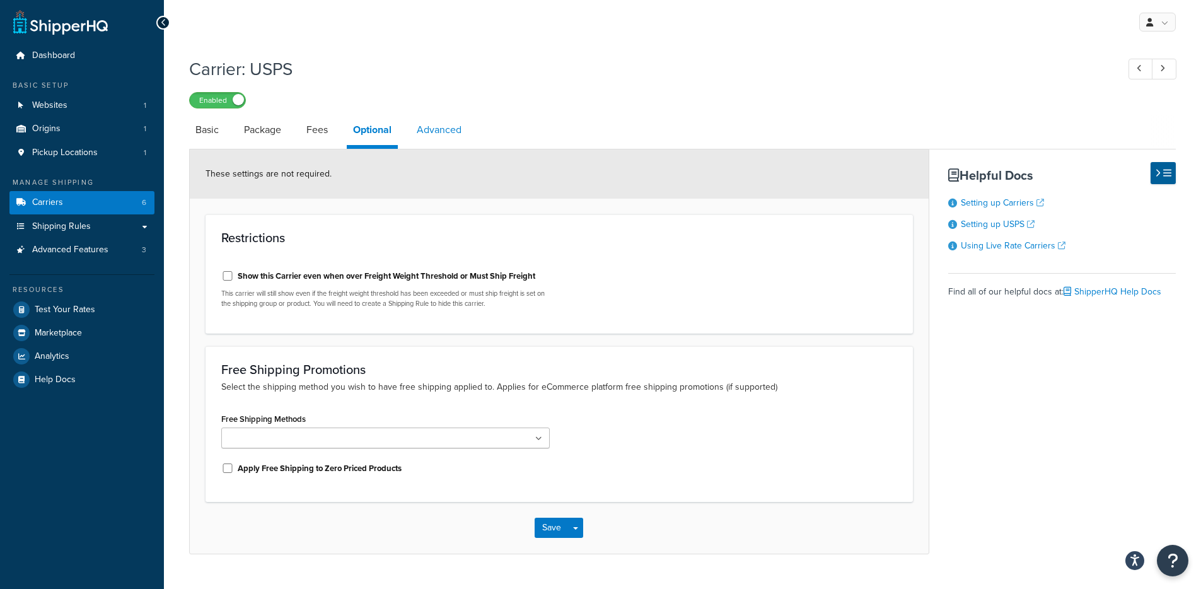
click at [434, 135] on link "Advanced" at bounding box center [438, 130] width 57 height 30
select select "false"
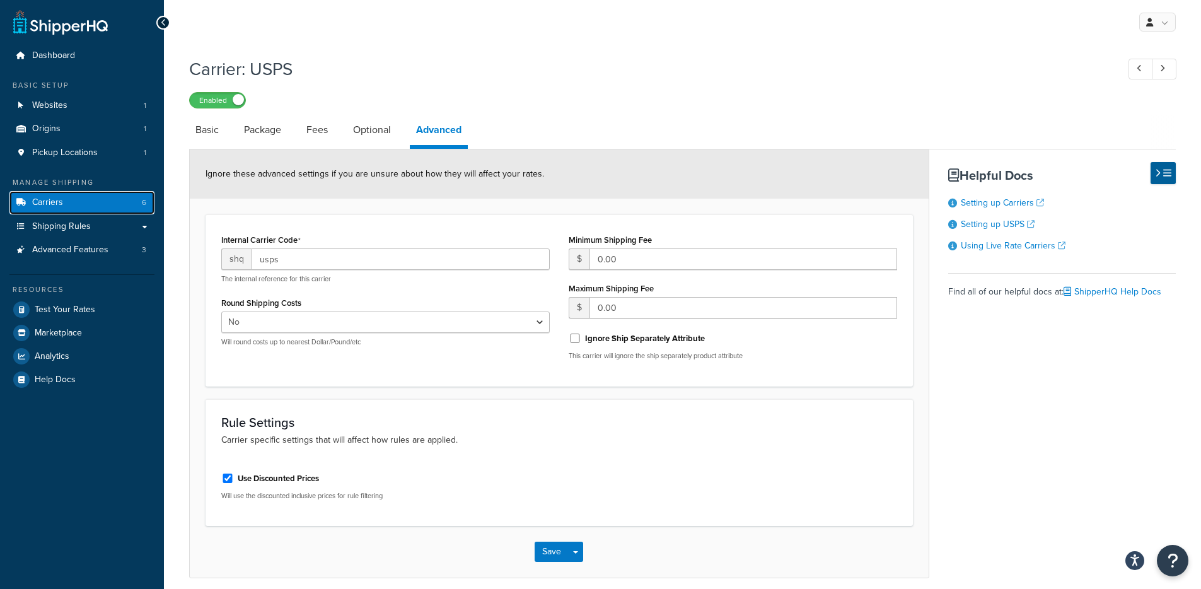
click at [85, 199] on link "Carriers 6" at bounding box center [81, 202] width 145 height 23
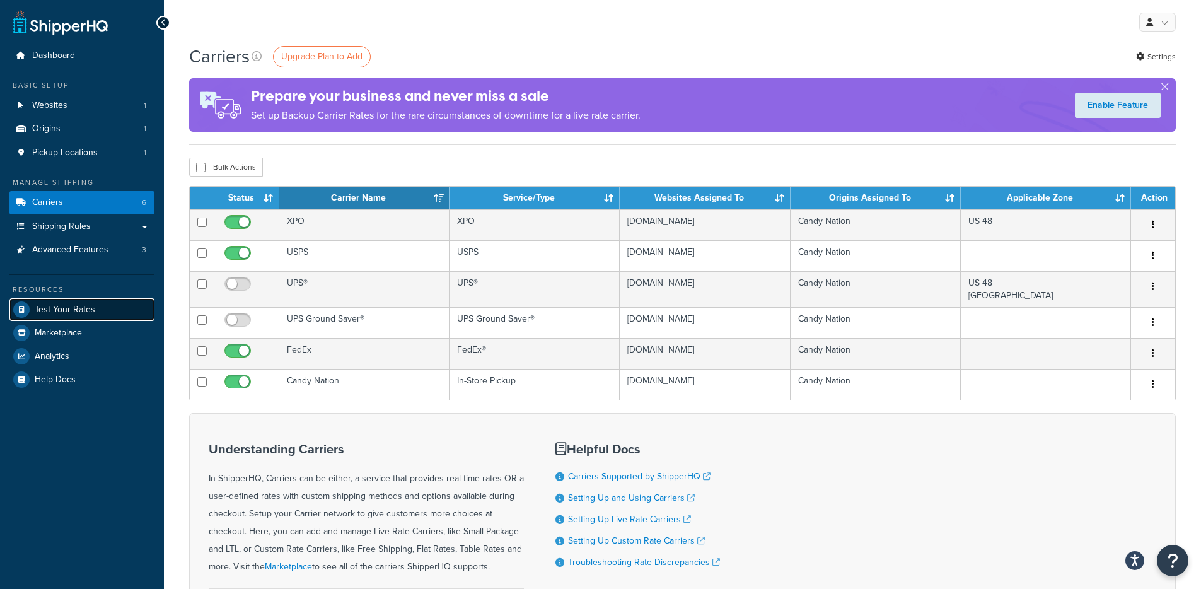
click at [71, 304] on span "Test Your Rates" at bounding box center [65, 309] width 61 height 11
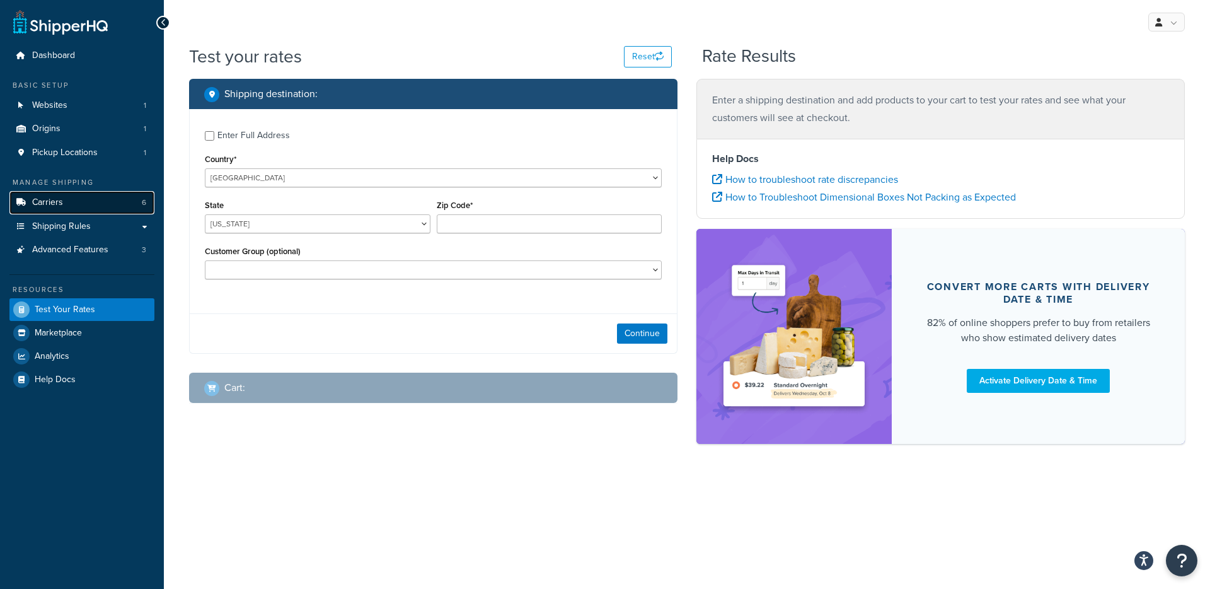
click at [74, 204] on link "Carriers 6" at bounding box center [81, 202] width 145 height 23
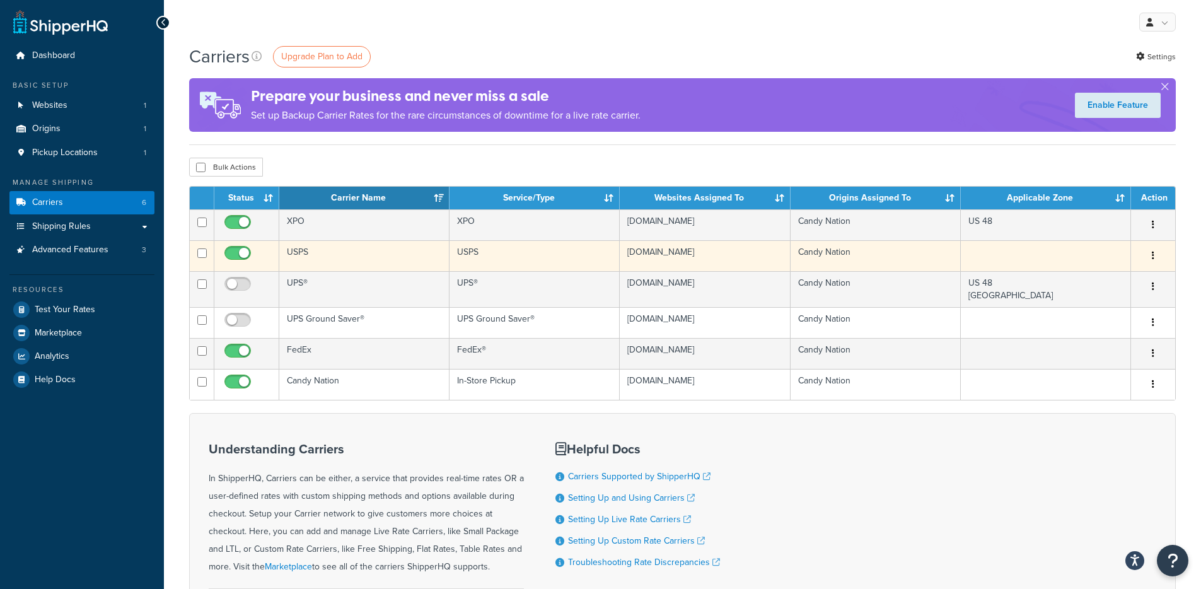
click at [418, 260] on td "USPS" at bounding box center [364, 255] width 170 height 31
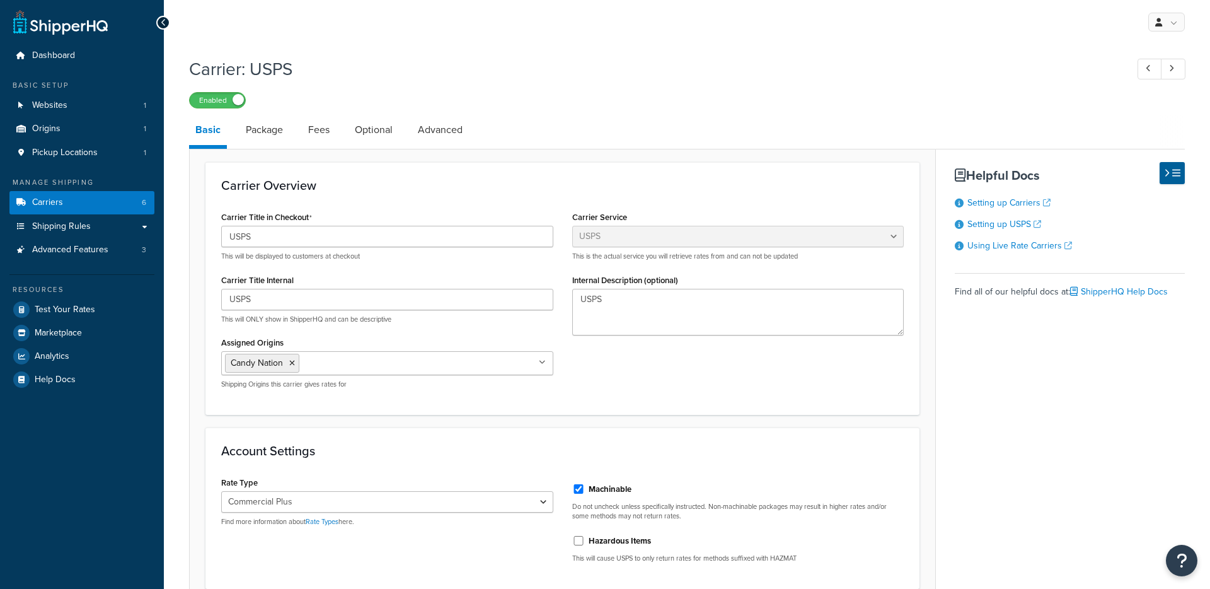
select select "usps"
select select "PLUS"
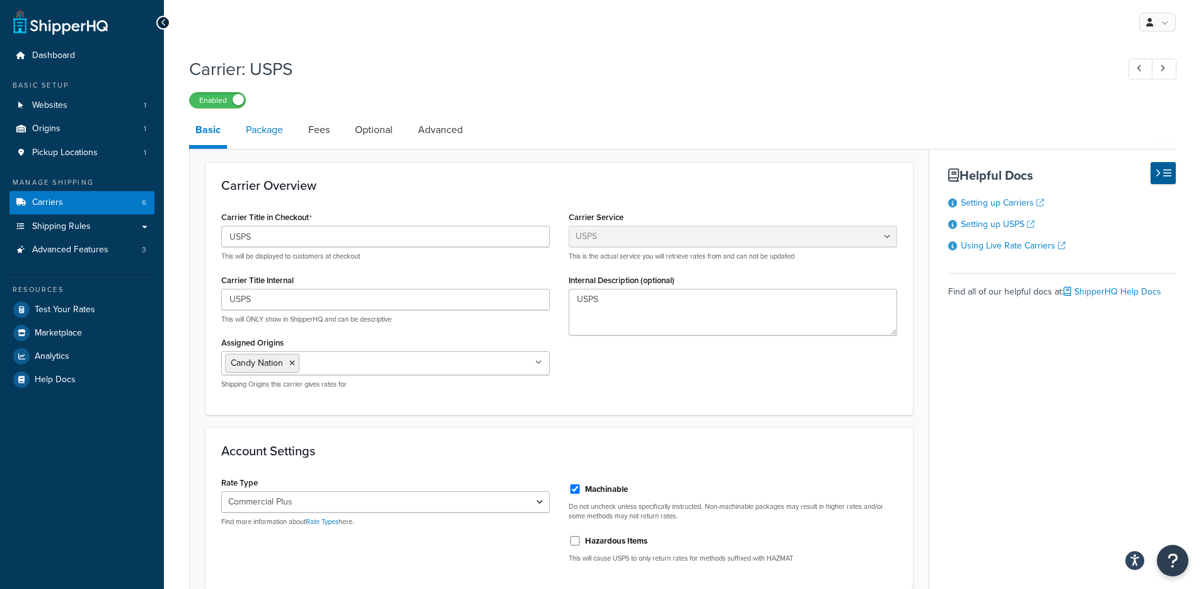
click at [270, 141] on link "Package" at bounding box center [264, 130] width 50 height 30
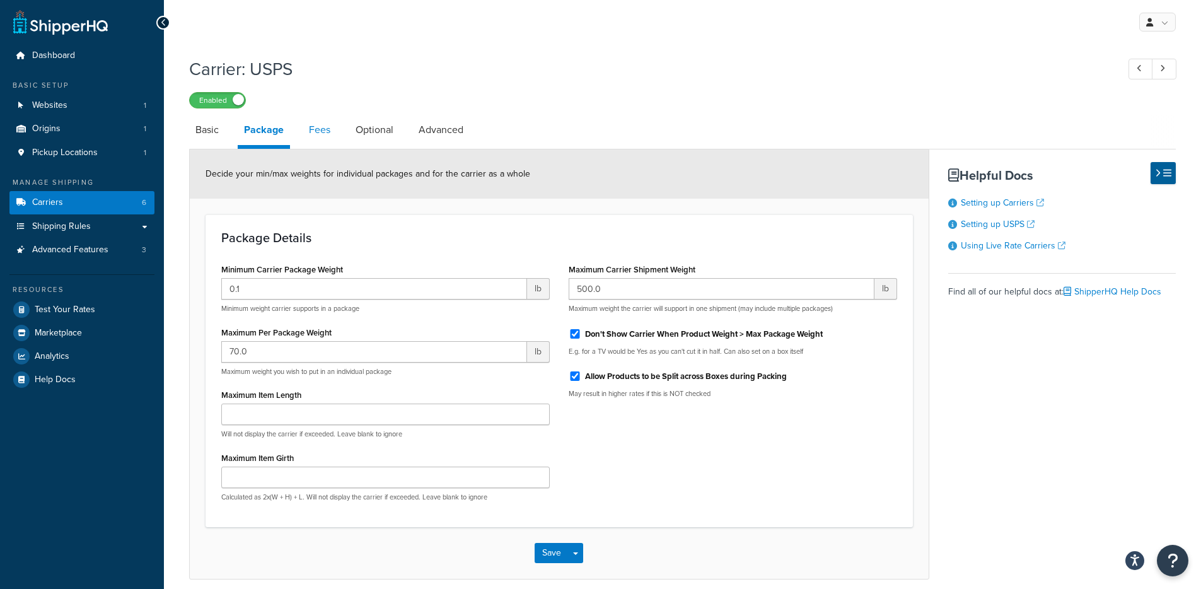
click at [303, 115] on link "Fees" at bounding box center [320, 130] width 34 height 30
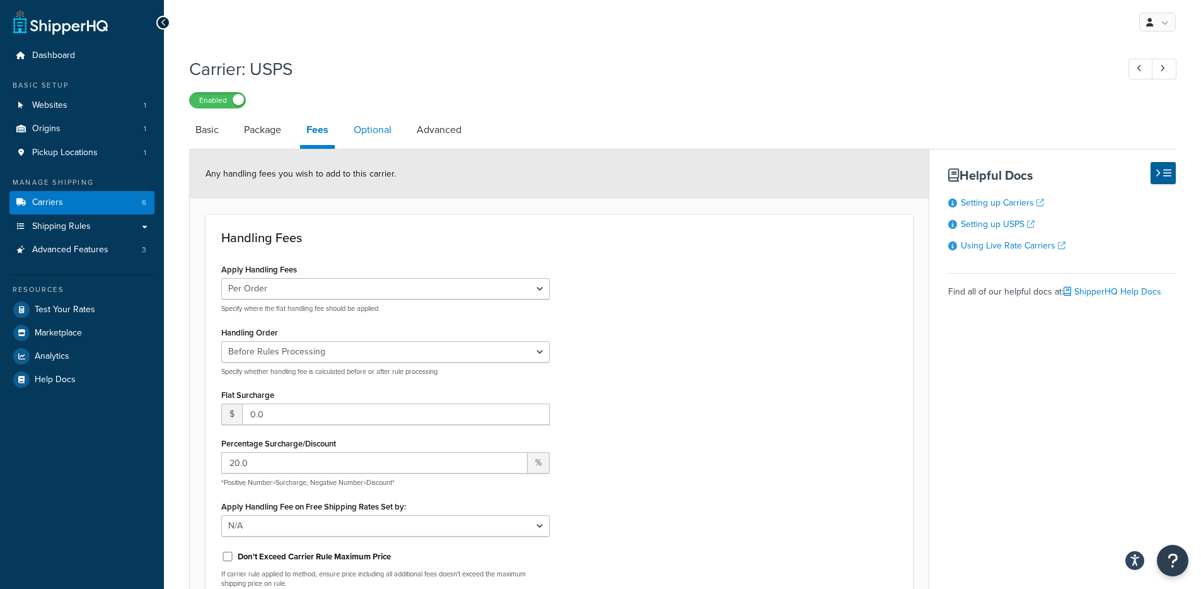
drag, startPoint x: 390, startPoint y: 136, endPoint x: 381, endPoint y: 139, distance: 9.2
click at [390, 136] on link "Optional" at bounding box center [372, 130] width 50 height 30
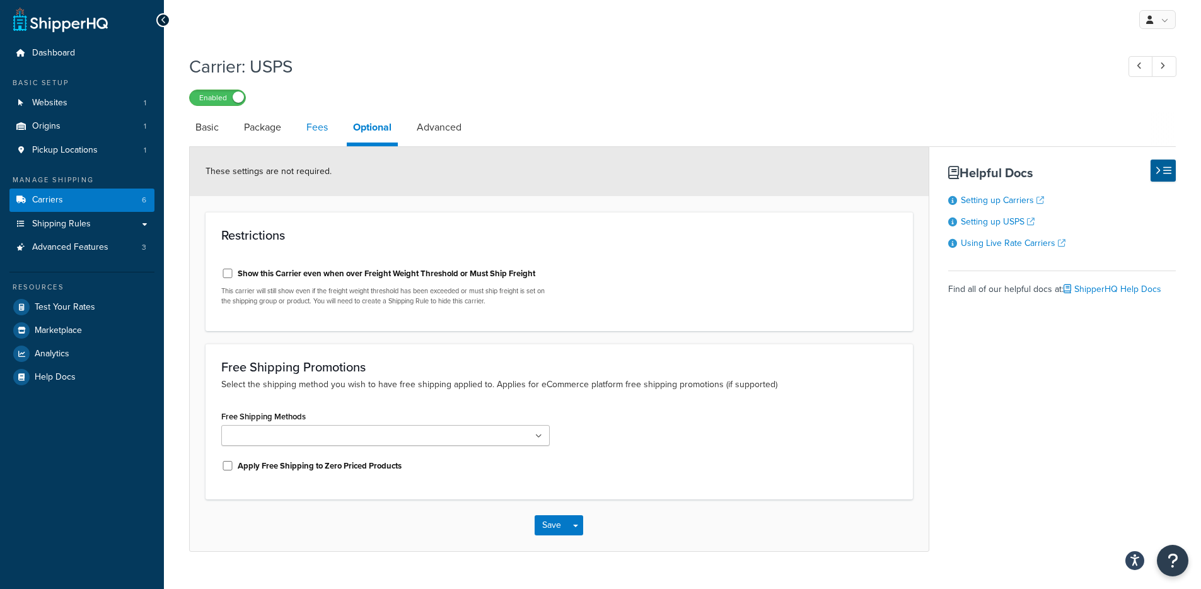
click at [308, 132] on link "Fees" at bounding box center [317, 127] width 34 height 30
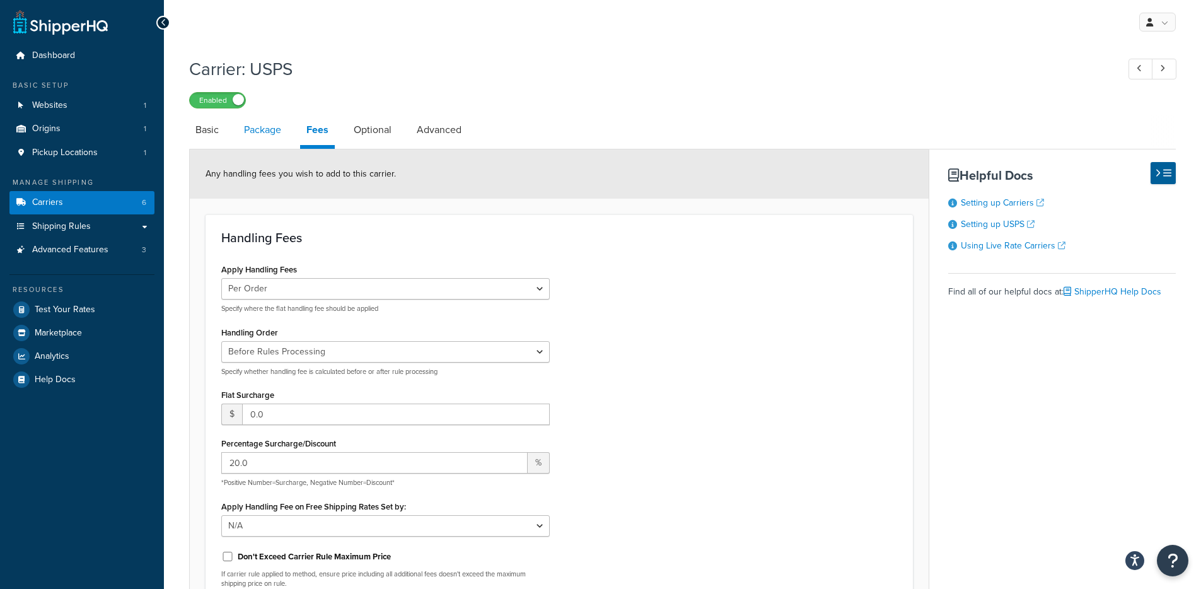
click at [270, 137] on link "Package" at bounding box center [263, 130] width 50 height 30
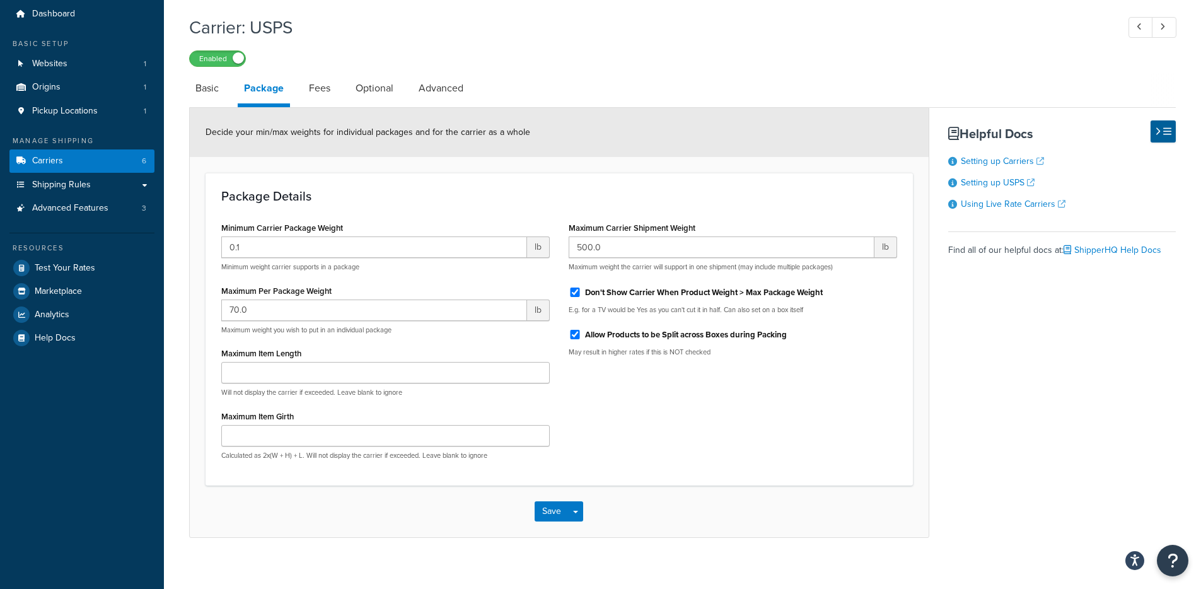
scroll to position [55, 0]
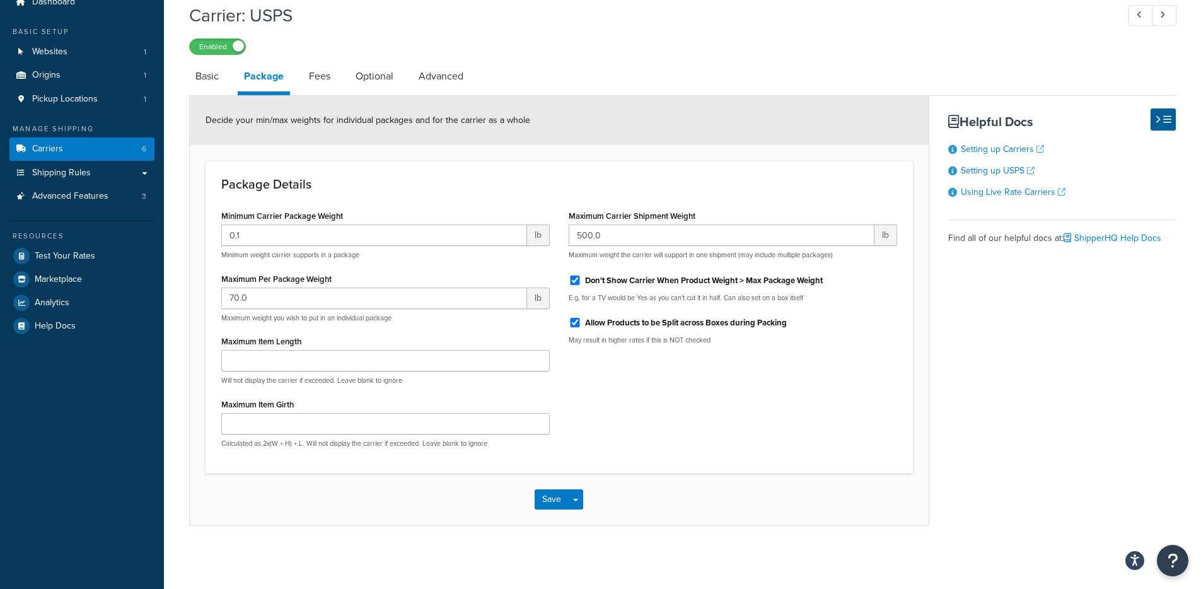
click at [201, 214] on form "Decide your min/max weights for individual packages and for the carrier as a wh…" at bounding box center [559, 310] width 739 height 429
drag, startPoint x: 222, startPoint y: 183, endPoint x: 393, endPoint y: 191, distance: 171.6
click at [388, 191] on div "Package Details Minimum Carrier Package Weight 0.1 lb Minimum weight carrier su…" at bounding box center [558, 317] width 707 height 313
click at [471, 179] on h3 "Package Details" at bounding box center [559, 184] width 676 height 14
drag, startPoint x: 716, startPoint y: 284, endPoint x: 694, endPoint y: 293, distance: 24.0
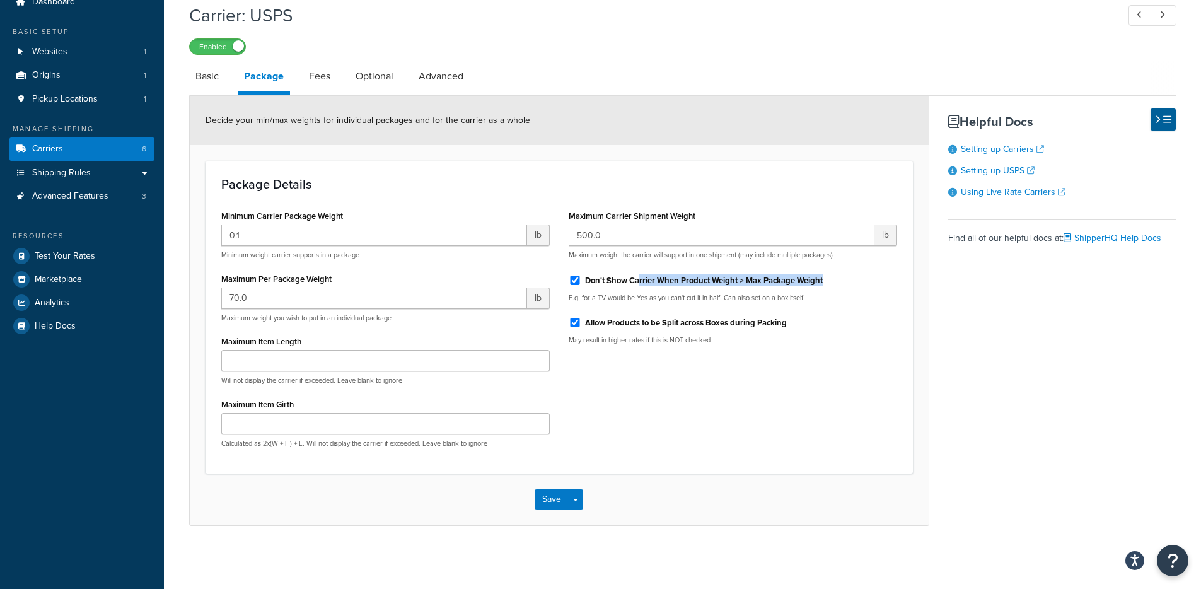
click at [642, 284] on div "Don't Show Carrier When Product Weight > Max Package Weight" at bounding box center [732, 279] width 328 height 19
click at [904, 347] on div "Maximum Carrier Shipment Weight 500.0 lb Maximum weight the carrier will suppor…" at bounding box center [732, 280] width 347 height 147
drag, startPoint x: 217, startPoint y: 280, endPoint x: 337, endPoint y: 287, distance: 119.9
click at [332, 283] on div "Minimum Carrier Package Weight 0.1 lb Minimum weight carrier supports in a pack…" at bounding box center [385, 332] width 347 height 251
click at [444, 86] on link "Advanced" at bounding box center [440, 76] width 57 height 30
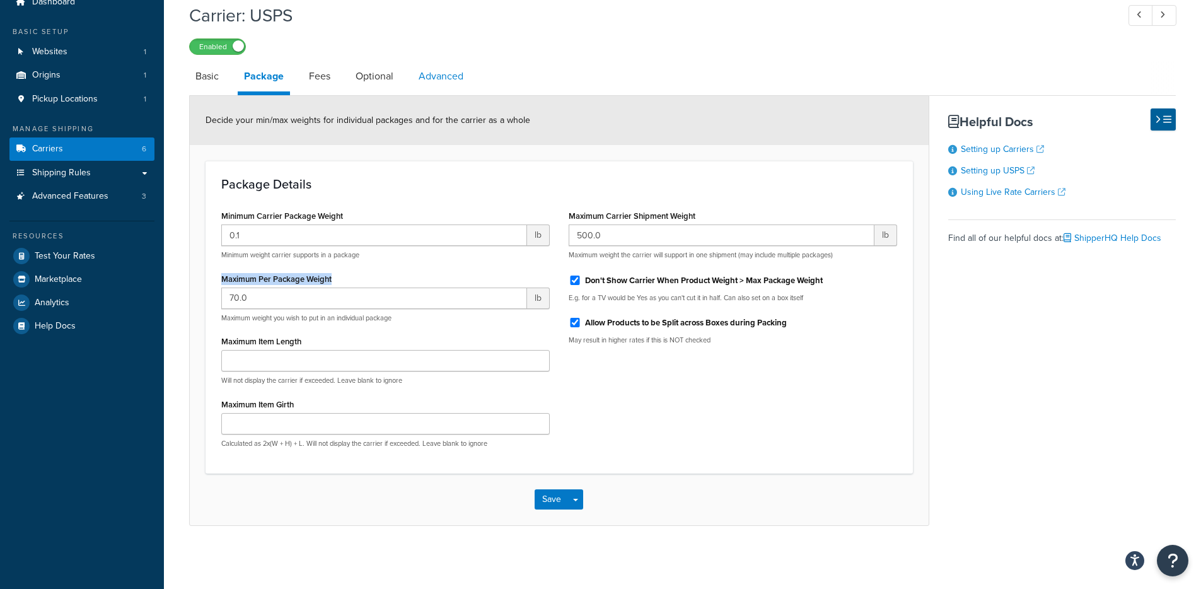
select select "false"
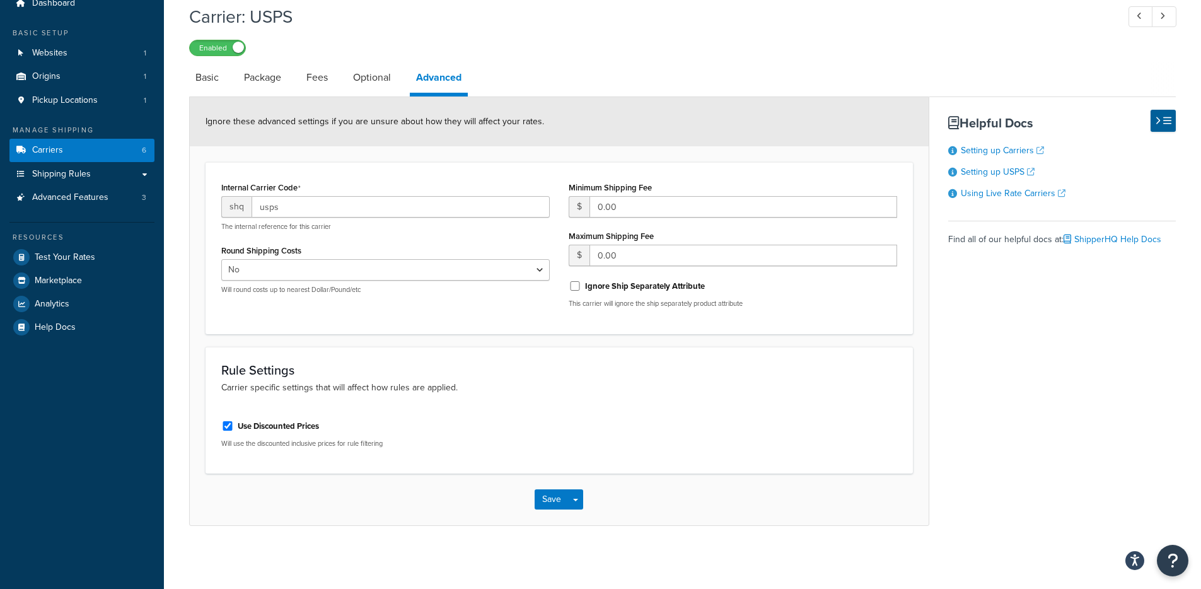
scroll to position [54, 0]
click at [359, 81] on link "Optional" at bounding box center [372, 77] width 50 height 30
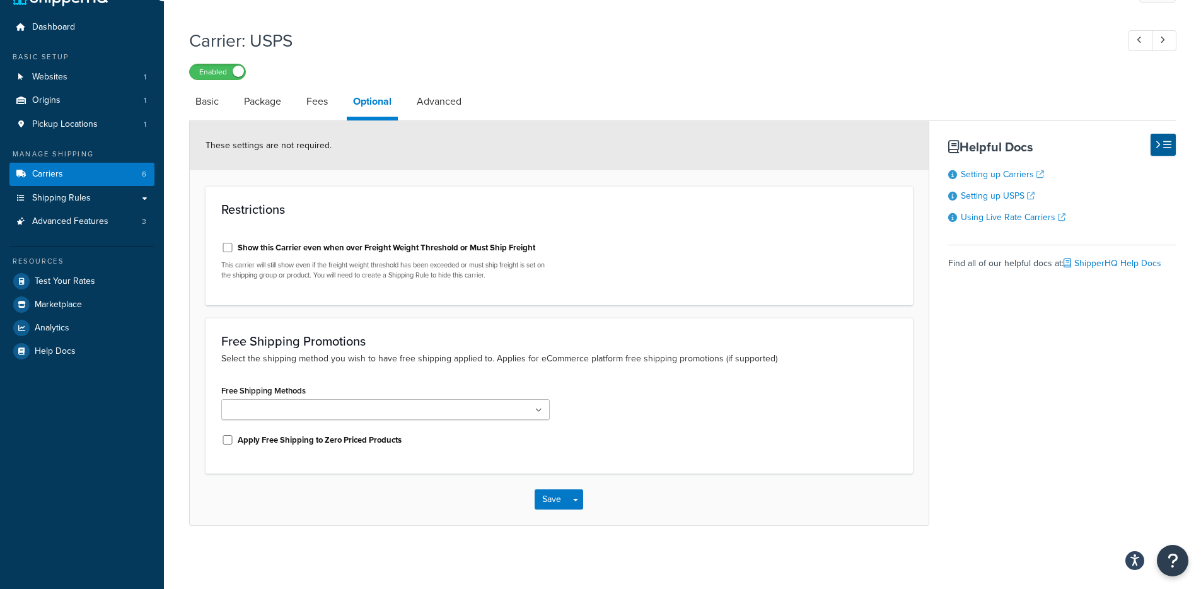
scroll to position [30, 0]
click at [321, 108] on link "Fees" at bounding box center [317, 101] width 34 height 30
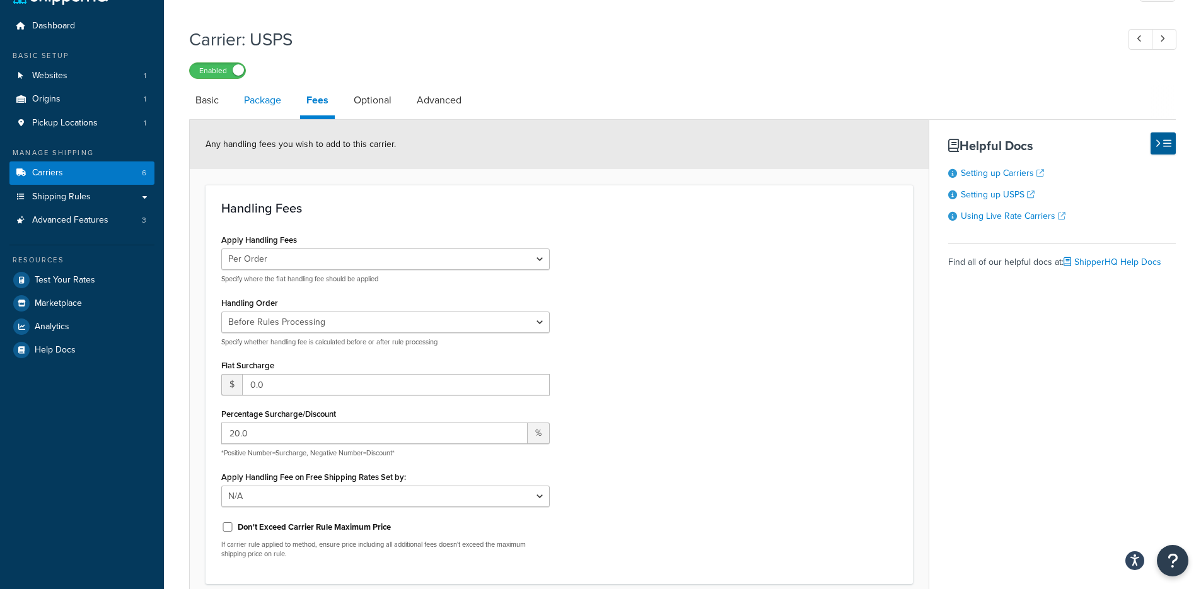
click at [285, 107] on link "Package" at bounding box center [263, 100] width 50 height 30
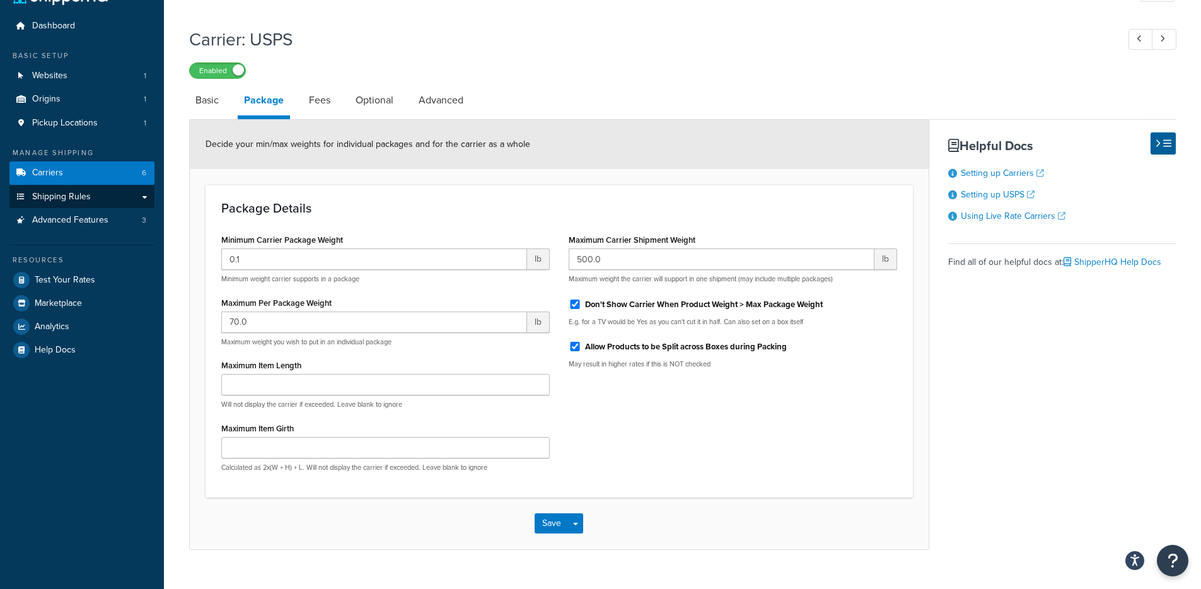
click at [80, 201] on span "Shipping Rules" at bounding box center [61, 197] width 59 height 11
click at [325, 107] on link "Fees" at bounding box center [320, 100] width 34 height 30
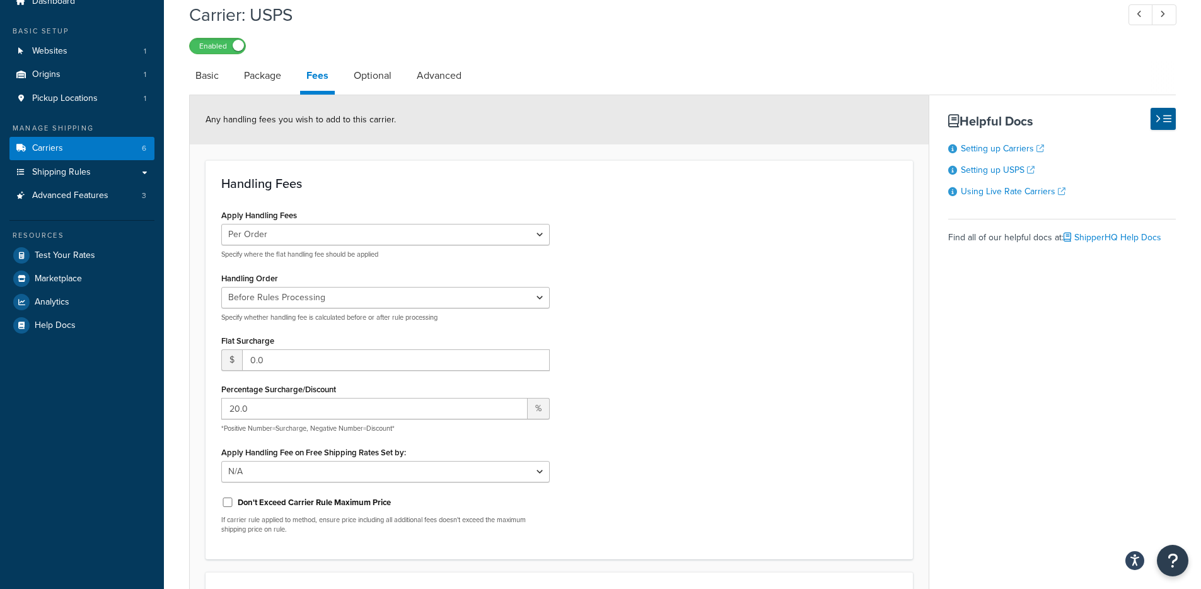
scroll to position [54, 0]
click at [617, 303] on div "Apply Handling Fees Per Order Per Item Per Package Specify where the flat handl…" at bounding box center [559, 375] width 695 height 337
click at [265, 89] on link "Package" at bounding box center [263, 76] width 50 height 30
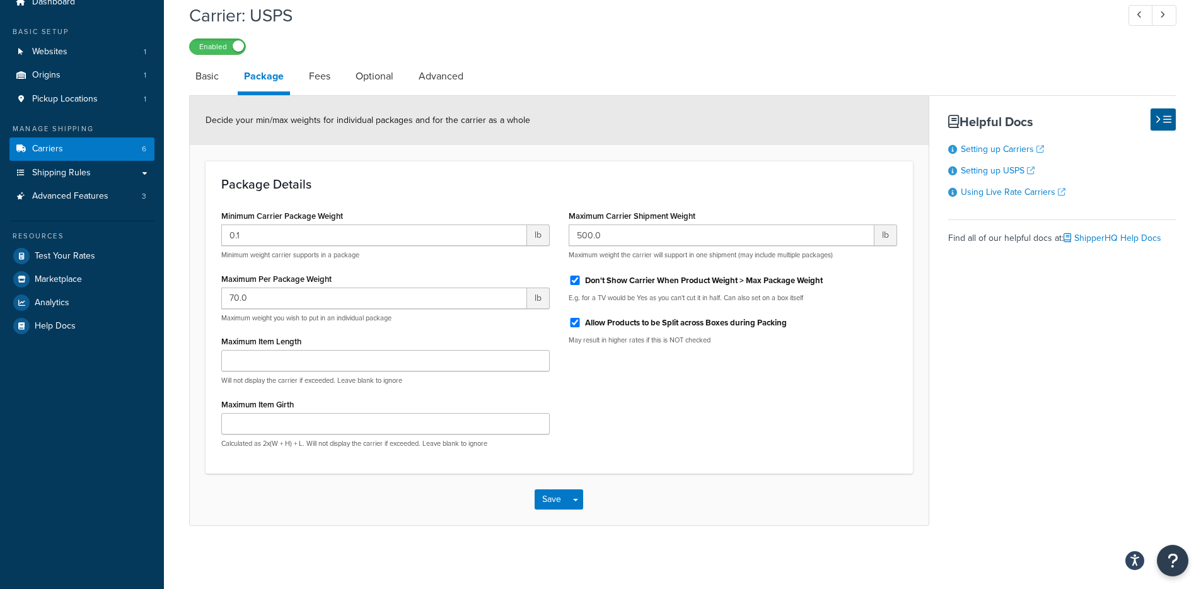
click at [768, 455] on div "Minimum Carrier Package Weight 0.1 lb Minimum weight carrier supports in a pack…" at bounding box center [559, 332] width 695 height 251
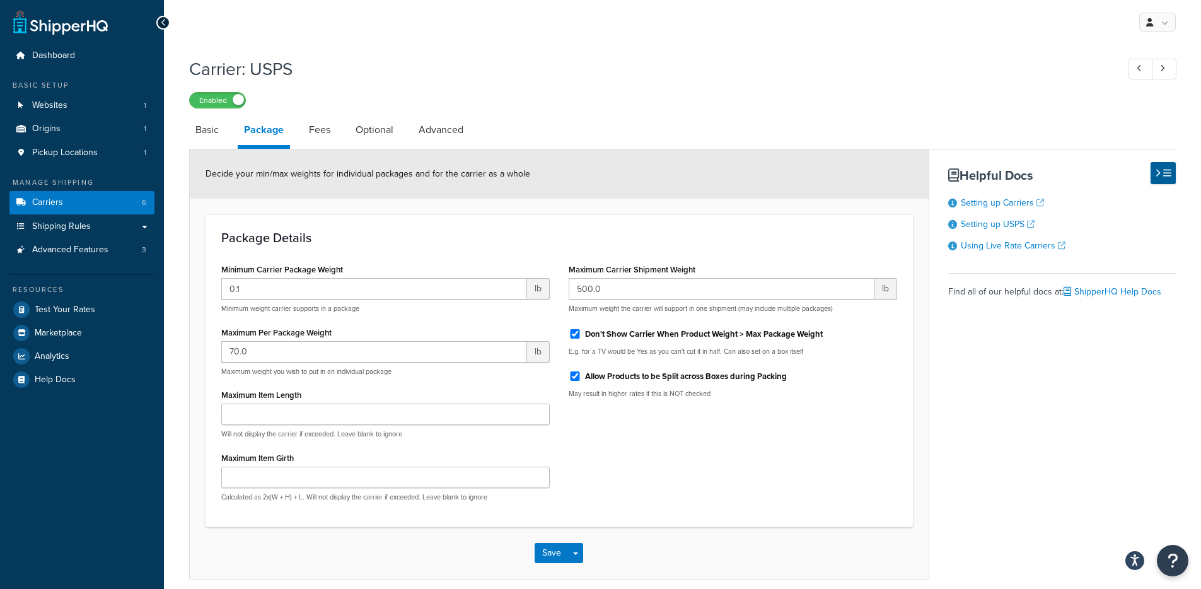
drag, startPoint x: 621, startPoint y: 333, endPoint x: 449, endPoint y: 347, distance: 171.9
click at [621, 333] on label "Don't Show Carrier When Product Weight > Max Package Weight" at bounding box center [704, 333] width 238 height 11
click at [581, 333] on input "Don't Show Carrier When Product Weight > Max Package Weight" at bounding box center [574, 333] width 13 height 9
checkbox input "false"
drag, startPoint x: 347, startPoint y: 356, endPoint x: 192, endPoint y: 354, distance: 155.7
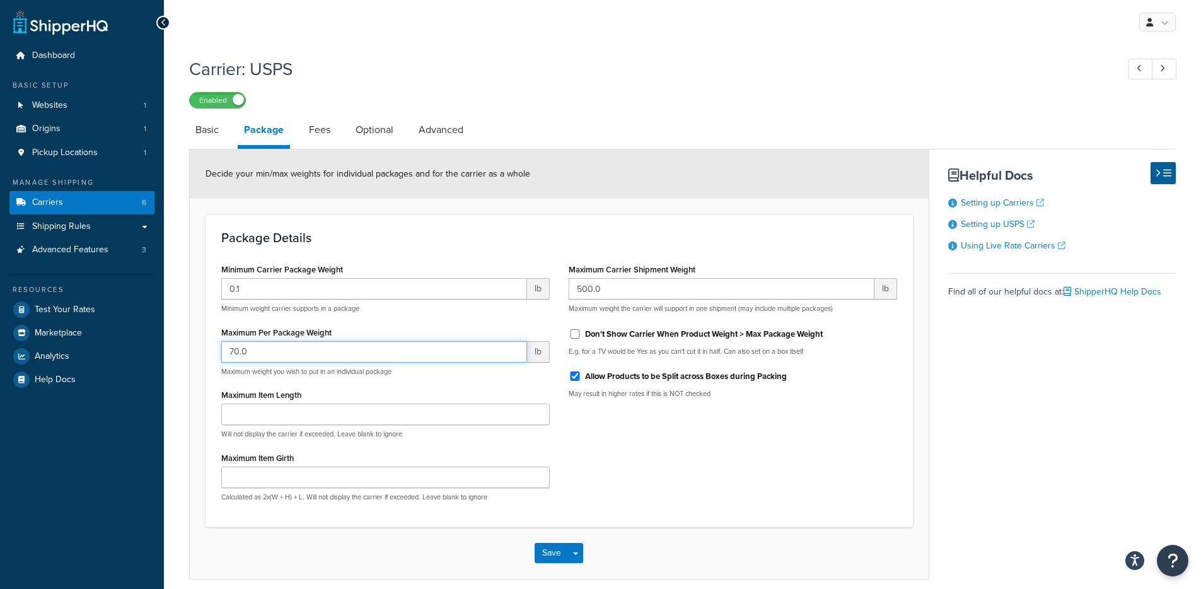
click at [192, 354] on form "Decide your min/max weights for individual packages and for the carrier as a wh…" at bounding box center [559, 363] width 739 height 429
drag, startPoint x: 758, startPoint y: 448, endPoint x: 701, endPoint y: 444, distance: 56.3
click at [758, 449] on div "Minimum Carrier Package Weight 0.1 lb Minimum weight carrier supports in a pack…" at bounding box center [559, 385] width 695 height 251
drag, startPoint x: 355, startPoint y: 359, endPoint x: 202, endPoint y: 354, distance: 152.6
click at [203, 355] on form "Decide your min/max weights for individual packages and for the carrier as a wh…" at bounding box center [559, 363] width 739 height 429
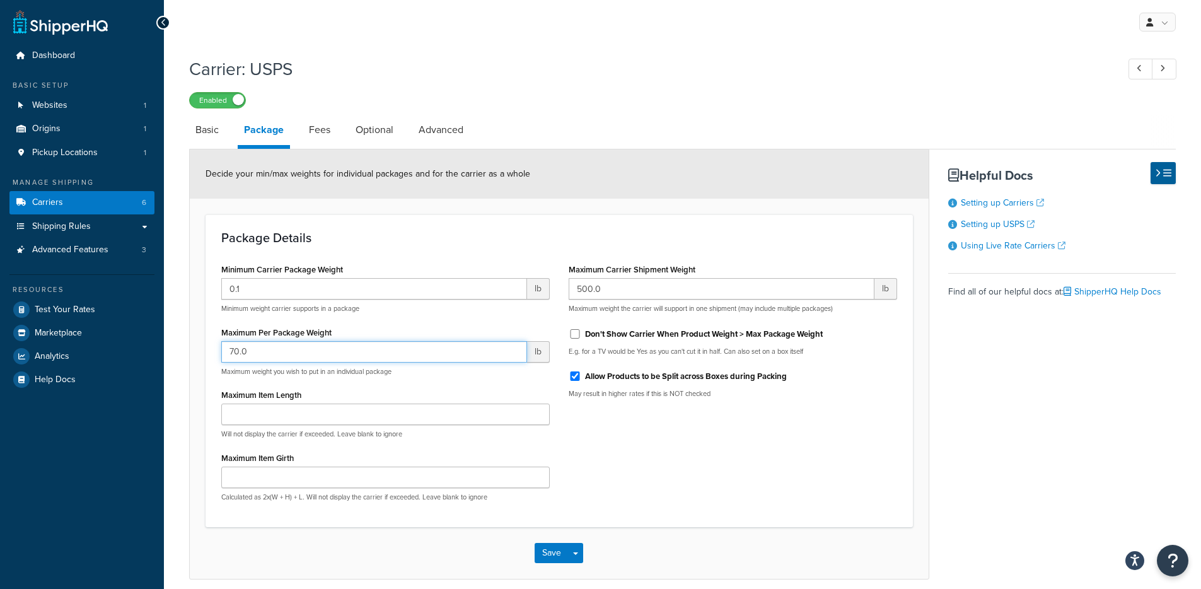
type input "70.0"
click at [574, 335] on input "Don't Show Carrier When Product Weight > Max Package Weight" at bounding box center [574, 333] width 13 height 9
checkbox input "true"
click at [765, 502] on div "Minimum Carrier Package Weight 0.1 lb Minimum weight carrier supports in a pack…" at bounding box center [559, 385] width 695 height 251
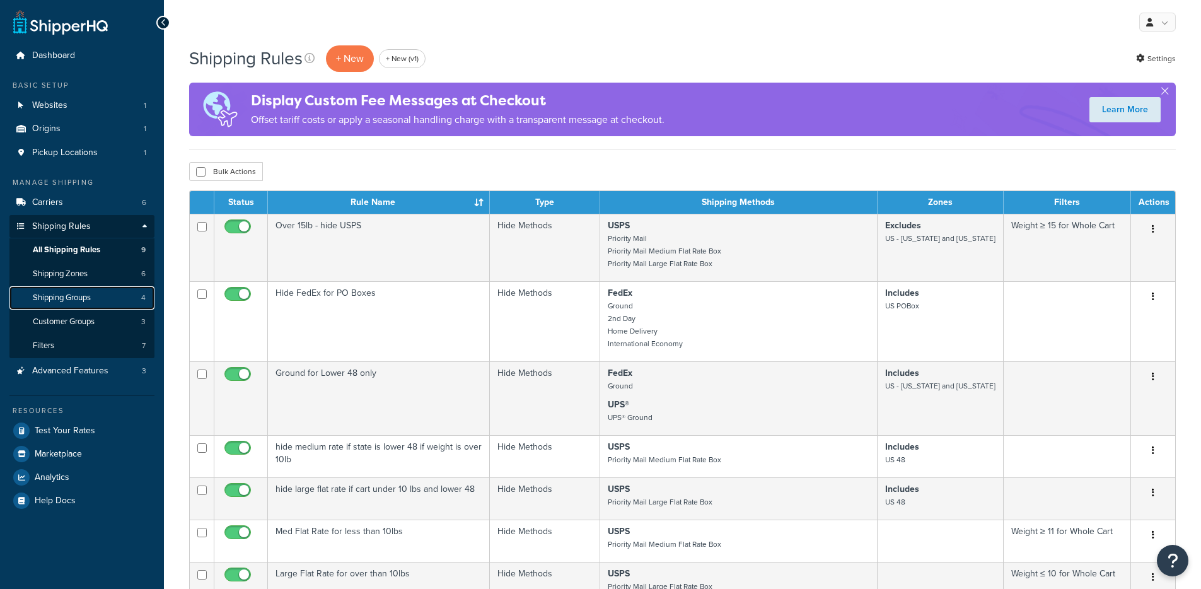
click at [81, 293] on span "Shipping Groups" at bounding box center [62, 297] width 58 height 11
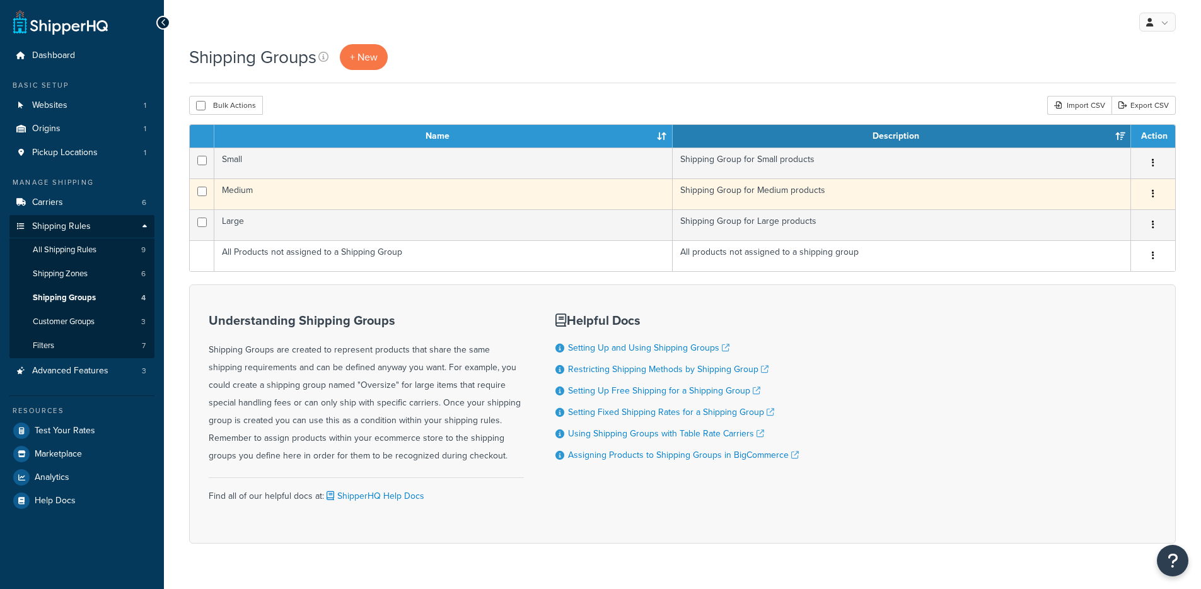
click at [404, 181] on td "Medium" at bounding box center [443, 193] width 458 height 31
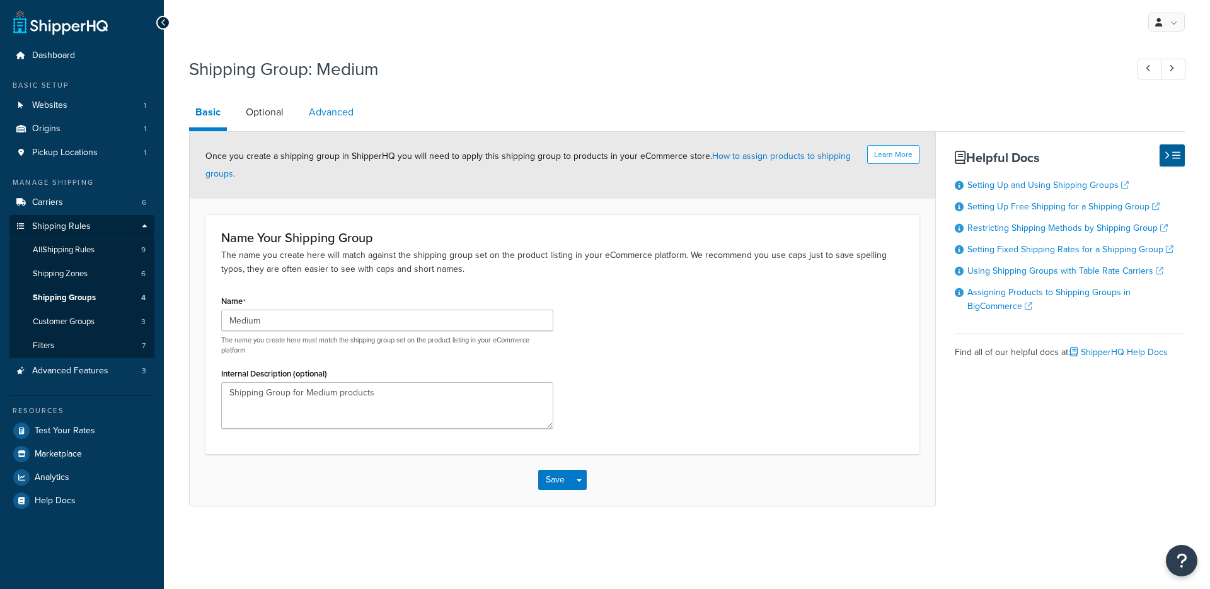
click at [319, 116] on link "Advanced" at bounding box center [331, 112] width 57 height 30
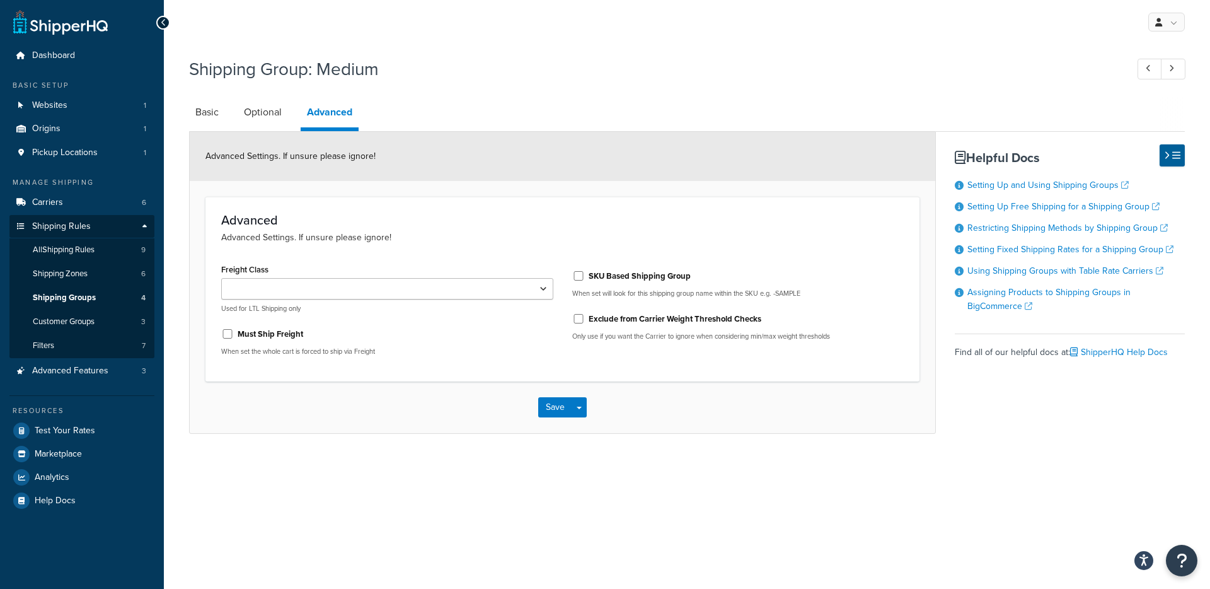
click at [268, 147] on div "Advanced Settings. If unsure please ignore!" at bounding box center [563, 156] width 746 height 49
click at [253, 116] on link "Optional" at bounding box center [263, 112] width 50 height 30
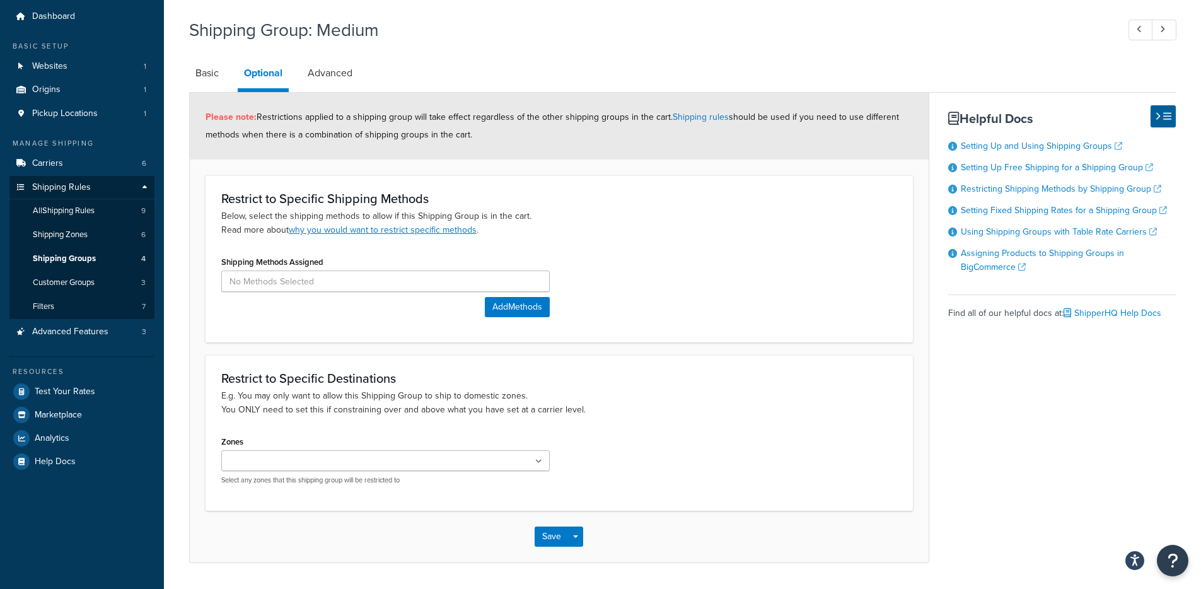
scroll to position [77, 0]
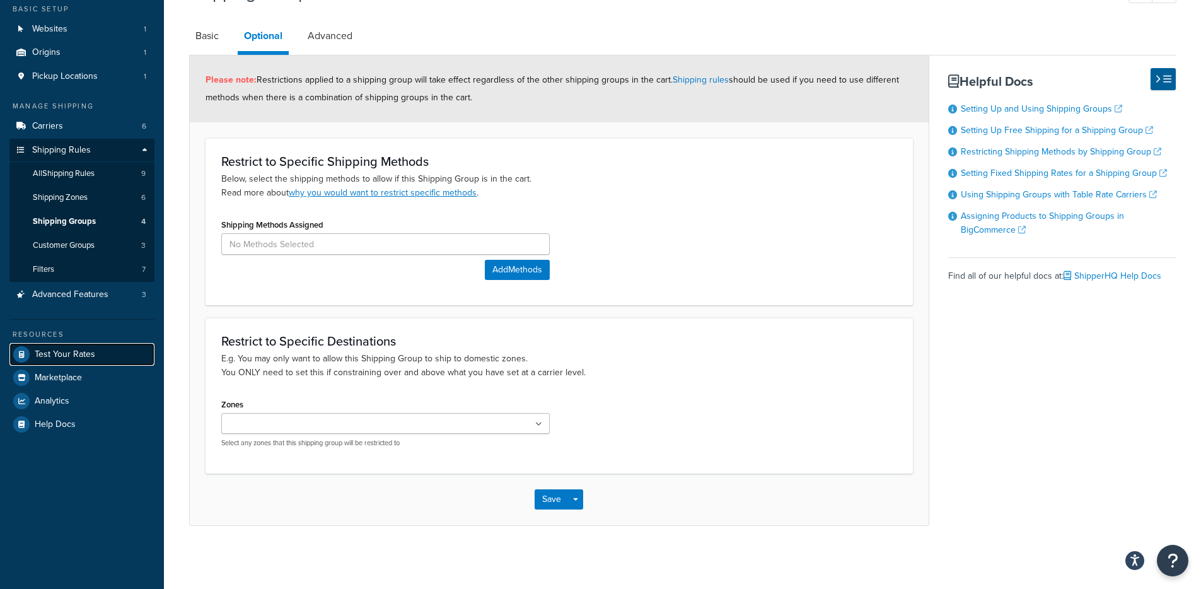
click at [100, 349] on link "Test Your Rates" at bounding box center [81, 354] width 145 height 23
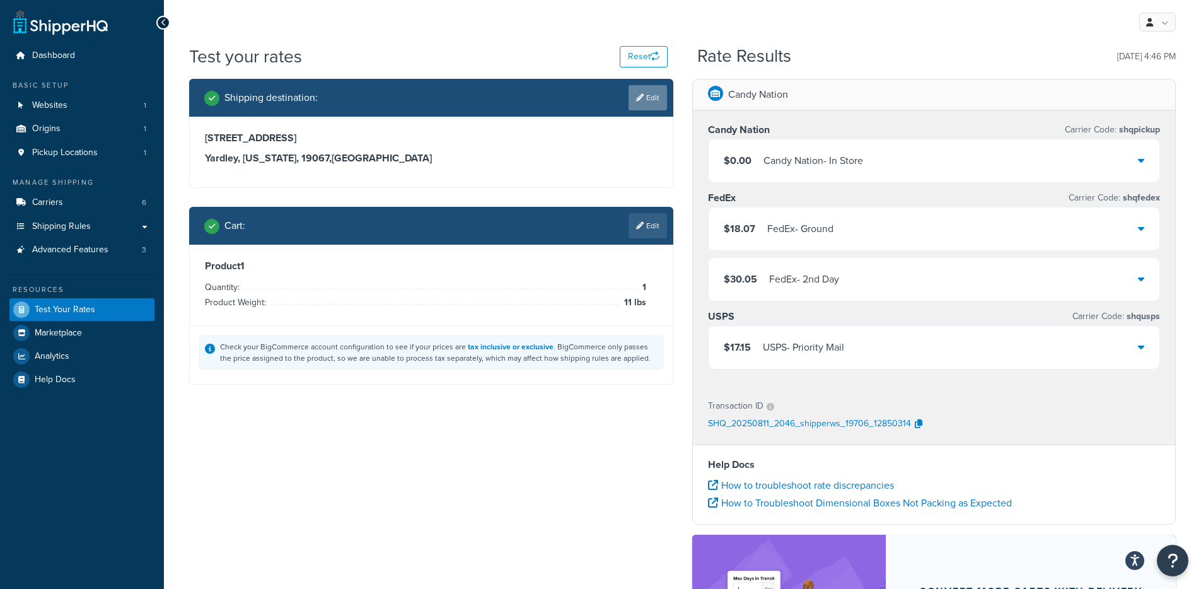
click at [650, 104] on link "Edit" at bounding box center [647, 97] width 38 height 25
select select "PA"
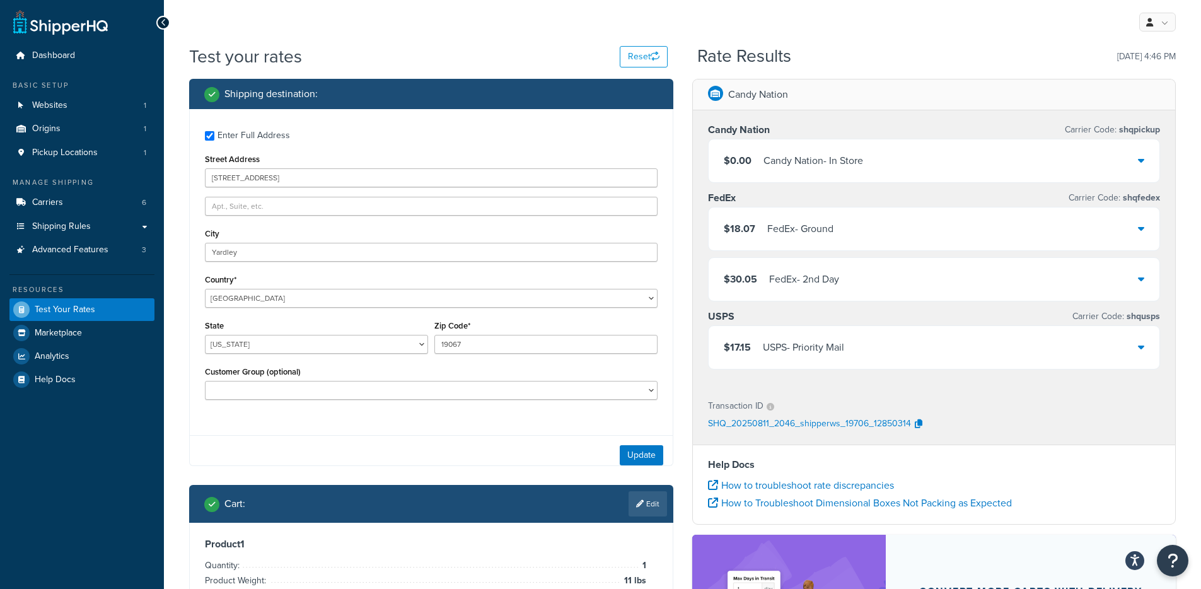
click at [330, 154] on div "Street Address [STREET_ADDRESS]" at bounding box center [431, 169] width 453 height 37
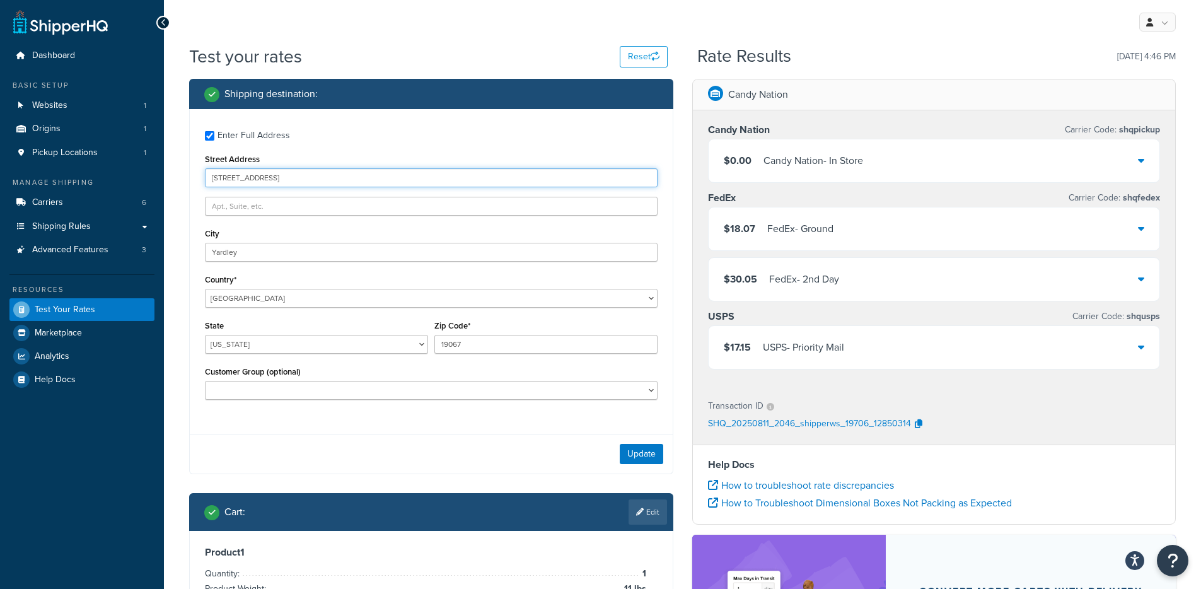
drag, startPoint x: 309, startPoint y: 178, endPoint x: 144, endPoint y: 179, distance: 165.1
click at [144, 179] on div "Dashboard Basic Setup Websites 1 Origins 1 Pickup Locations 1 Manage Shipping C…" at bounding box center [600, 411] width 1201 height 823
type input "[STREET_ADDRESS]"
select select "HI"
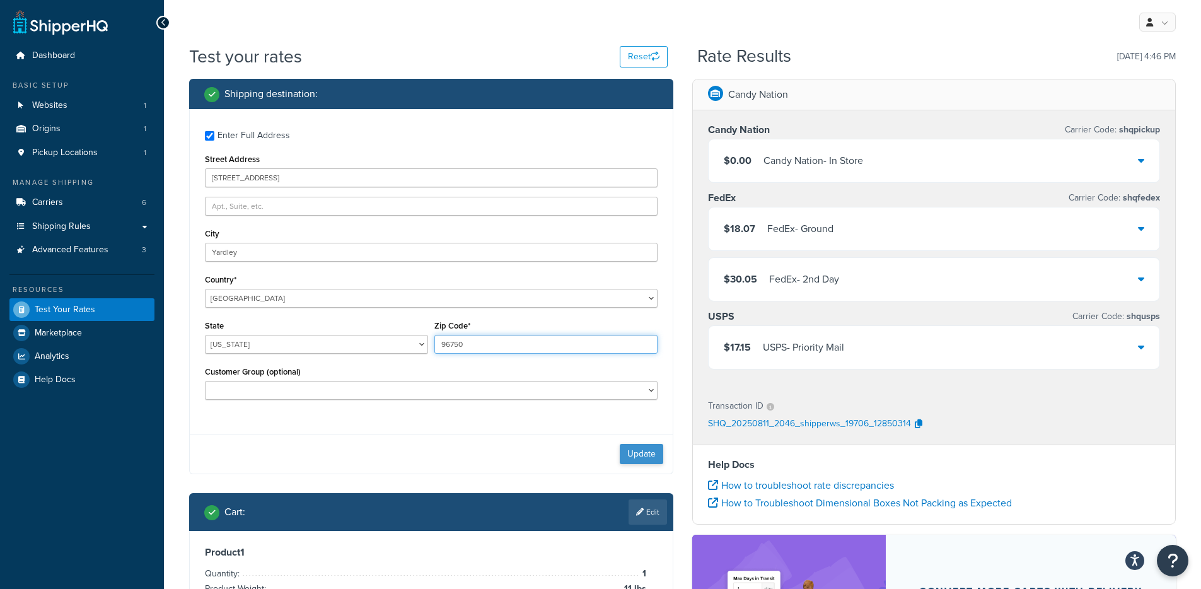
type input "96750"
click at [640, 454] on button "Update" at bounding box center [641, 454] width 43 height 20
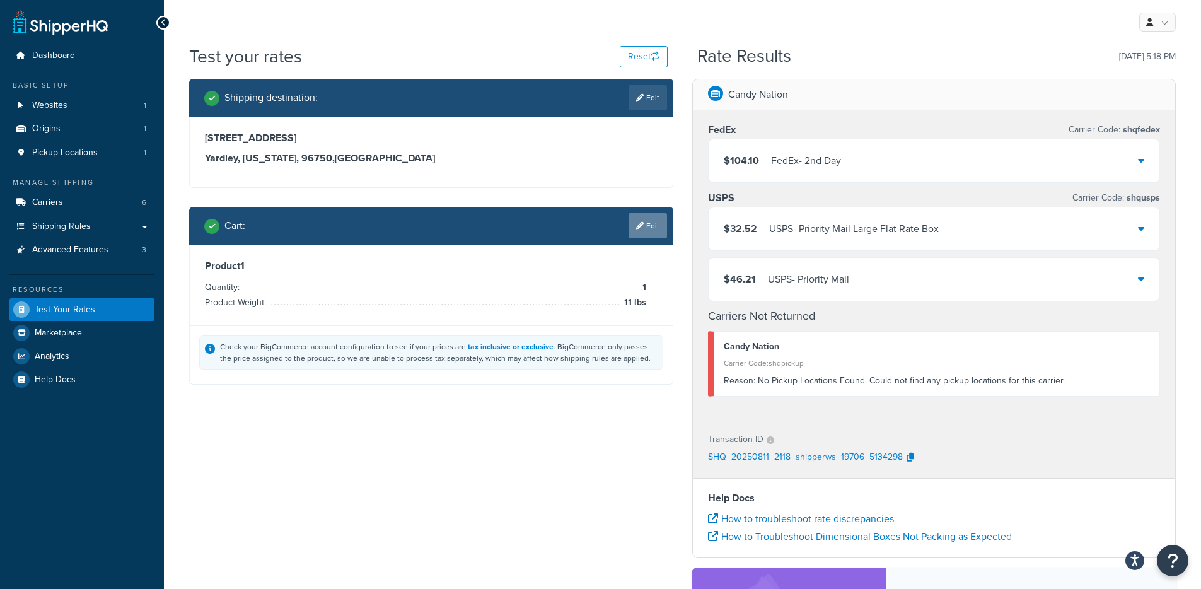
click at [642, 227] on link "Edit" at bounding box center [647, 225] width 38 height 25
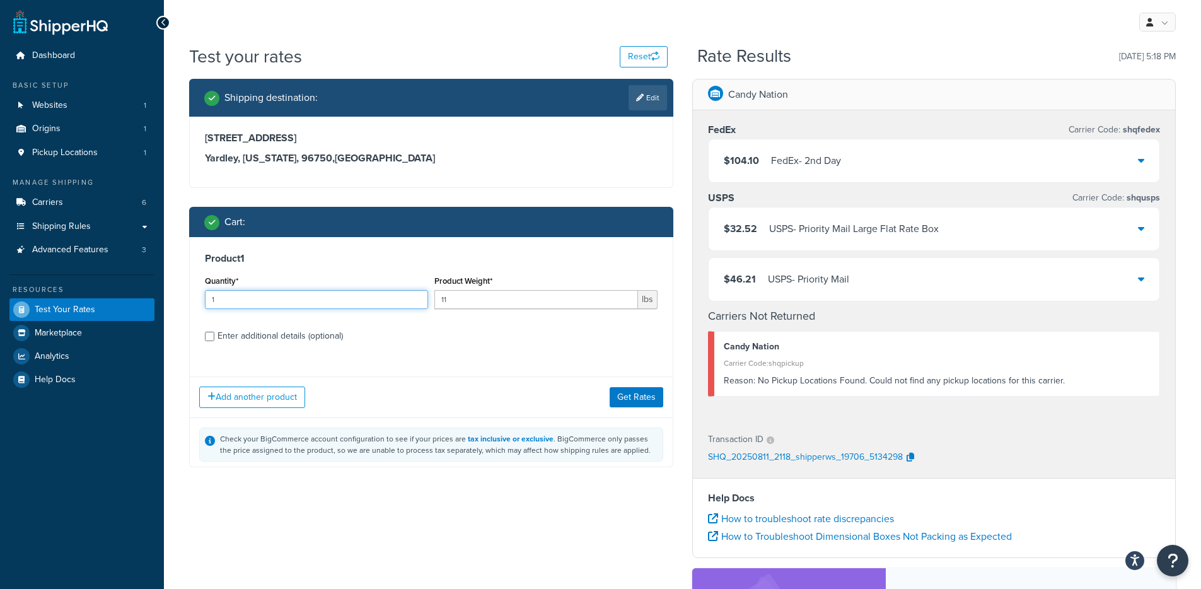
drag, startPoint x: 188, startPoint y: 301, endPoint x: 166, endPoint y: 301, distance: 21.4
click at [166, 301] on div "Test your rates Reset Rate Results 08/11/2025, 5:18 PM Shipping destination : E…" at bounding box center [682, 434] width 1037 height 781
type input "8"
type input "6.5"
click at [624, 393] on button "Get Rates" at bounding box center [636, 396] width 54 height 20
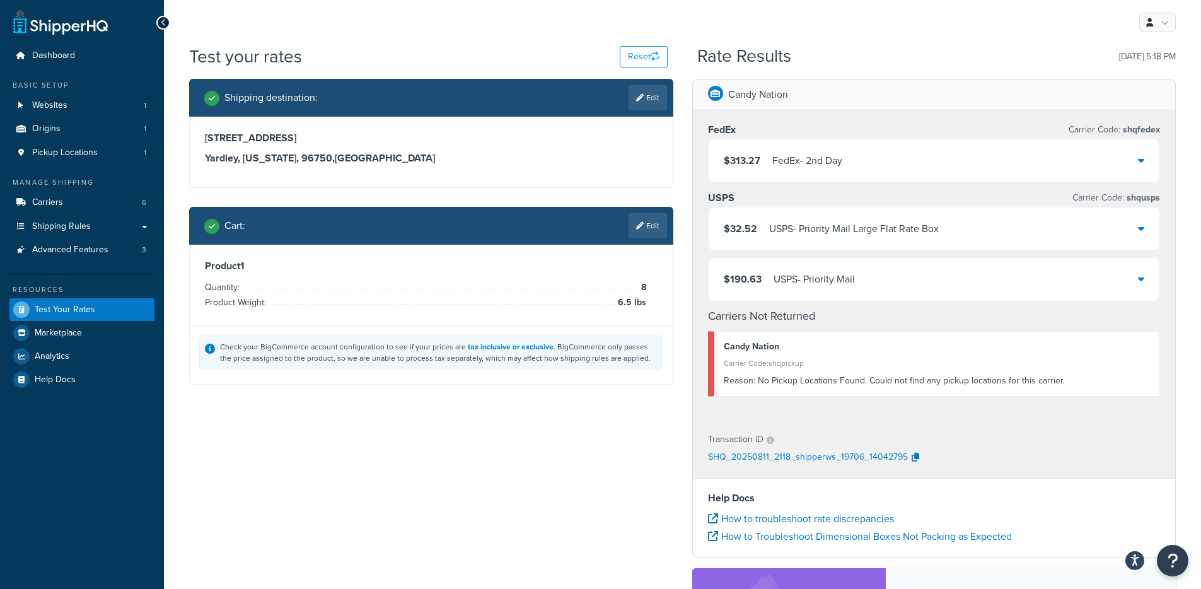
click at [855, 231] on div "USPS - Priority Mail Large Flat Rate Box" at bounding box center [854, 229] width 170 height 18
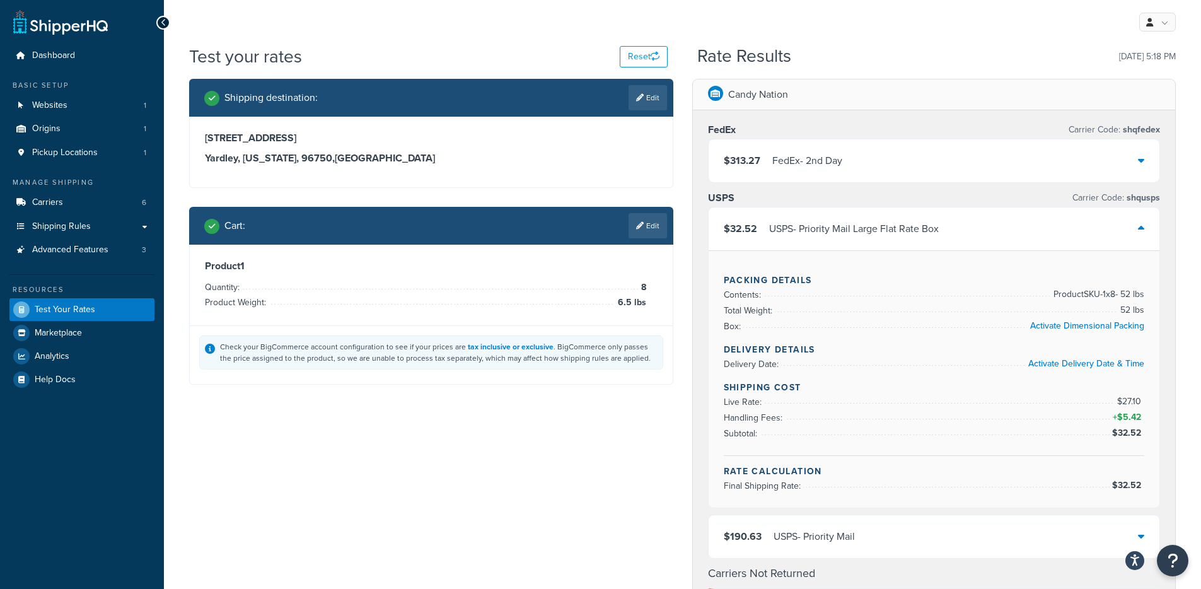
click at [955, 238] on div "$32.52 USPS - Priority Mail Large Flat Rate Box" at bounding box center [933, 228] width 451 height 43
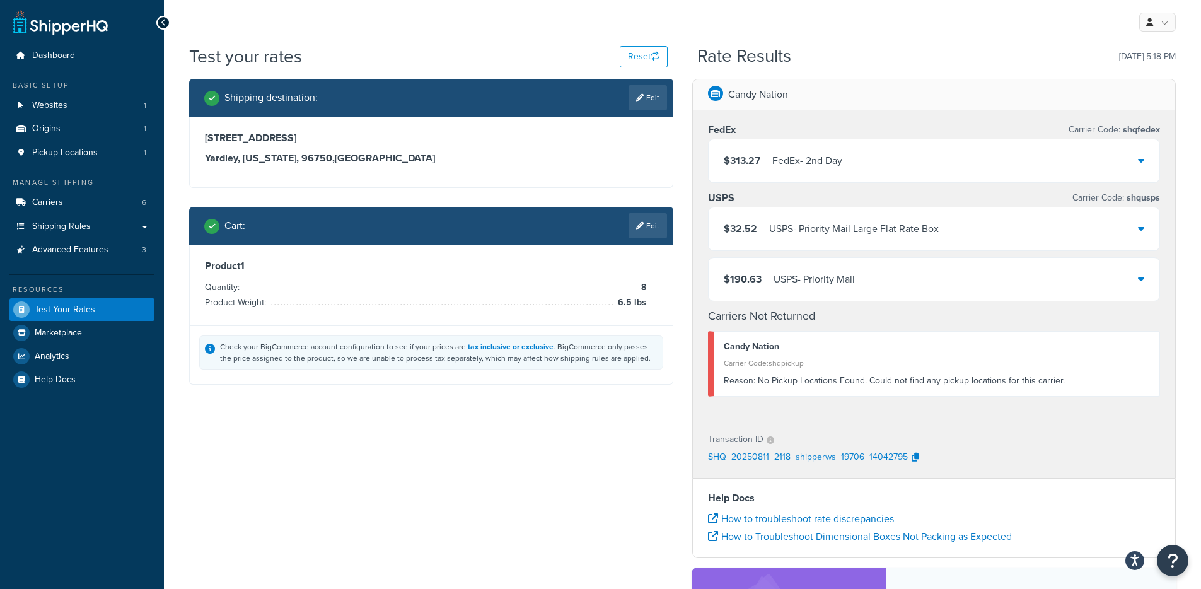
click at [945, 241] on div "$32.52 USPS - Priority Mail Large Flat Rate Box" at bounding box center [933, 228] width 451 height 43
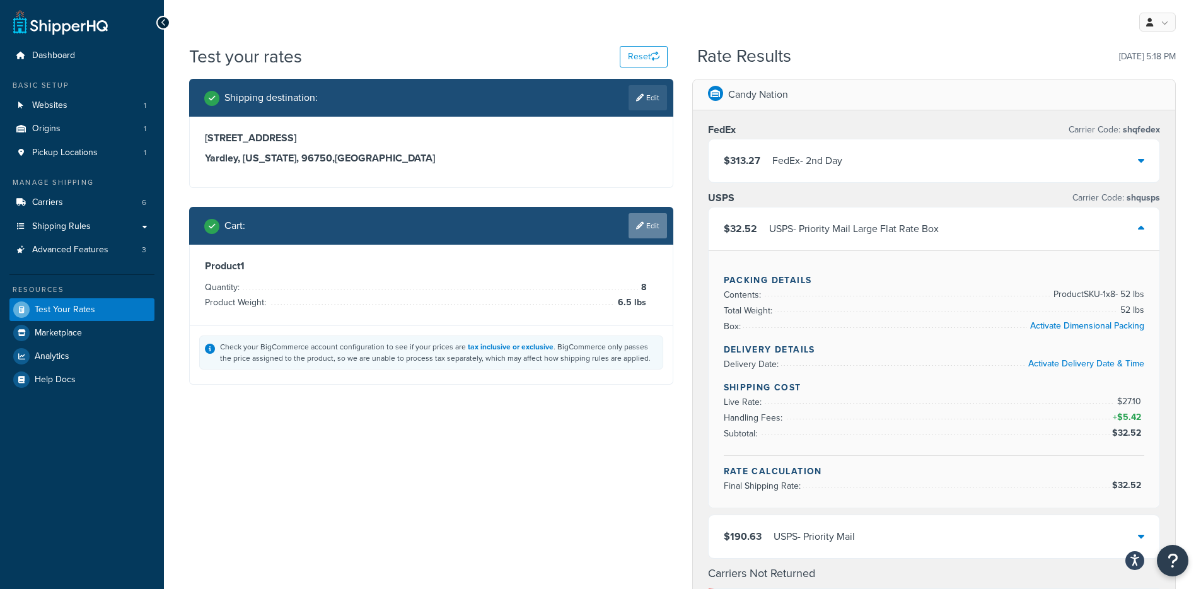
click at [653, 228] on link "Edit" at bounding box center [647, 225] width 38 height 25
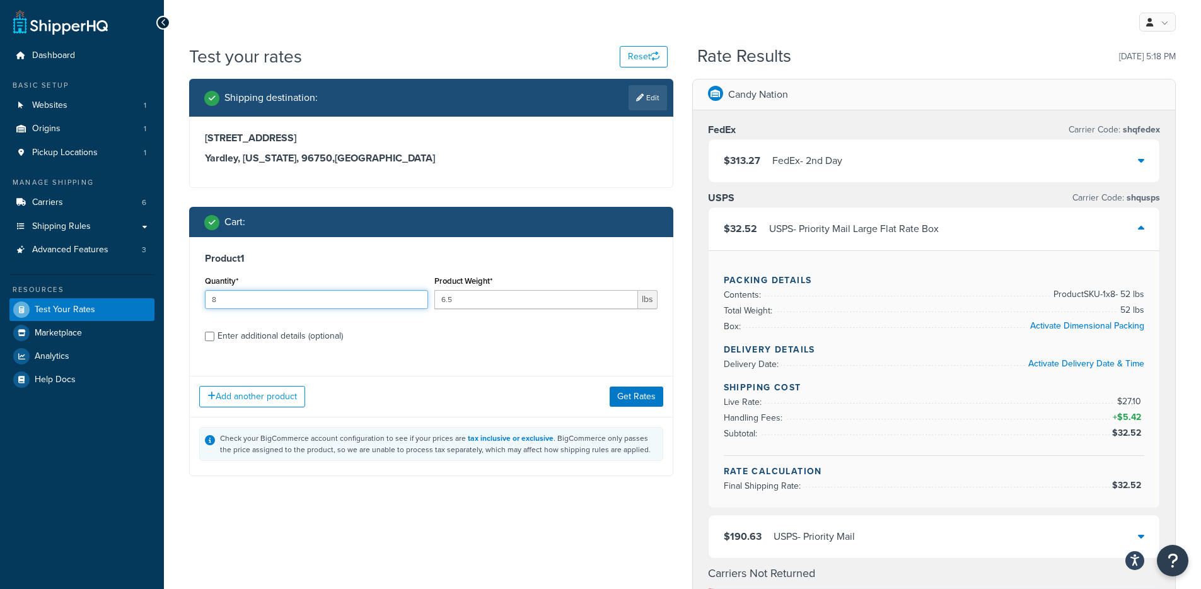
drag, startPoint x: 200, startPoint y: 301, endPoint x: 192, endPoint y: 301, distance: 8.8
click at [192, 301] on div "Product 1 Quantity* 8 Product Weight* 6.5 lbs Enter additional details (optiona…" at bounding box center [431, 301] width 483 height 129
type input "1"
drag, startPoint x: 504, startPoint y: 302, endPoint x: 406, endPoint y: 302, distance: 97.7
click at [406, 301] on div "Quantity* 1 Product Weight* 6.5 lbs" at bounding box center [431, 295] width 459 height 46
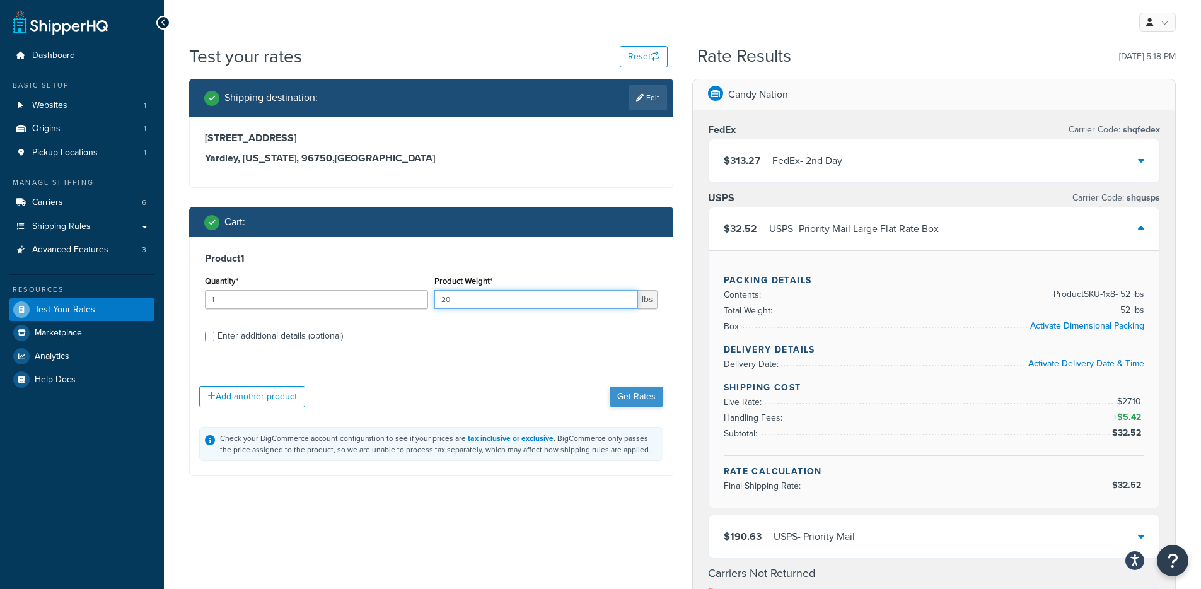
type input "20"
click at [658, 398] on button "Get Rates" at bounding box center [636, 396] width 54 height 20
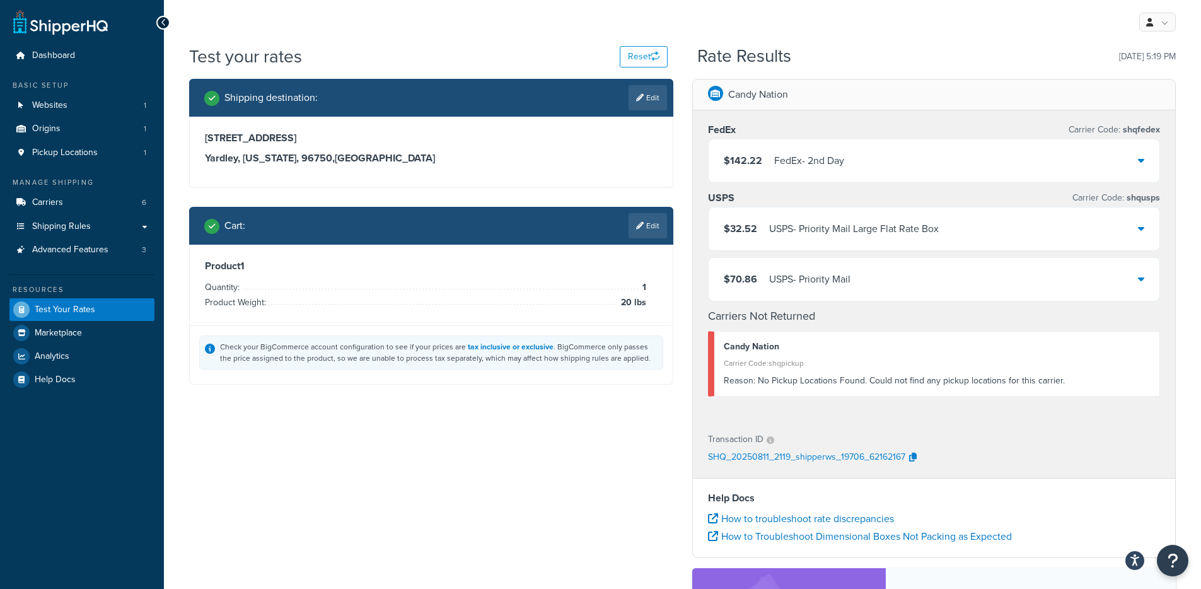
click at [838, 214] on div "$32.52 USPS - Priority Mail Large Flat Rate Box" at bounding box center [933, 228] width 451 height 43
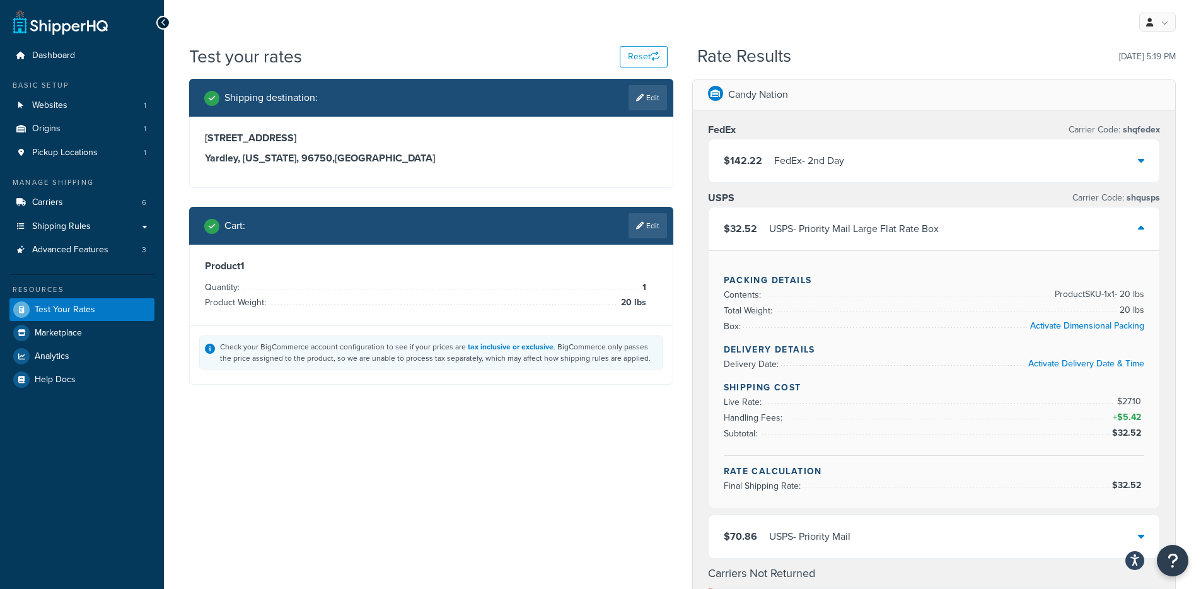
click at [849, 238] on div "$32.52 USPS - Priority Mail Large Flat Rate Box" at bounding box center [933, 228] width 451 height 43
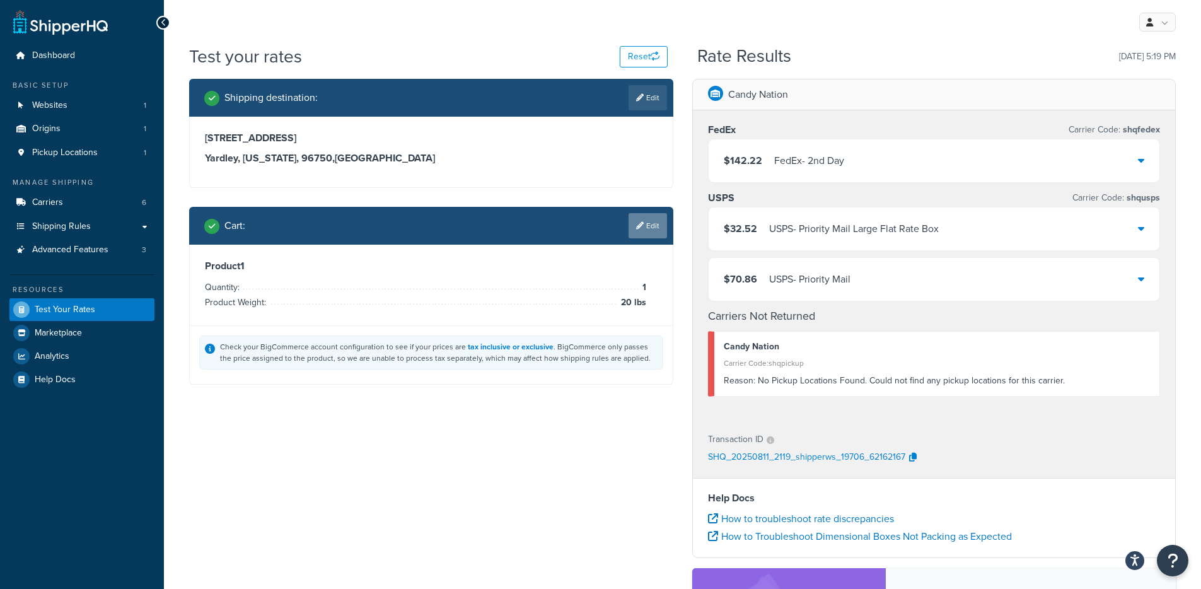
click at [652, 224] on link "Edit" at bounding box center [647, 225] width 38 height 25
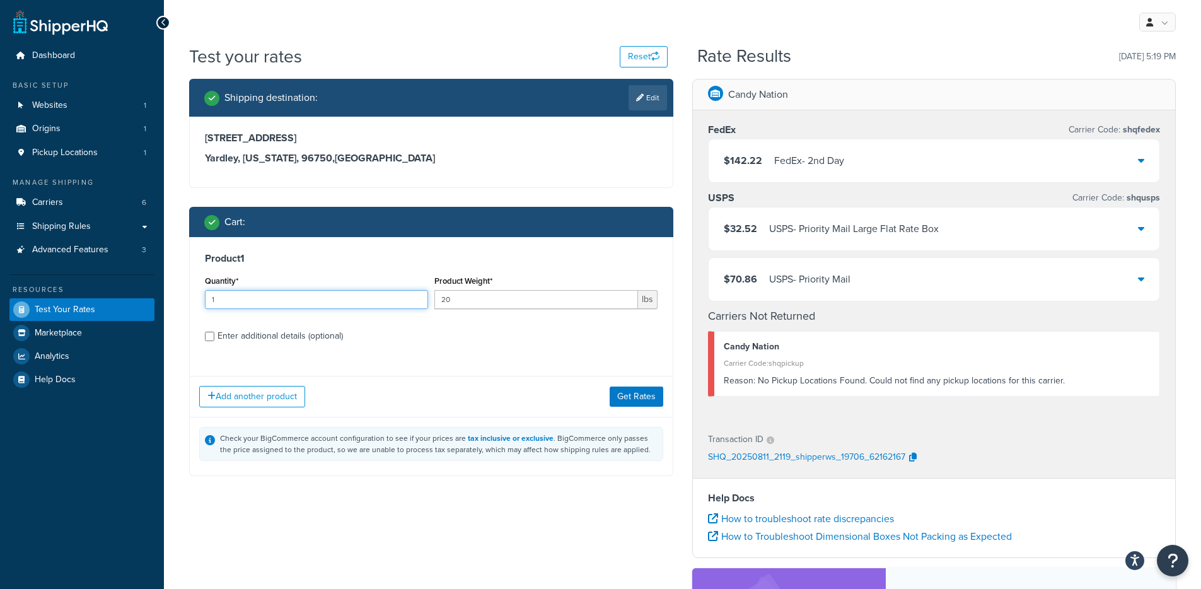
drag, startPoint x: 268, startPoint y: 297, endPoint x: 186, endPoint y: 291, distance: 82.2
click at [186, 291] on div "Shipping destination : Edit 81-989 Halekii Street Yardley, Hawaii, 96750 , Unit…" at bounding box center [431, 287] width 503 height 416
type input "8"
drag, startPoint x: 441, startPoint y: 303, endPoint x: 384, endPoint y: 299, distance: 56.8
click at [384, 299] on div "Quantity* 8 Product Weight* 20 lbs" at bounding box center [431, 295] width 459 height 46
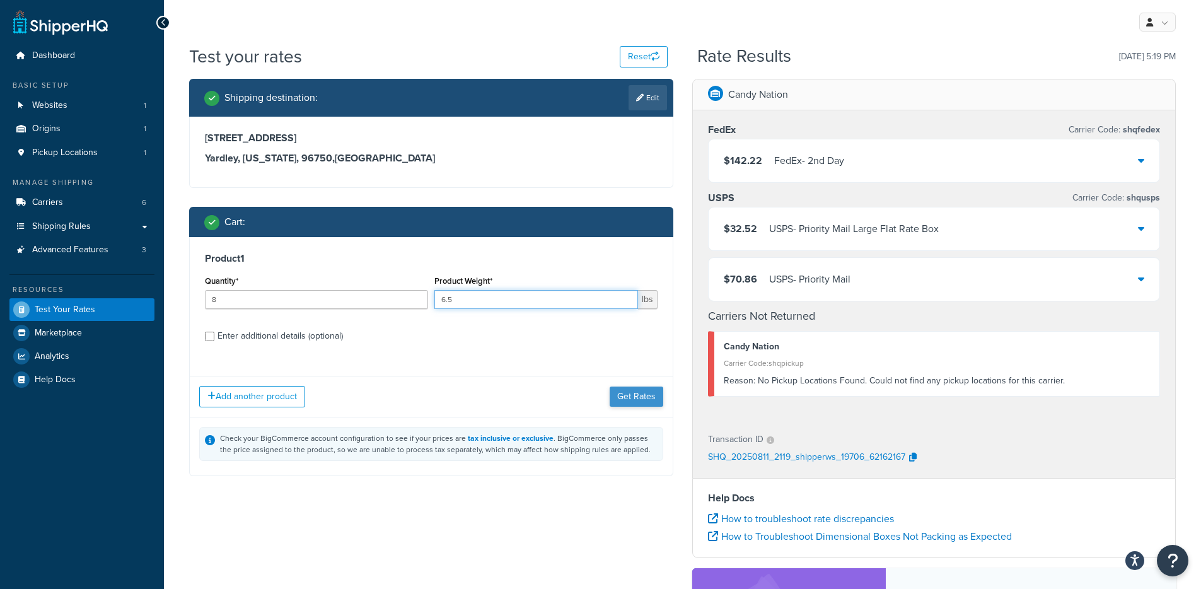
type input "6.5"
click at [635, 395] on button "Get Rates" at bounding box center [636, 396] width 54 height 20
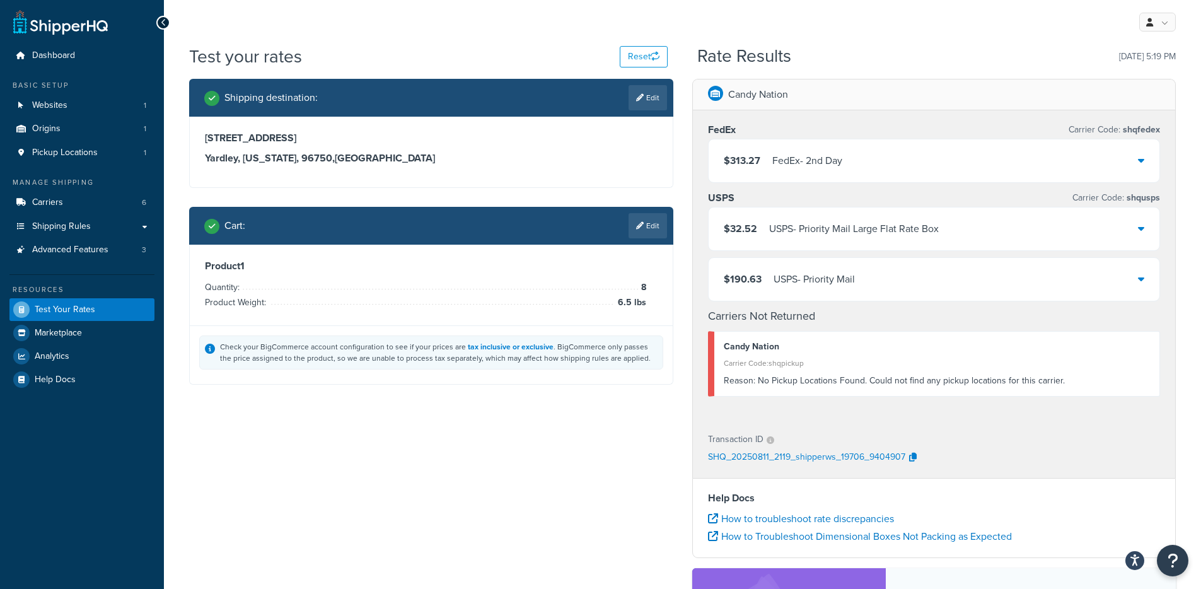
click at [791, 225] on div "USPS - Priority Mail Large Flat Rate Box" at bounding box center [854, 229] width 170 height 18
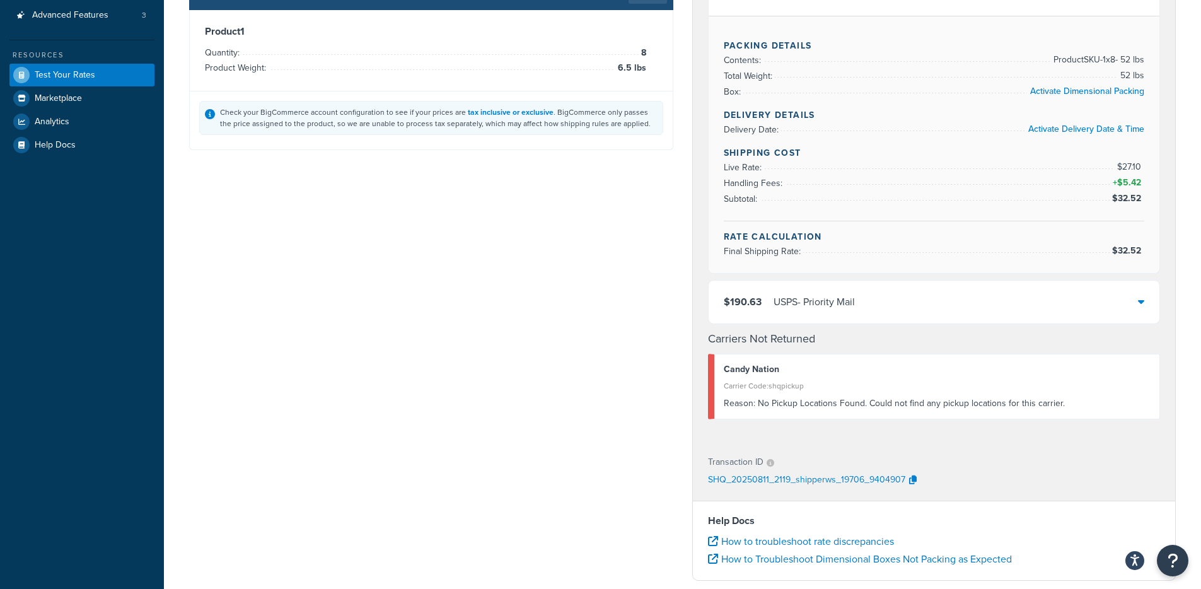
click at [803, 300] on div "USPS - Priority Mail" at bounding box center [813, 302] width 81 height 18
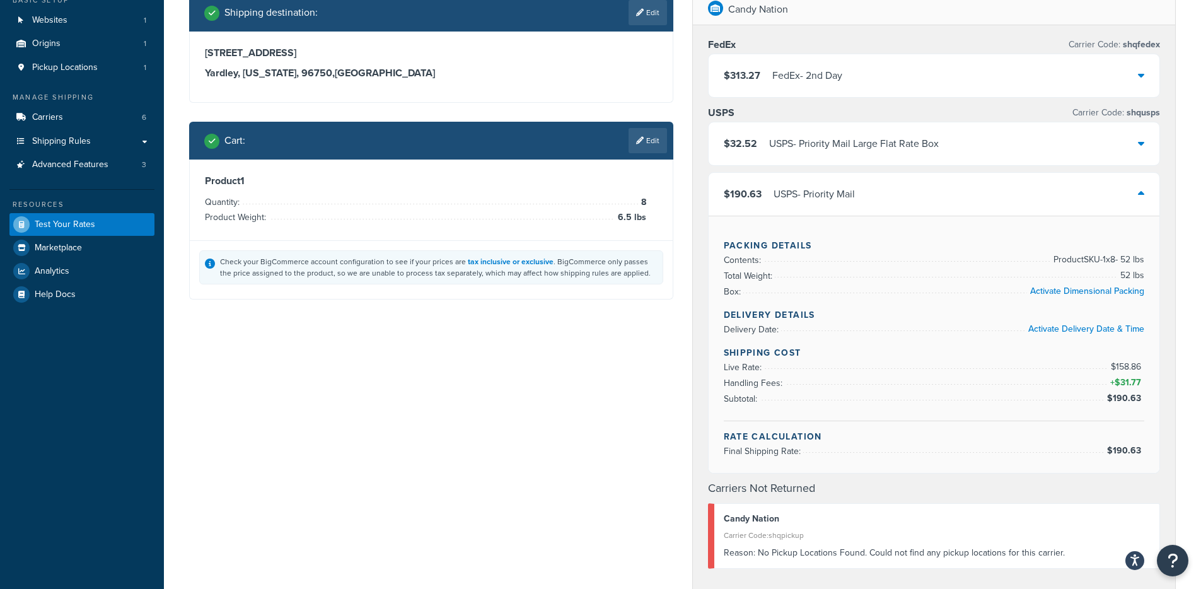
scroll to position [69, 0]
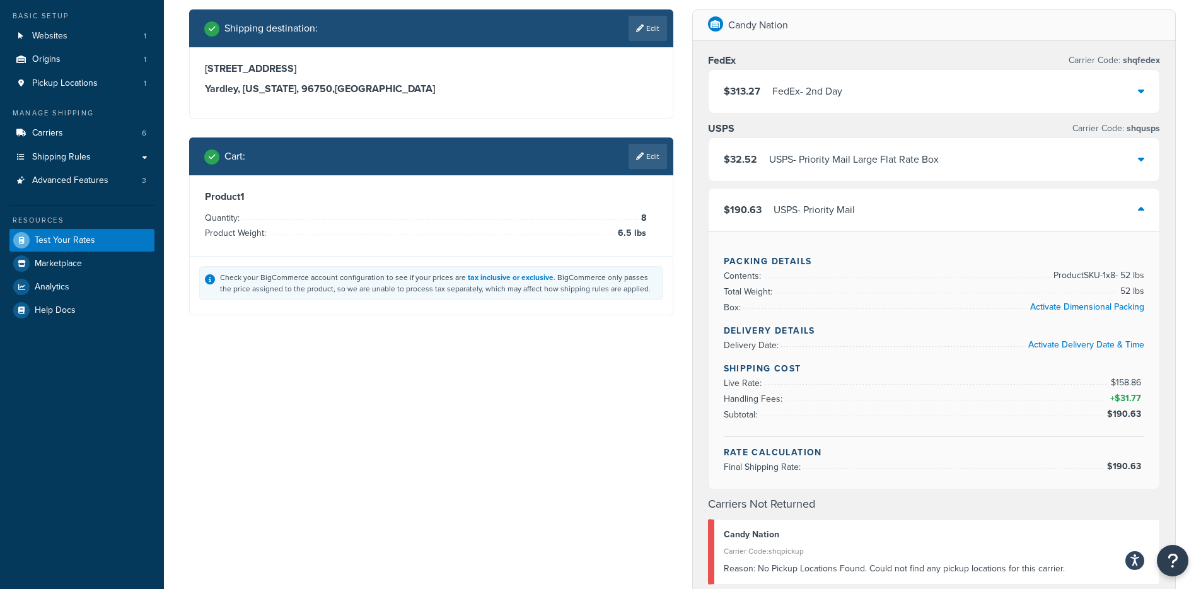
click at [826, 181] on div "$32.52 USPS - Priority Mail Large Flat Rate Box" at bounding box center [934, 159] width 453 height 44
click at [828, 170] on div "$32.52 USPS - Priority Mail Large Flat Rate Box" at bounding box center [933, 159] width 451 height 43
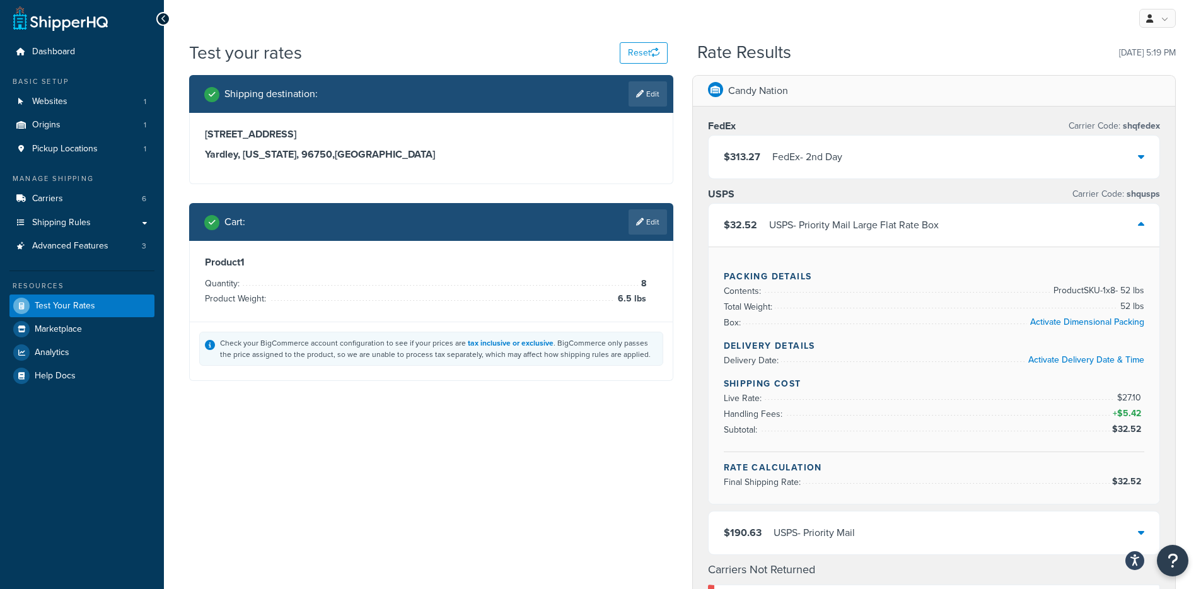
scroll to position [5, 0]
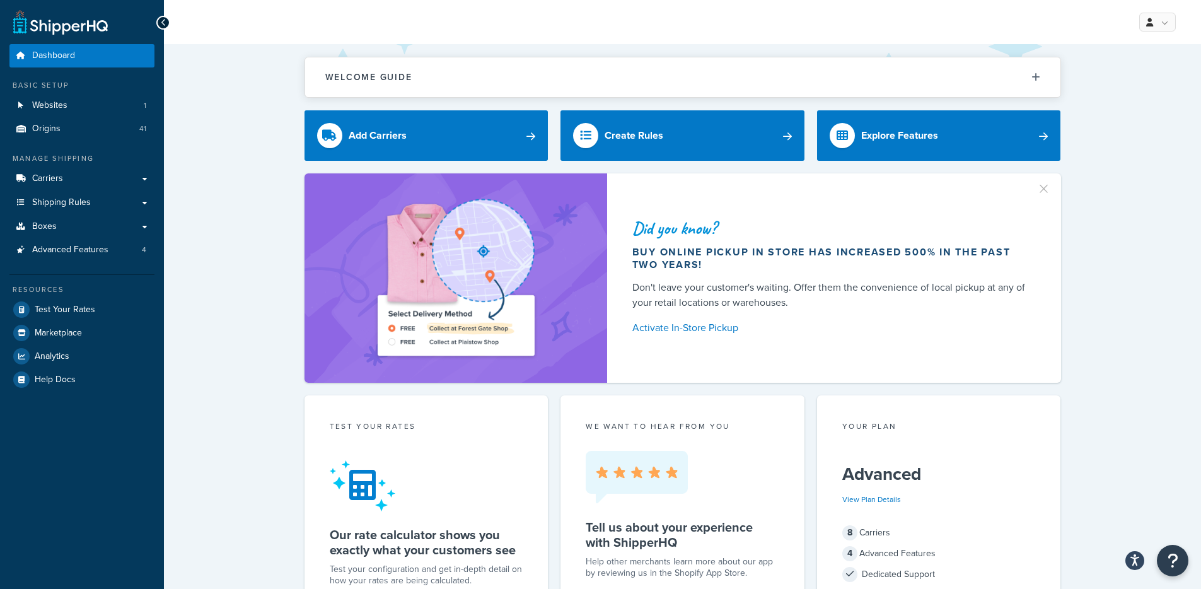
click at [238, 270] on div "Did you know? Buy online pickup in store has increased 500% in the past two yea…" at bounding box center [682, 277] width 986 height 209
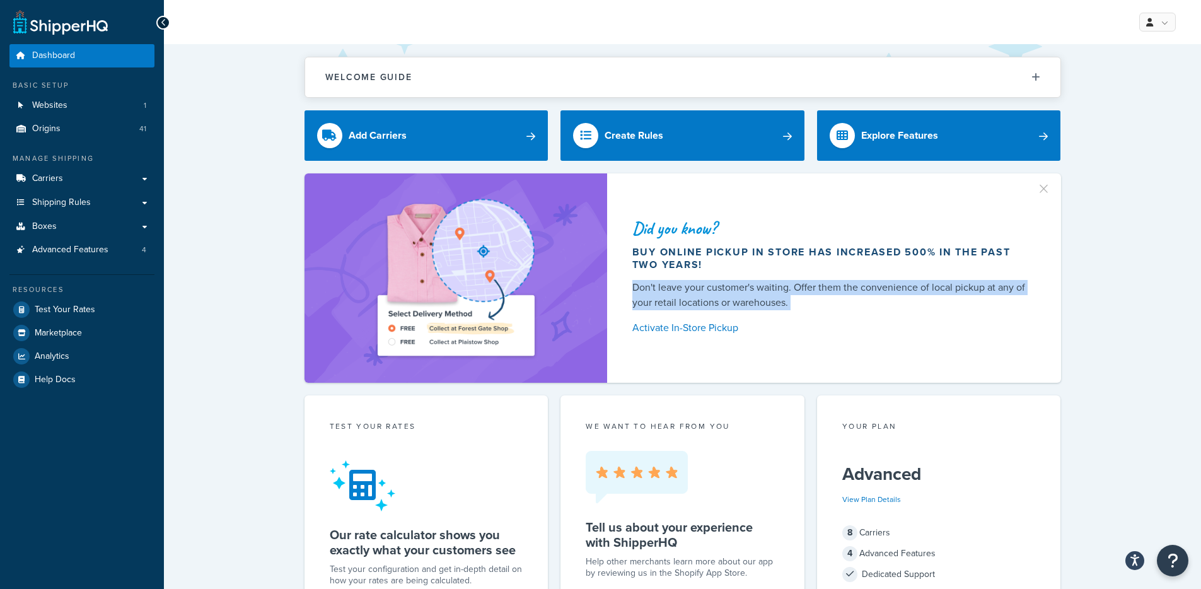
drag, startPoint x: 836, startPoint y: 315, endPoint x: 627, endPoint y: 289, distance: 210.3
click at [628, 285] on div "Did you know? Buy online pickup in store has increased 500% in the past two yea…" at bounding box center [834, 277] width 454 height 209
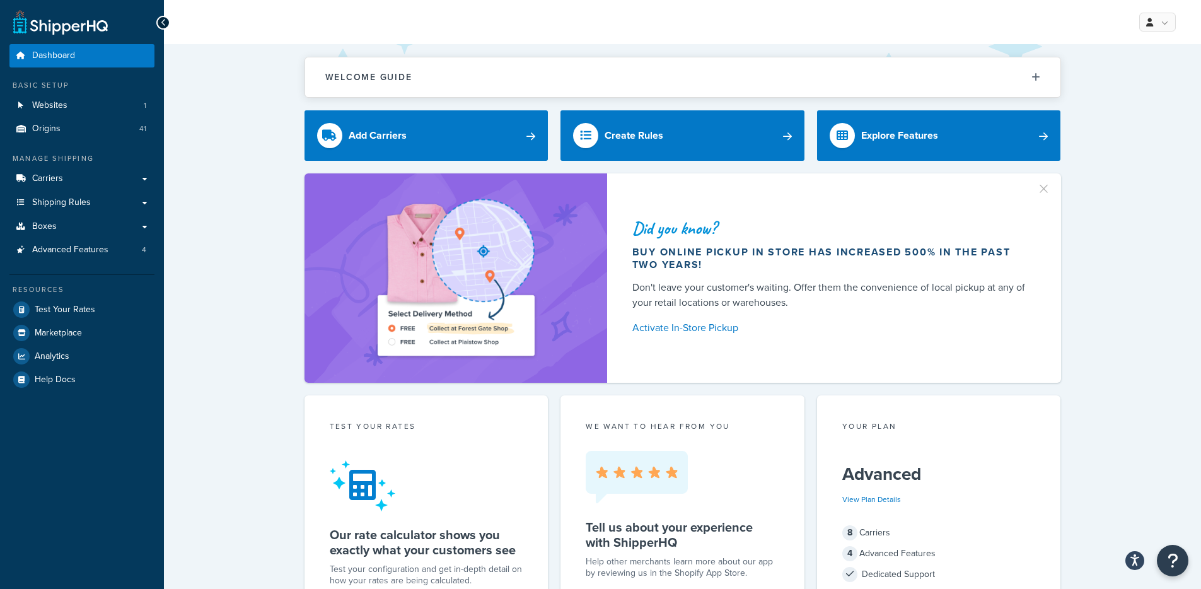
drag, startPoint x: 1099, startPoint y: 343, endPoint x: 1071, endPoint y: 343, distance: 27.7
click at [1096, 342] on div "Did you know? Buy online pickup in store has increased 500% in the past two yea…" at bounding box center [682, 277] width 986 height 209
click at [204, 224] on div "Did you know? Buy online pickup in store has increased 500% in the past two yea…" at bounding box center [682, 277] width 986 height 209
click at [134, 181] on link "Carriers" at bounding box center [81, 178] width 145 height 23
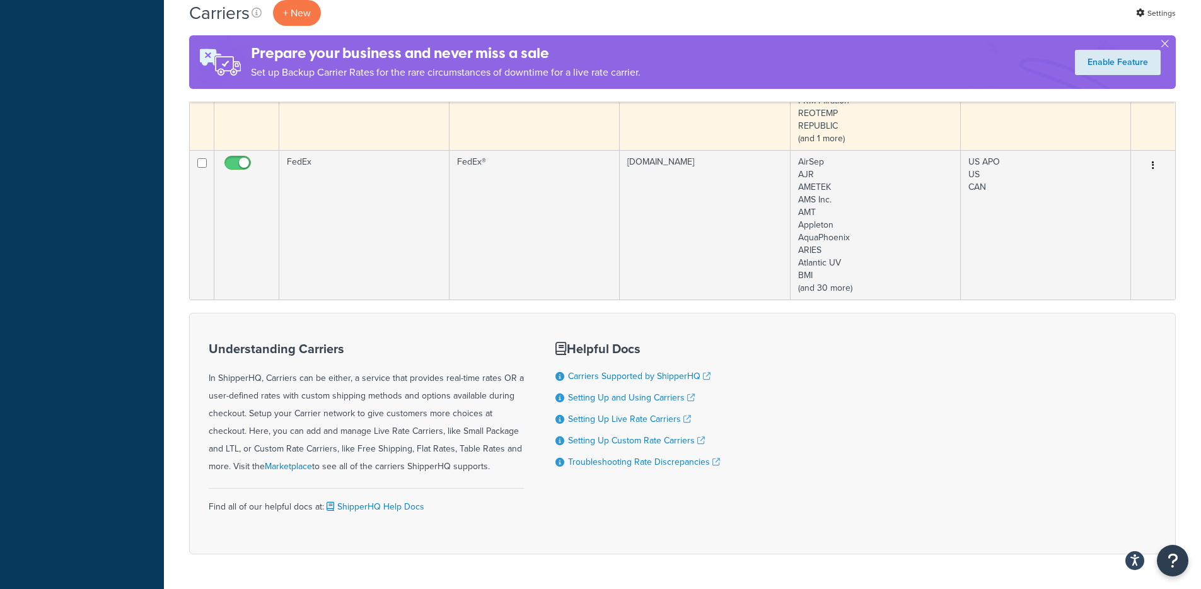
scroll to position [268, 0]
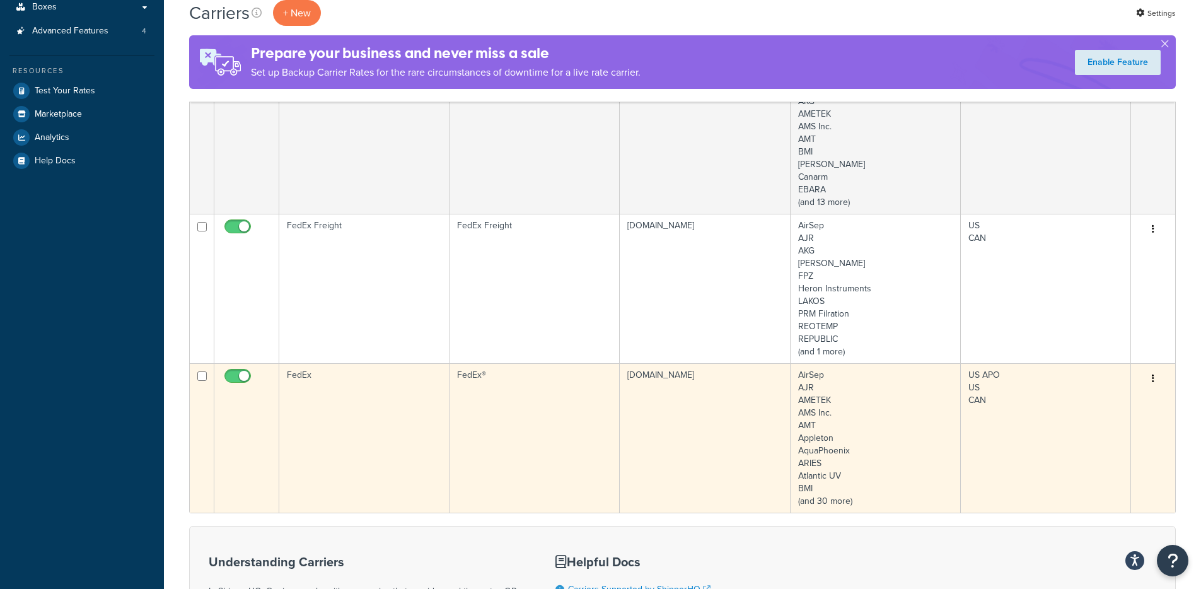
click at [524, 424] on td "FedEx®" at bounding box center [534, 437] width 170 height 149
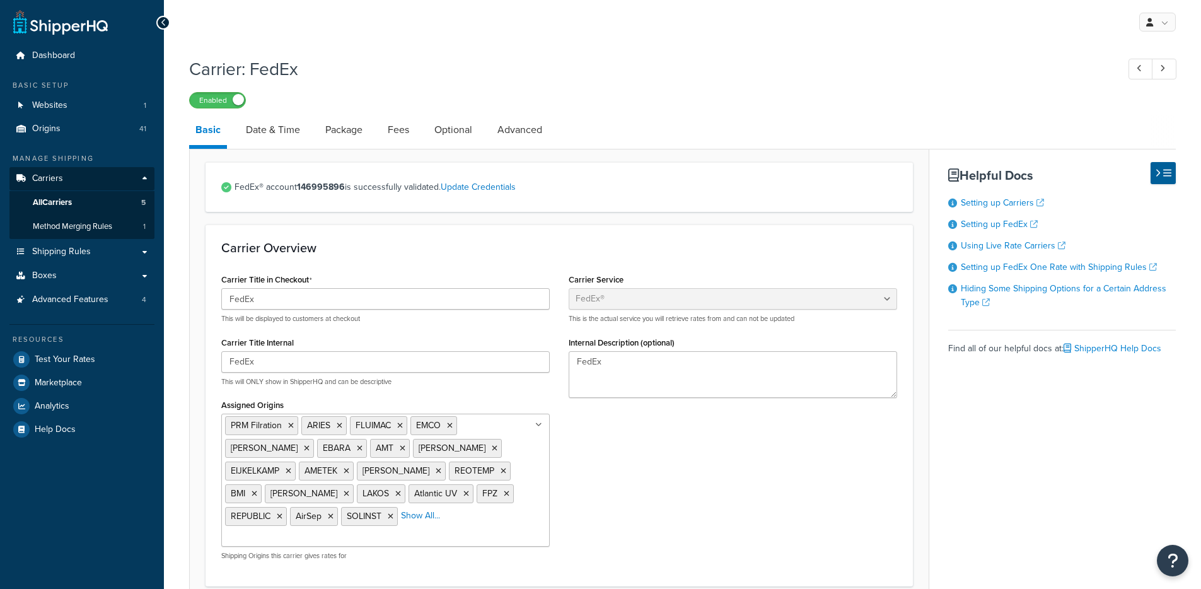
select select "fedEx"
select select "REGULAR_PICKUP"
select select "YOUR_PACKAGING"
click at [289, 134] on link "Date & Time" at bounding box center [272, 130] width 67 height 30
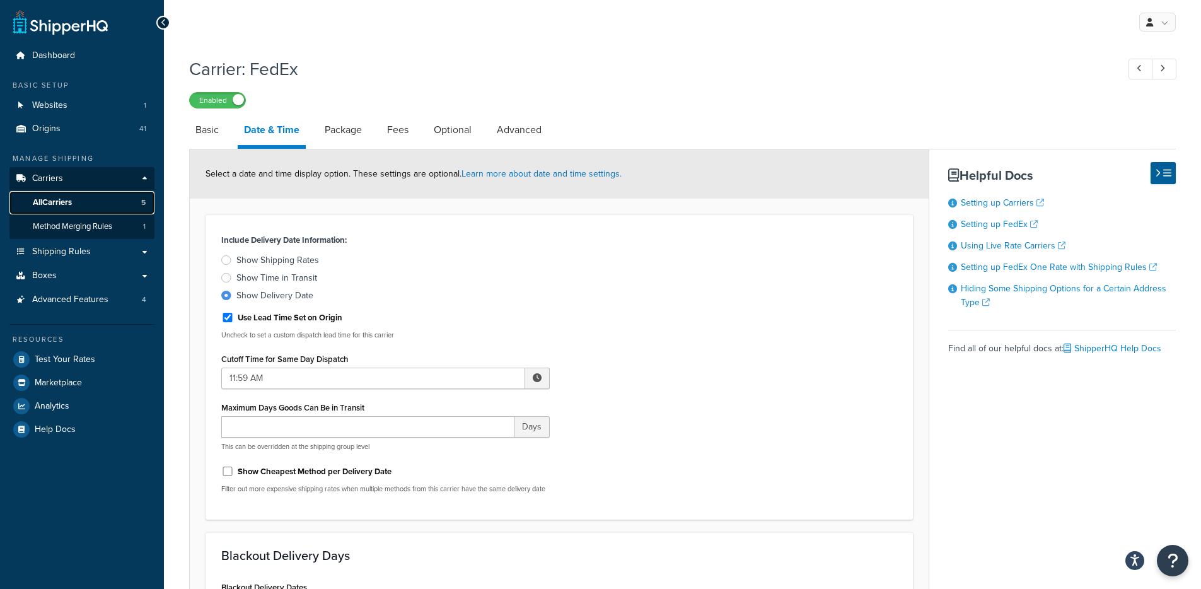
click at [120, 206] on link "All Carriers 5" at bounding box center [81, 202] width 145 height 23
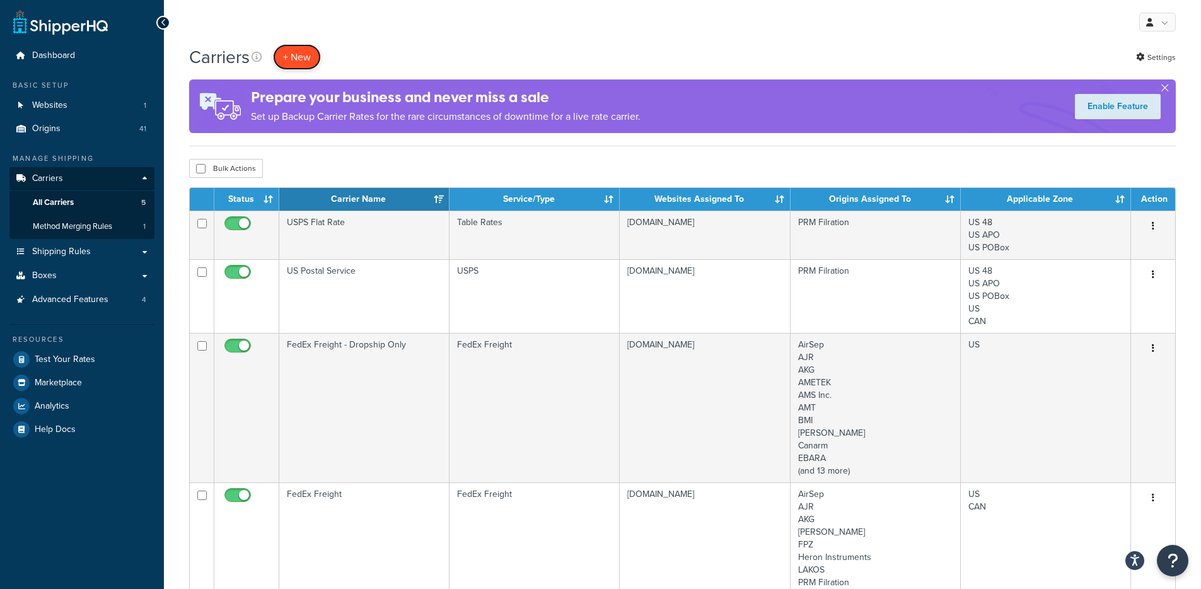
click at [309, 50] on button "+ New" at bounding box center [297, 57] width 48 height 26
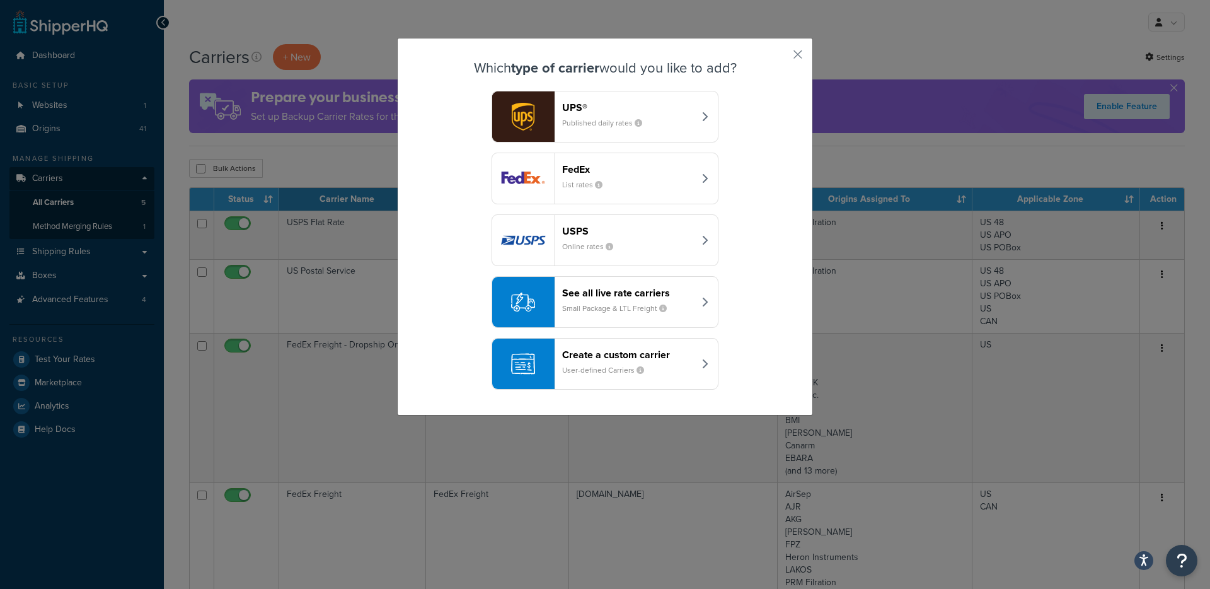
click at [647, 297] on header "See all live rate carriers" at bounding box center [628, 293] width 132 height 12
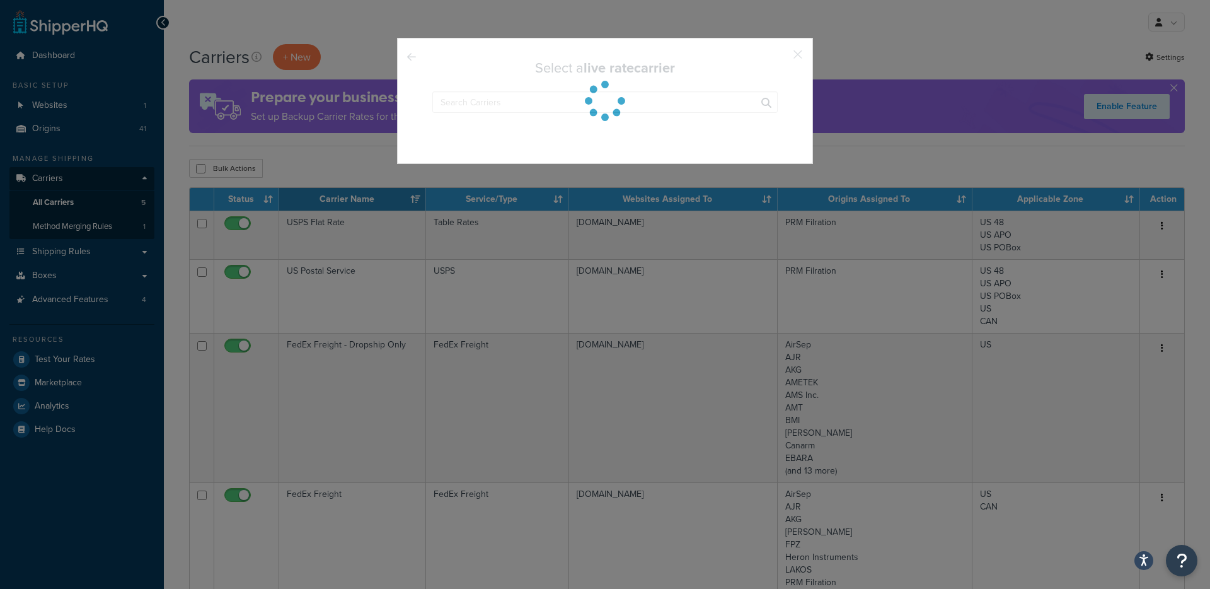
click at [568, 103] on input "text" at bounding box center [604, 101] width 345 height 21
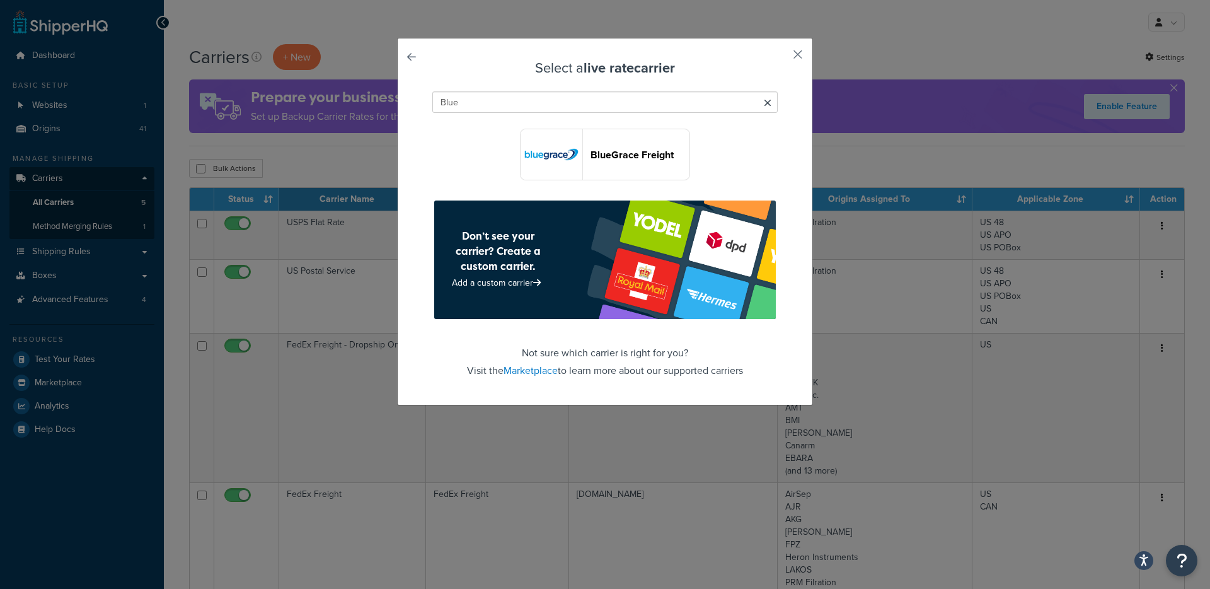
type input "Blue"
click at [781, 57] on button "button" at bounding box center [779, 58] width 3 height 3
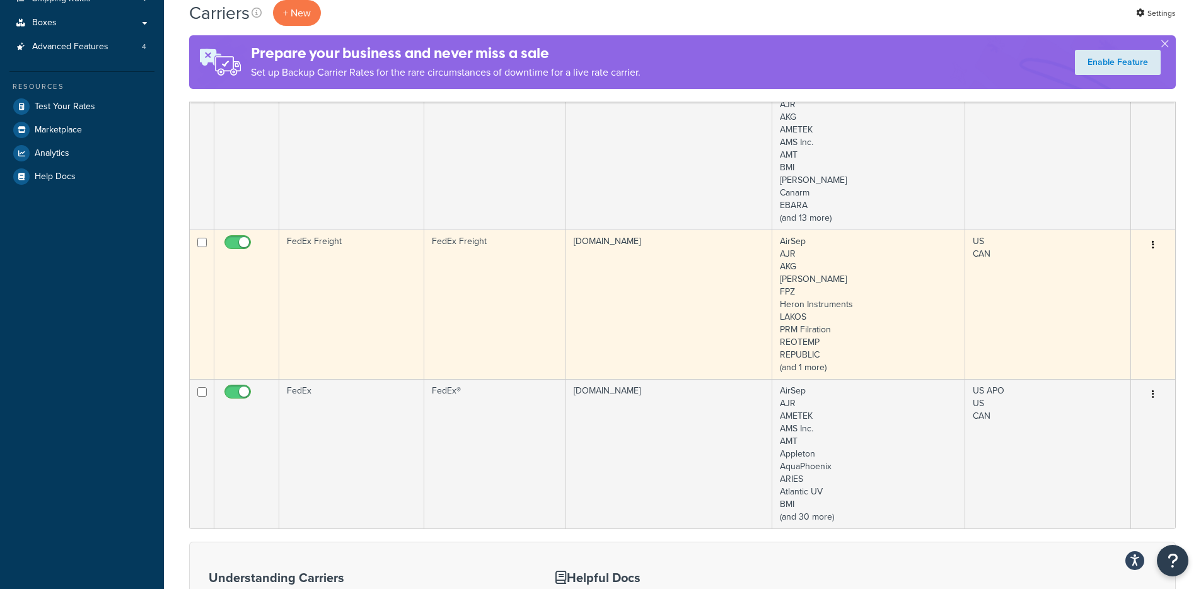
scroll to position [245, 0]
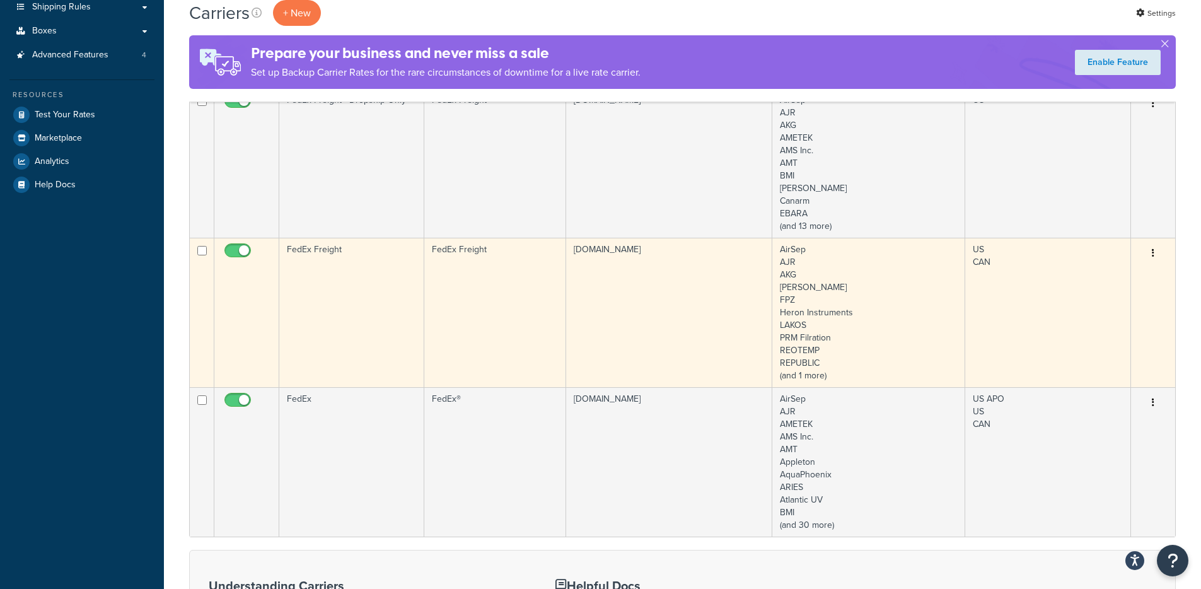
click at [389, 324] on td "FedEx Freight" at bounding box center [351, 312] width 145 height 149
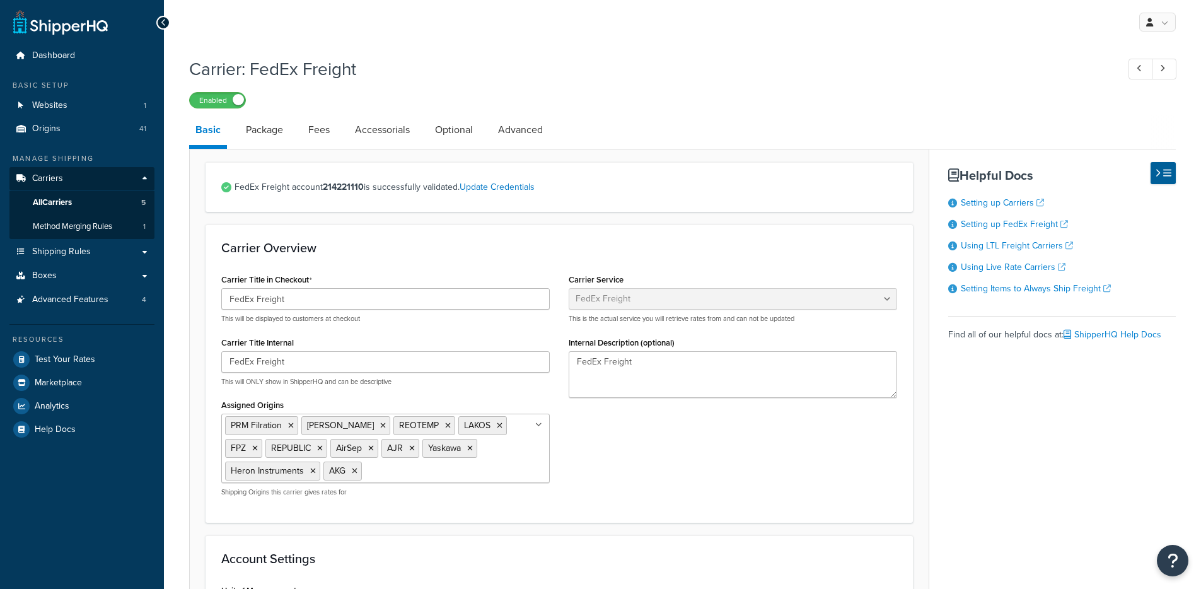
select select "fedExFreight"
drag, startPoint x: 280, startPoint y: 127, endPoint x: 287, endPoint y: 127, distance: 6.9
click at [280, 127] on link "Package" at bounding box center [264, 130] width 50 height 30
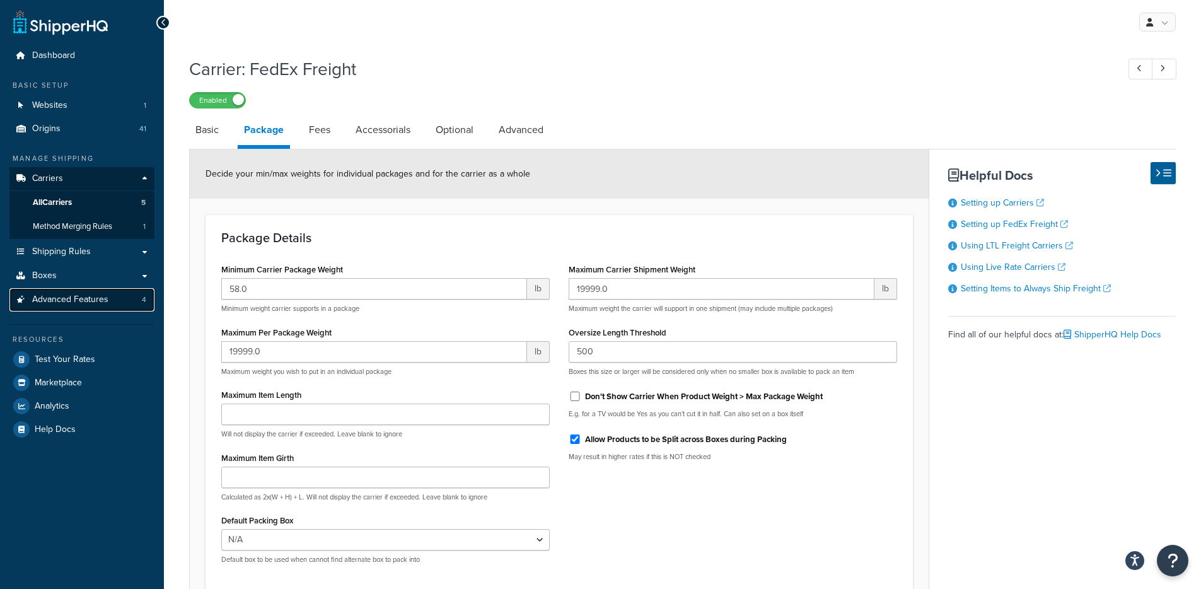
click at [113, 296] on link "Advanced Features 4" at bounding box center [81, 299] width 145 height 23
